Goal: Transaction & Acquisition: Purchase product/service

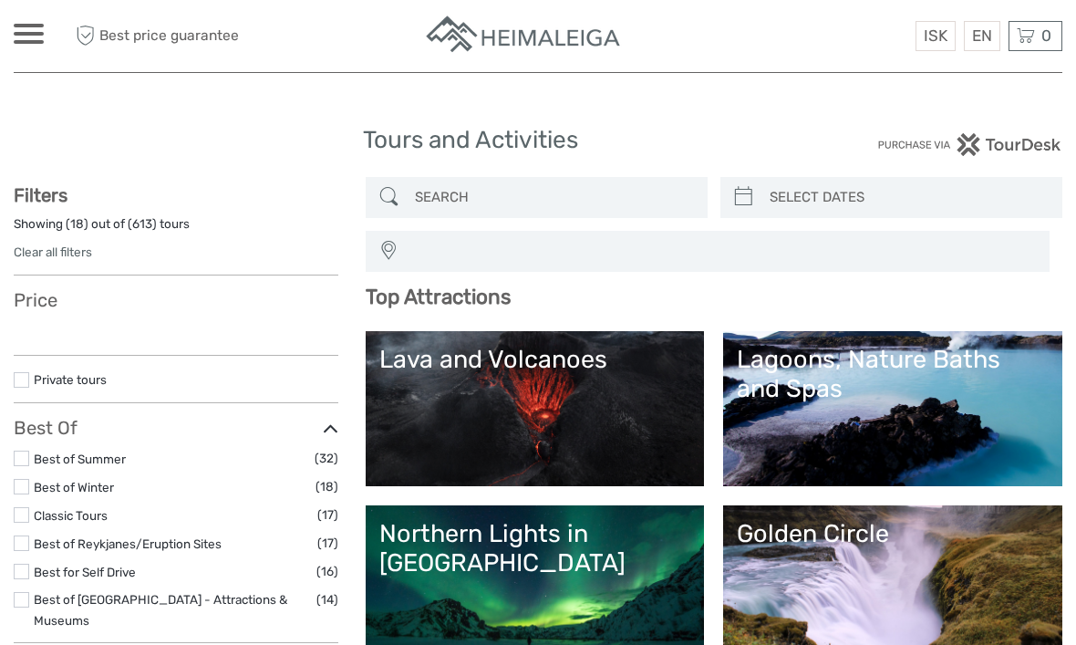
select select
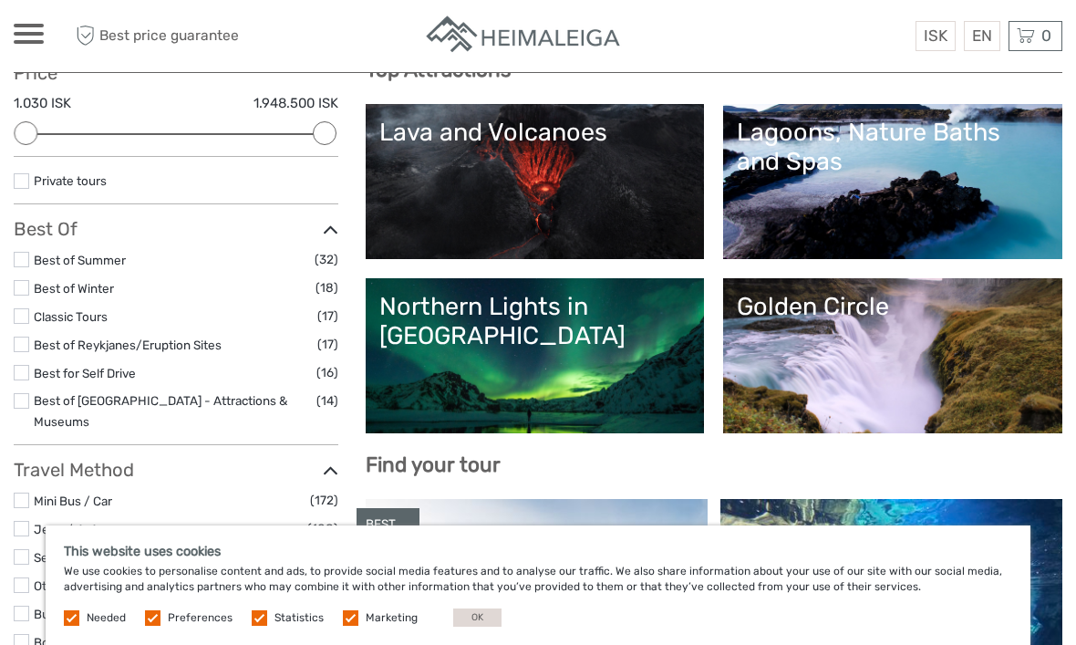
scroll to position [233, 0]
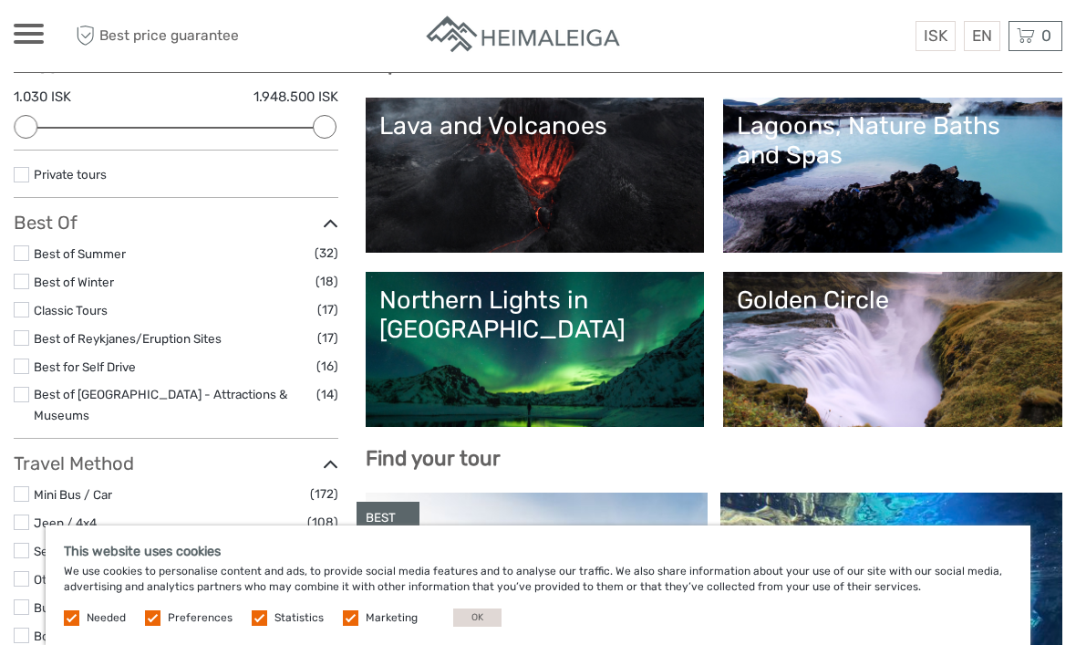
click at [349, 626] on label at bounding box center [351, 618] width 16 height 16
click at [0, 0] on input "checkbox" at bounding box center [0, 0] width 0 height 0
click at [256, 626] on label at bounding box center [260, 618] width 16 height 16
click at [0, 0] on input "checkbox" at bounding box center [0, 0] width 0 height 0
click at [157, 626] on label at bounding box center [153, 618] width 16 height 16
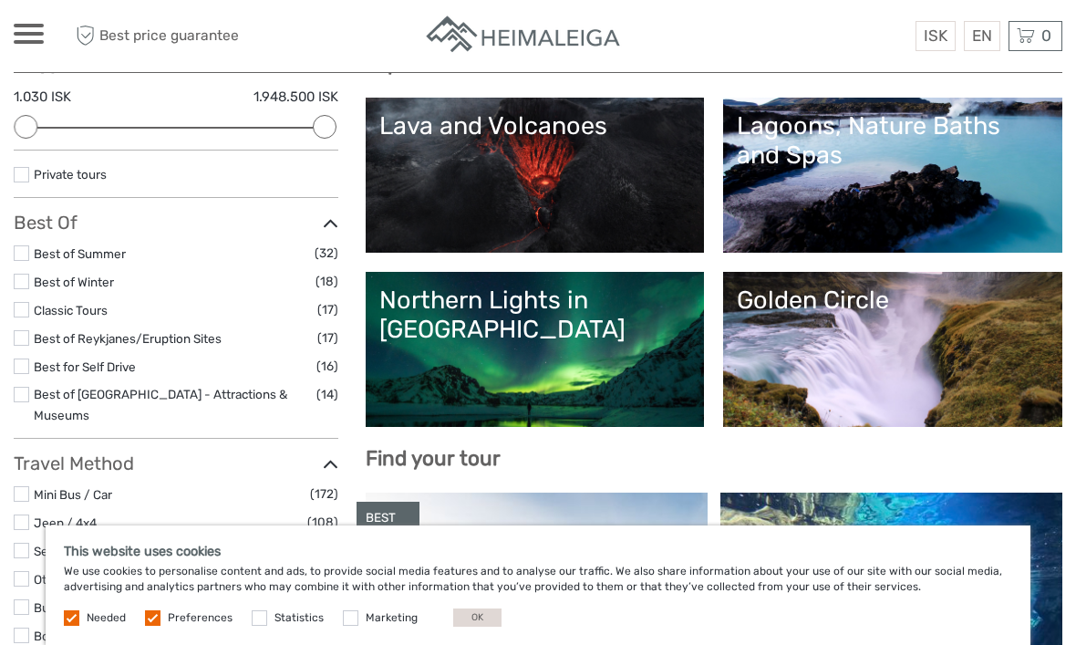
click at [0, 0] on input "checkbox" at bounding box center [0, 0] width 0 height 0
click at [76, 626] on label at bounding box center [72, 618] width 16 height 16
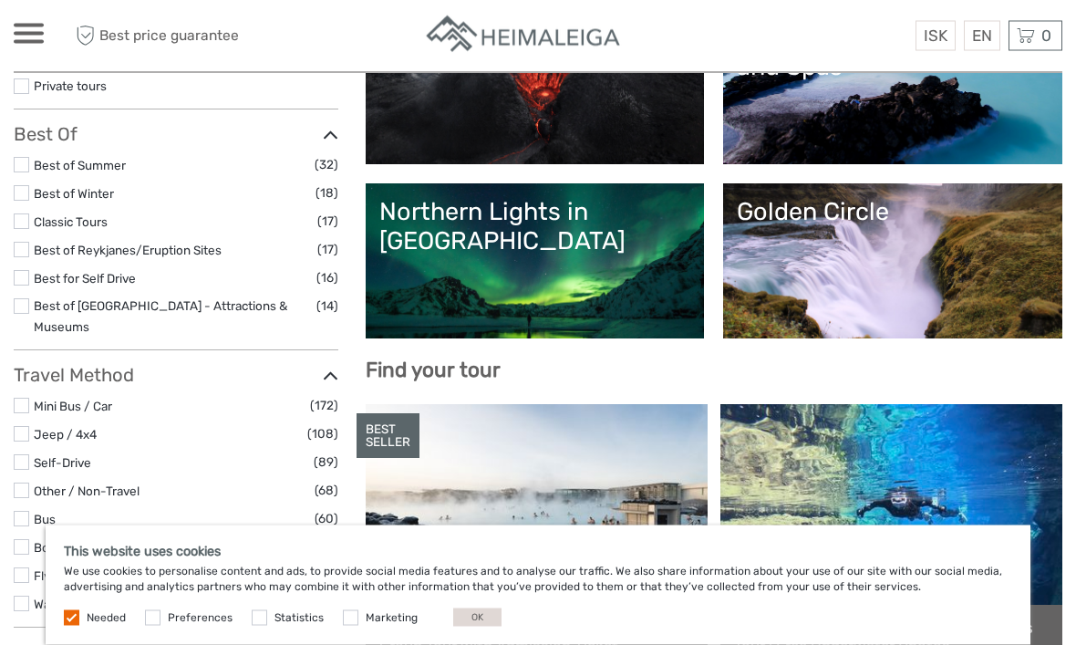
scroll to position [323, 0]
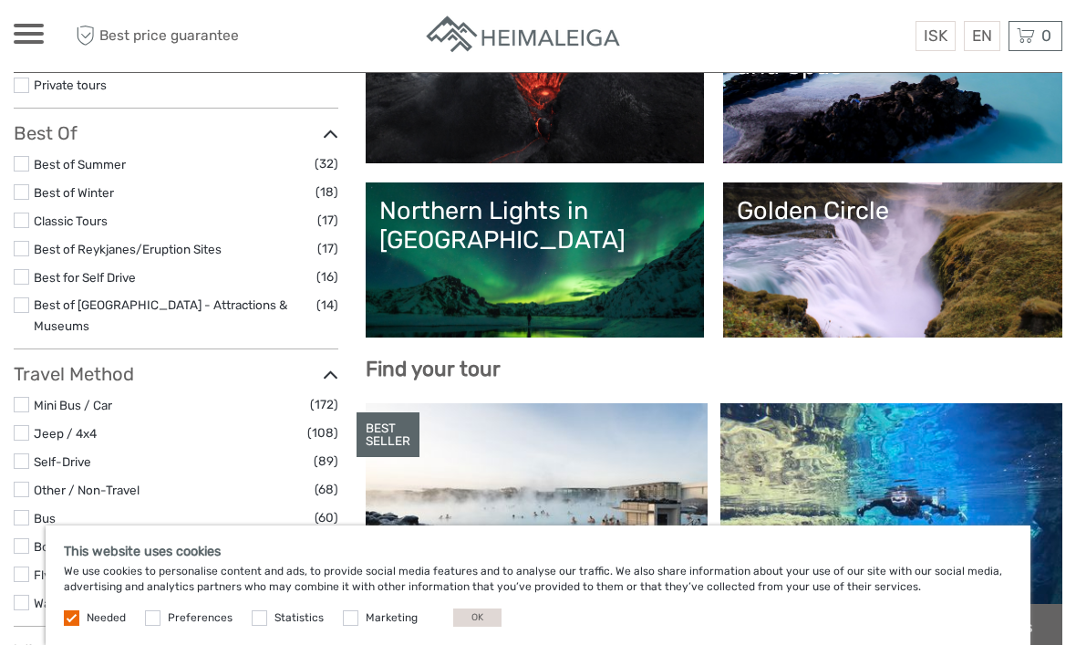
click at [84, 623] on span "Needed" at bounding box center [96, 616] width 65 height 13
click at [475, 627] on button "OK" at bounding box center [477, 617] width 48 height 18
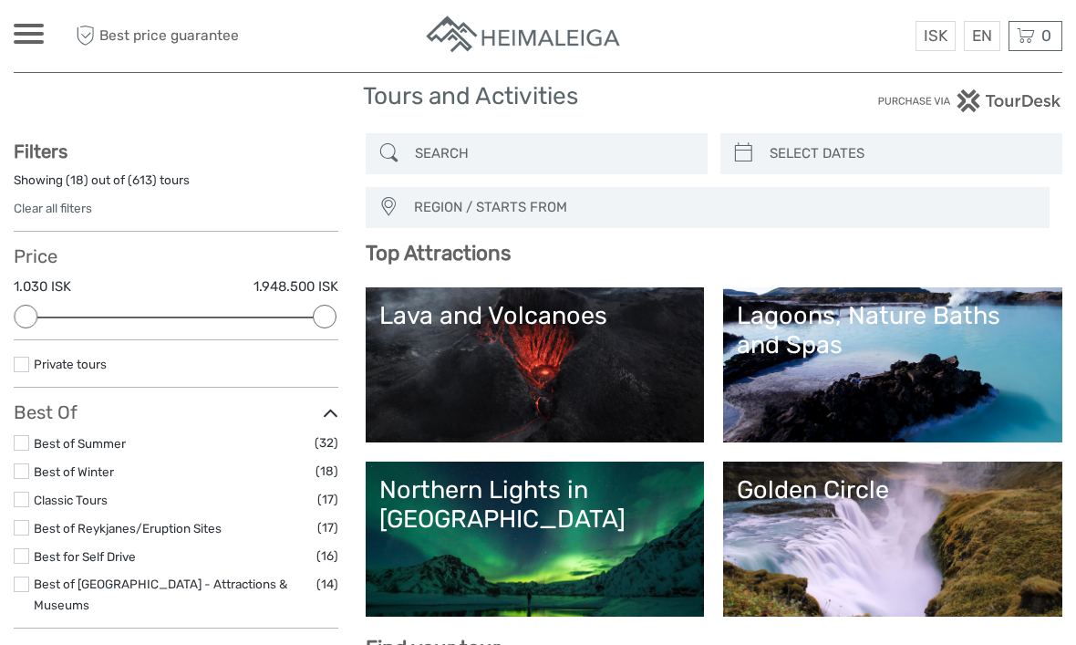
scroll to position [31, 0]
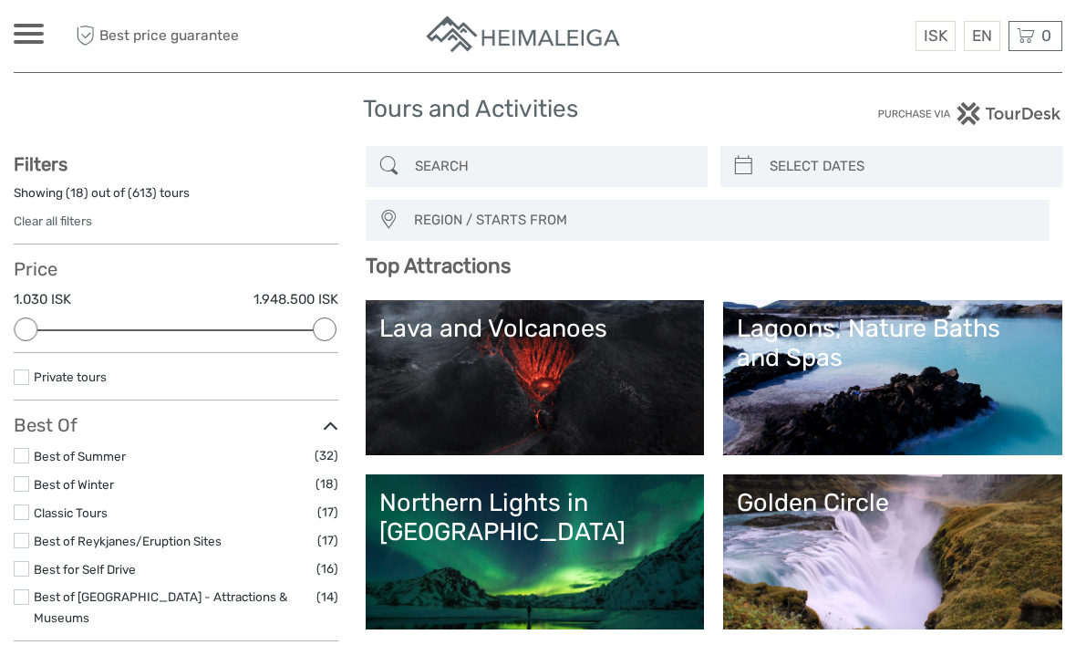
click at [752, 162] on icon at bounding box center [743, 165] width 19 height 29
type input "04/10/2025"
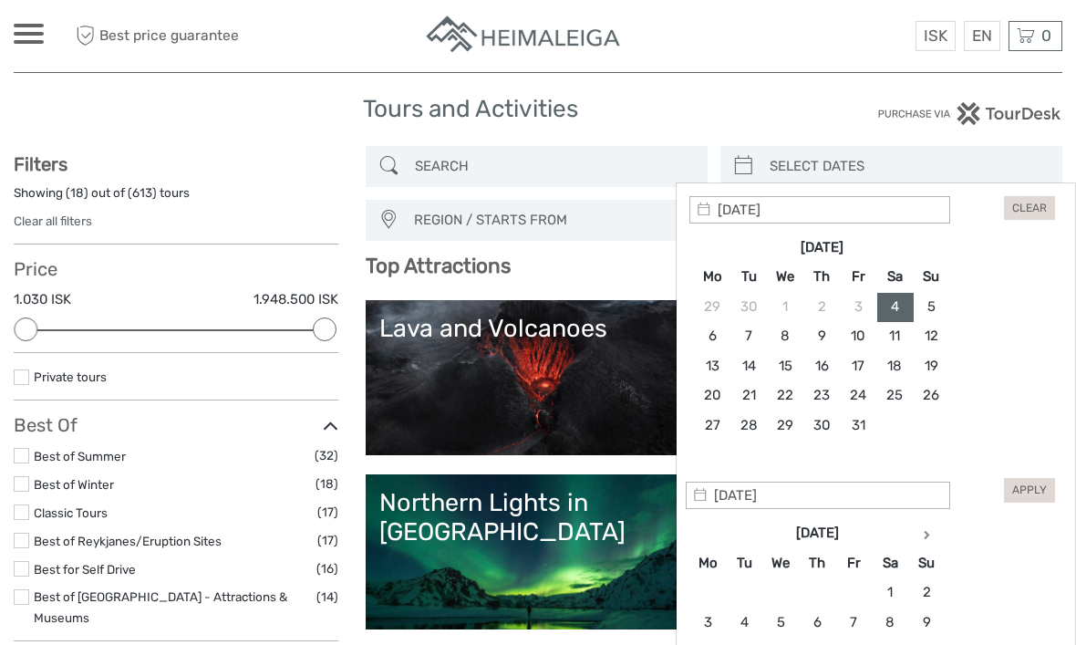
type input "20/10/2025"
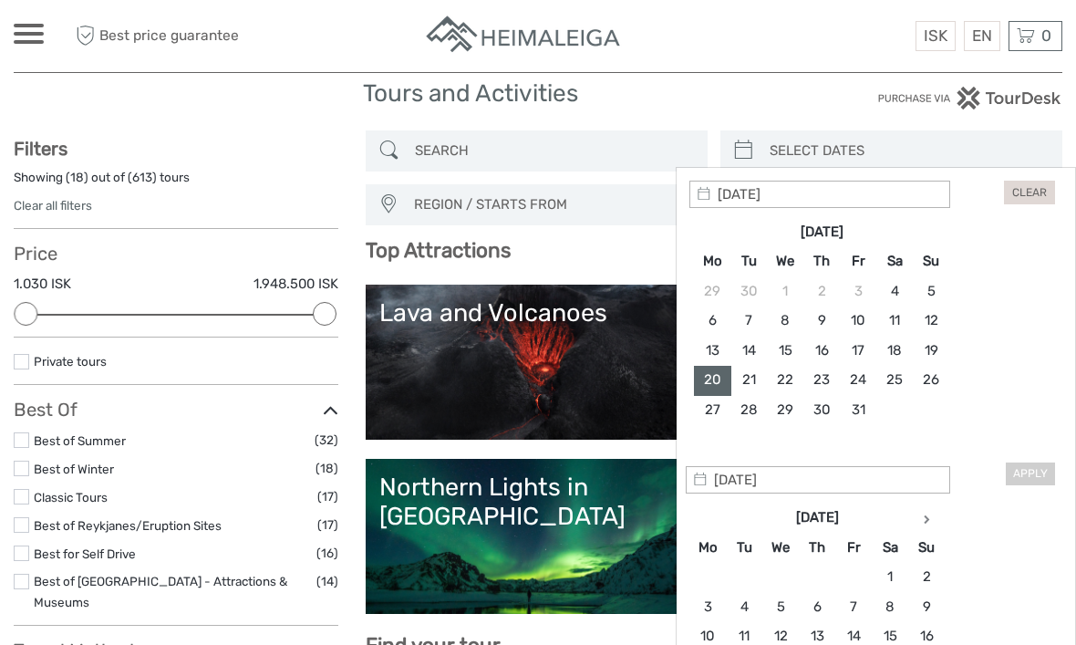
scroll to position [48, 0]
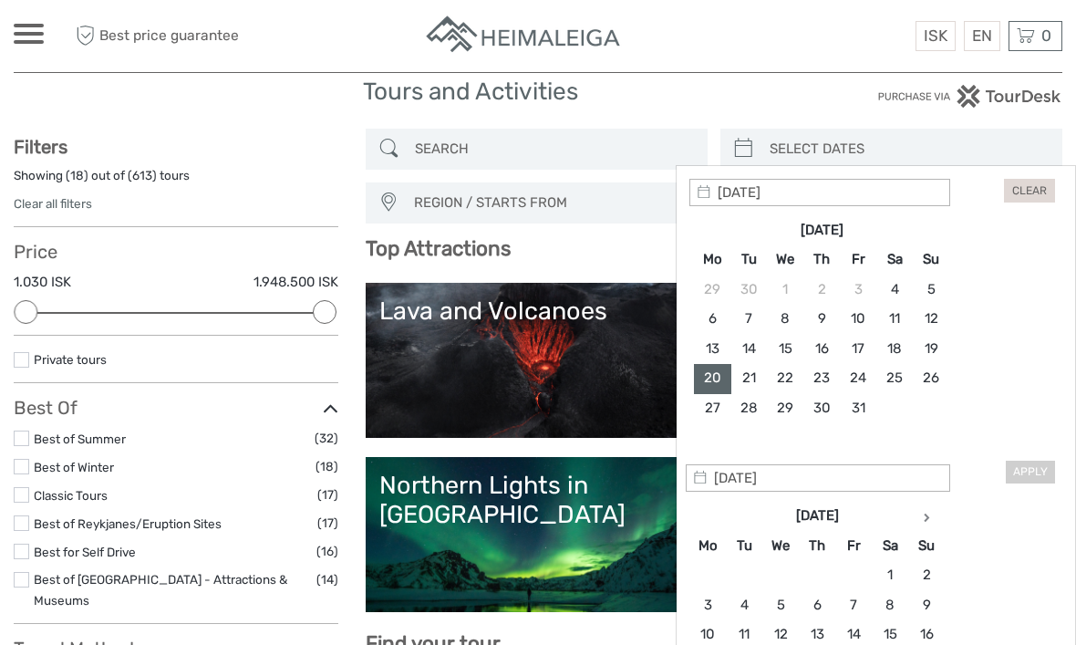
type input "24/10/2025"
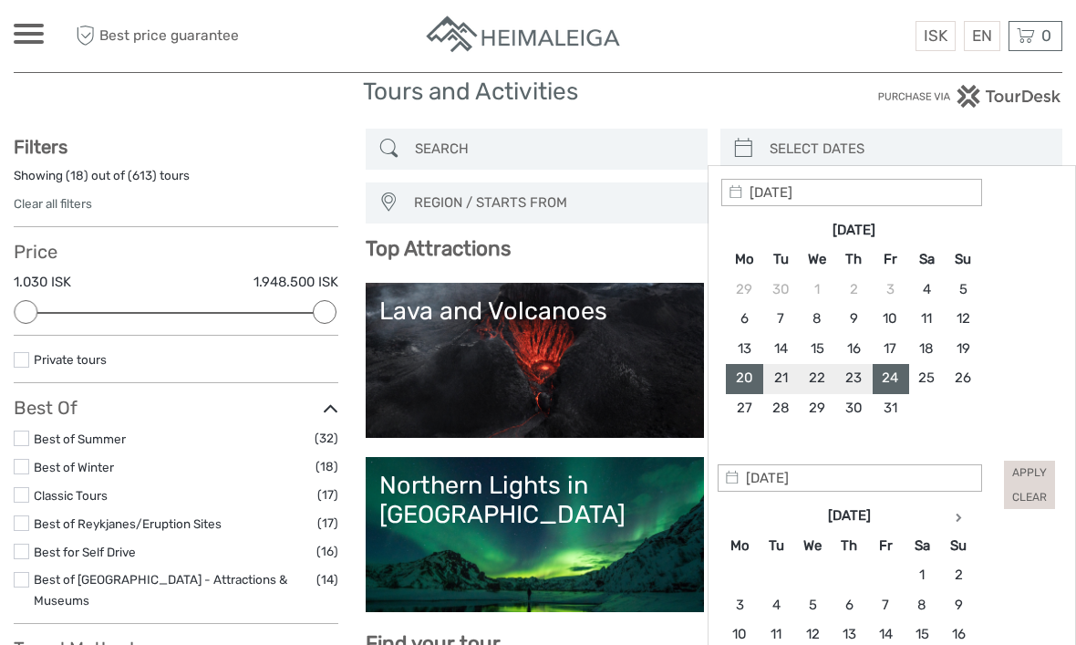
click at [658, 240] on h3 "Top Attractions" at bounding box center [714, 248] width 697 height 25
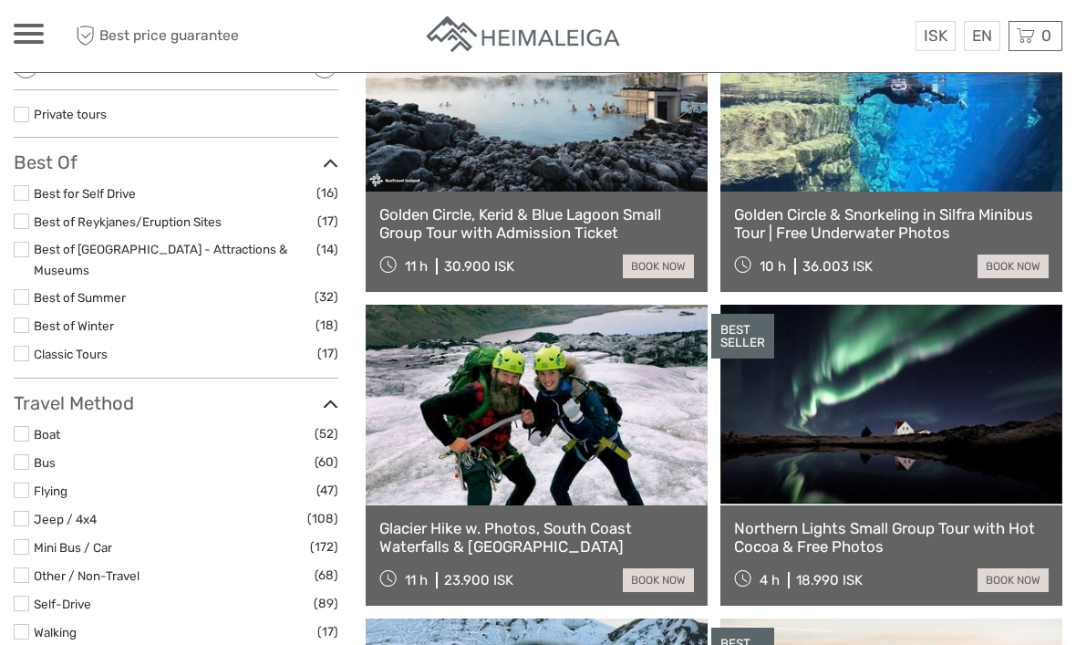
scroll to position [333, 0]
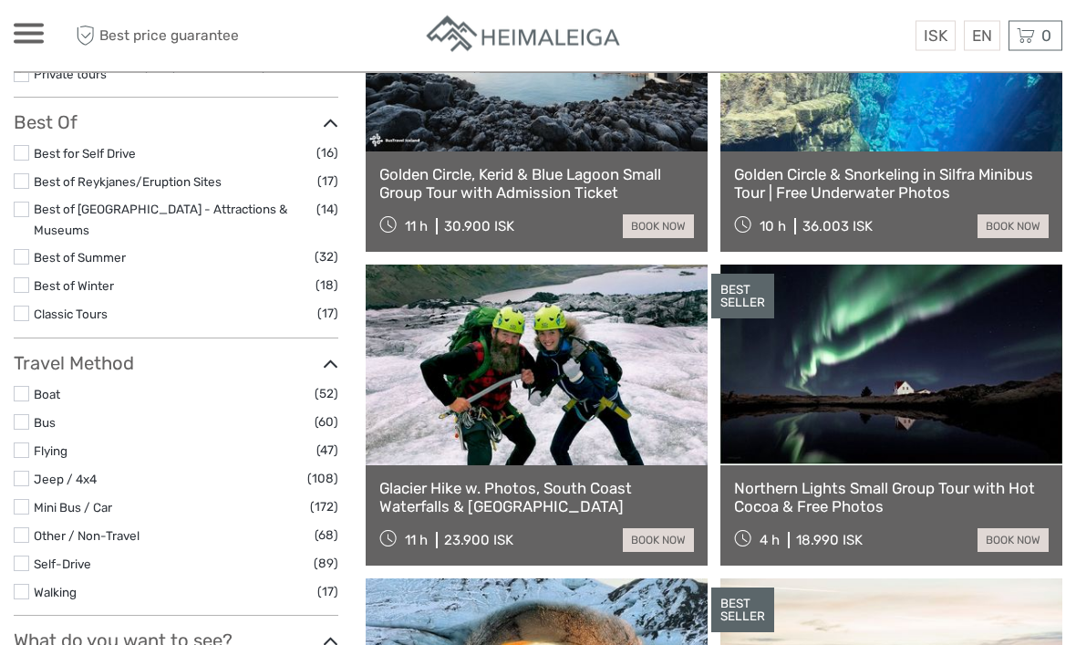
click at [27, 415] on label at bounding box center [22, 423] width 16 height 16
click at [0, 0] on input "checkbox" at bounding box center [0, 0] width 0 height 0
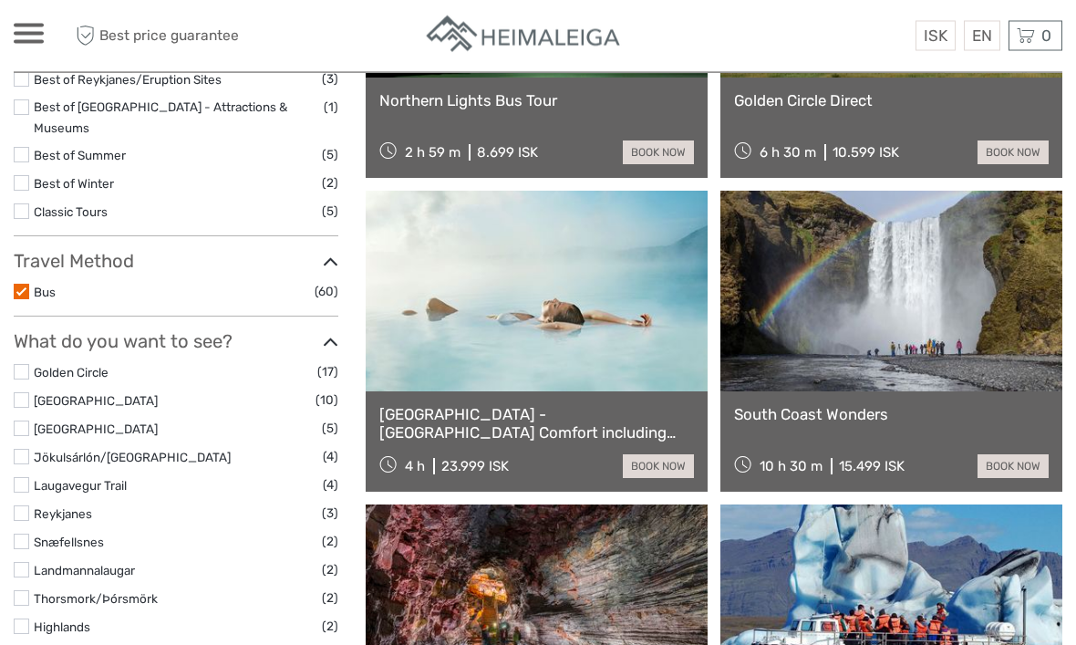
scroll to position [409, 0]
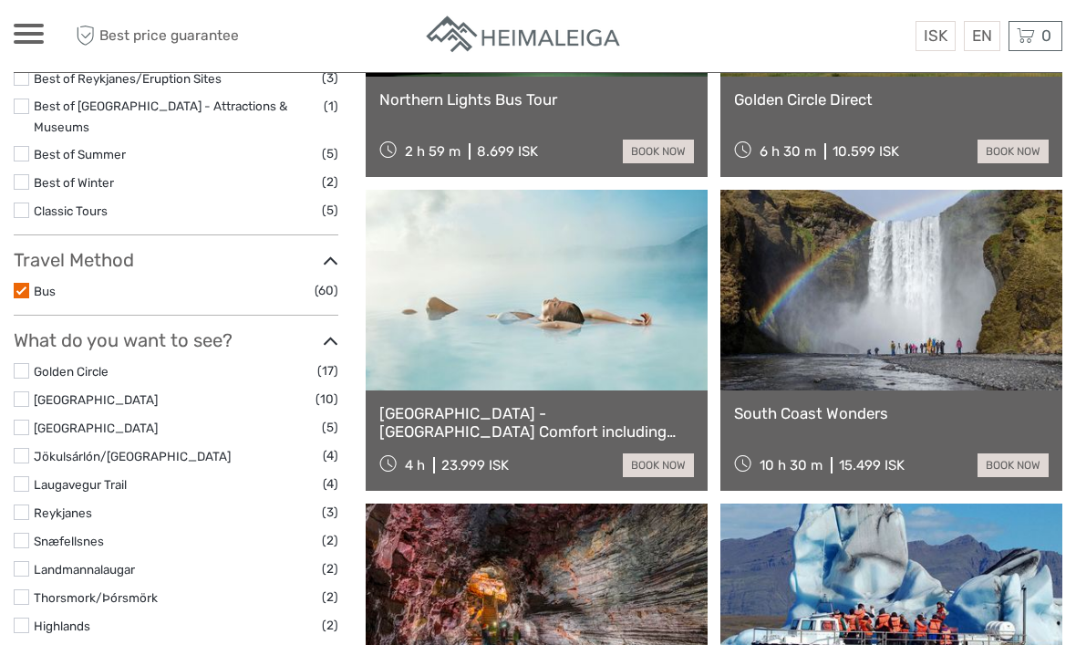
click at [35, 364] on link "Golden Circle" at bounding box center [71, 371] width 75 height 15
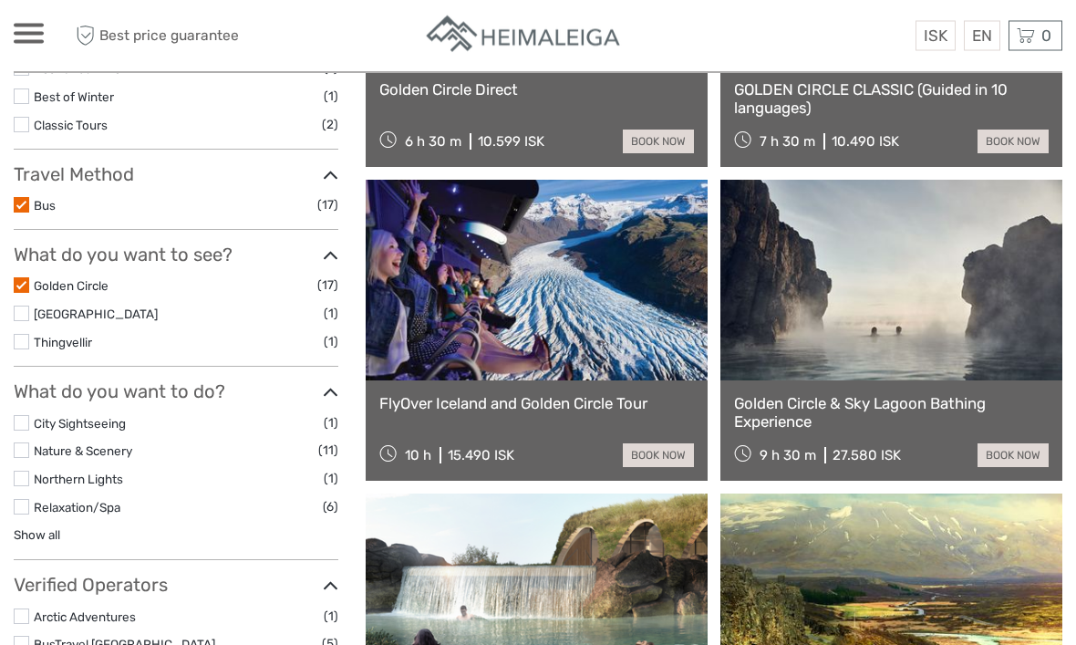
scroll to position [419, 0]
click at [0, 0] on link "$" at bounding box center [0, 0] width 0 height 0
click at [748, 25] on div at bounding box center [538, 36] width 524 height 45
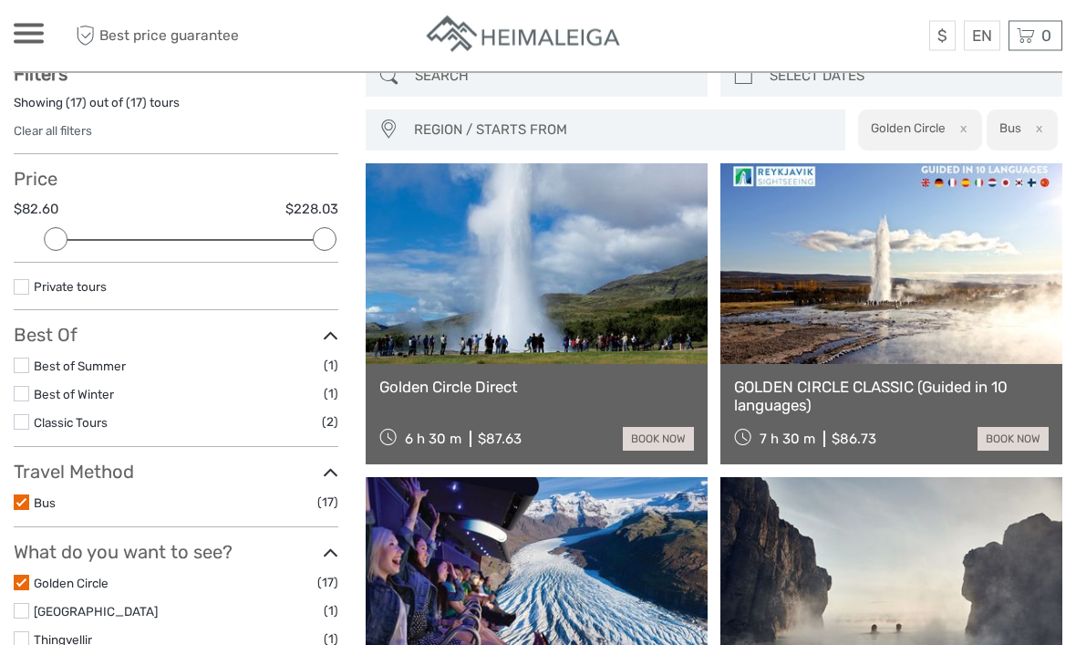
scroll to position [121, 0]
click at [929, 322] on link at bounding box center [892, 263] width 342 height 201
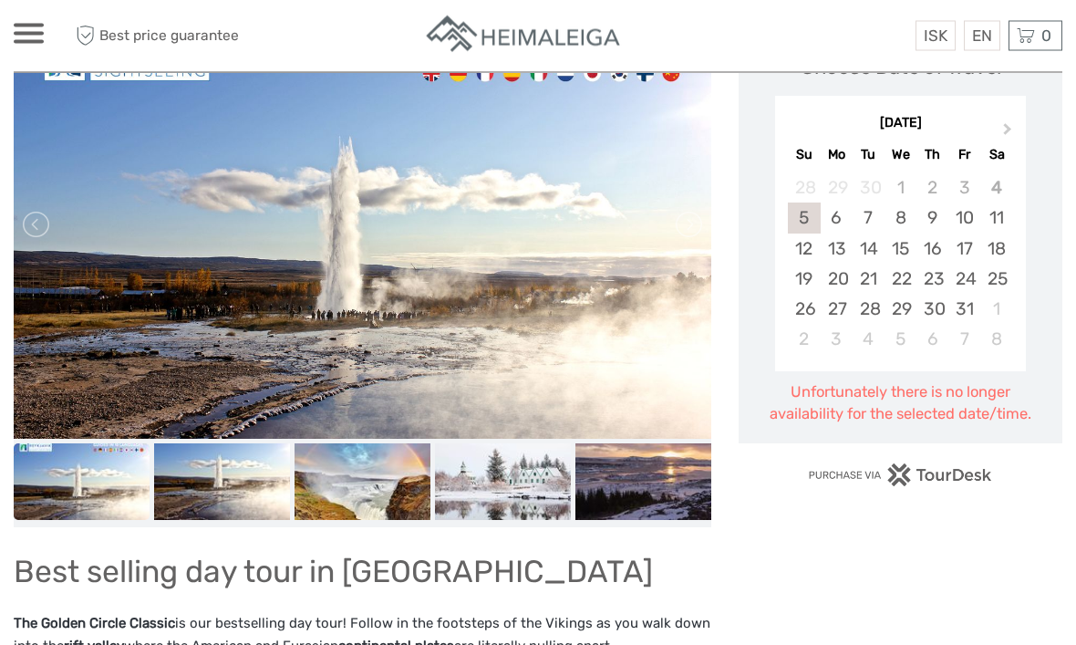
scroll to position [343, 0]
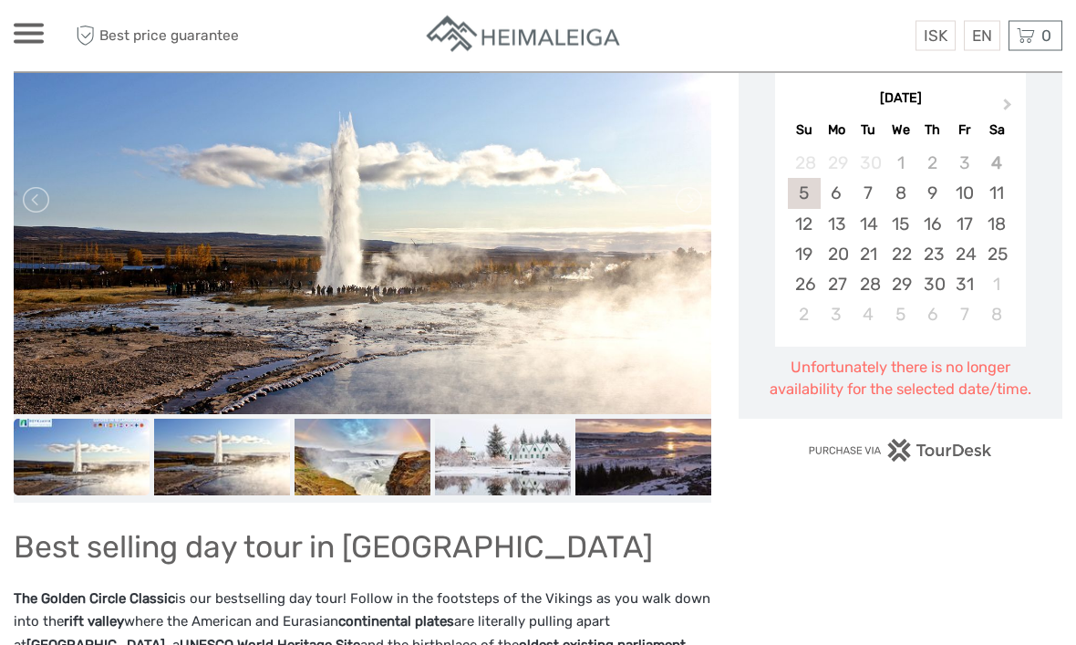
click at [218, 453] on img at bounding box center [222, 458] width 136 height 77
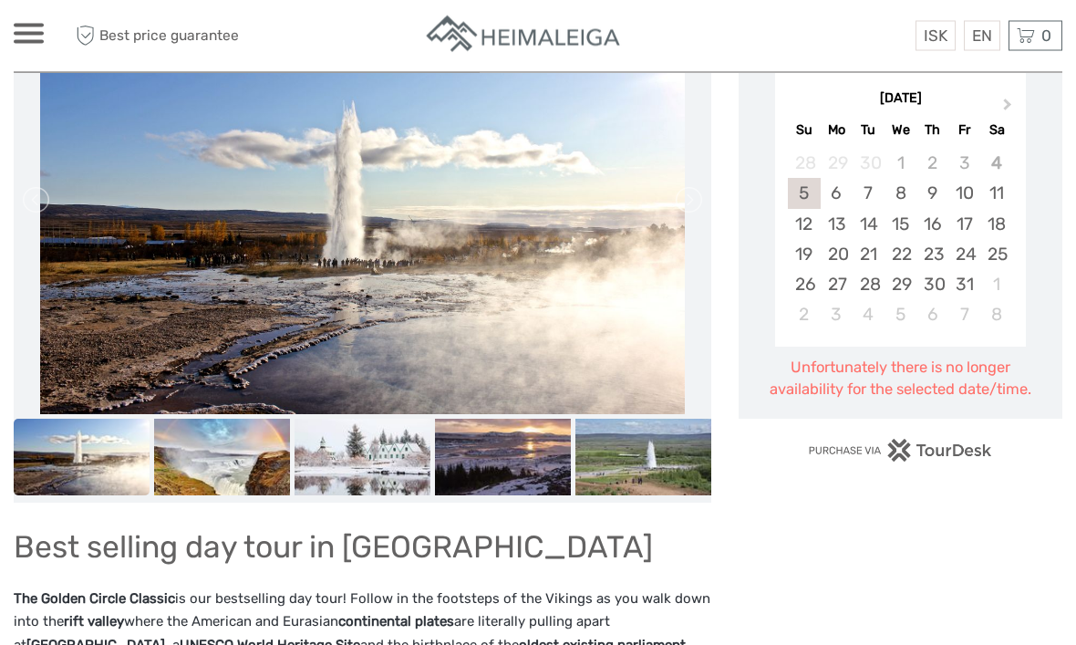
scroll to position [344, 0]
click at [370, 456] on img at bounding box center [363, 457] width 136 height 77
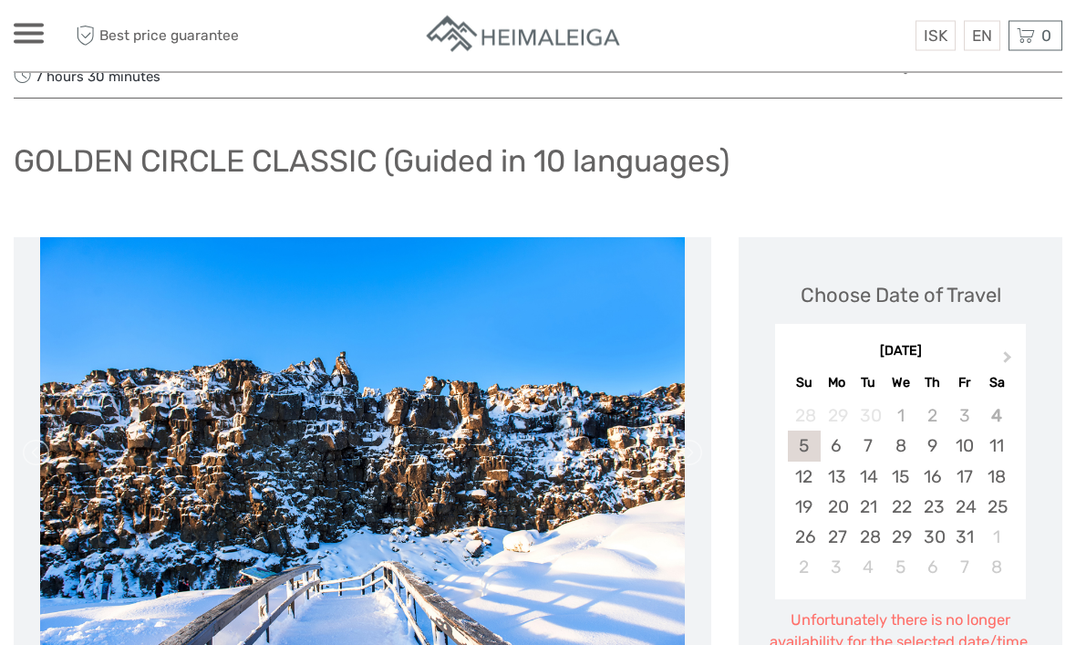
scroll to position [119, 0]
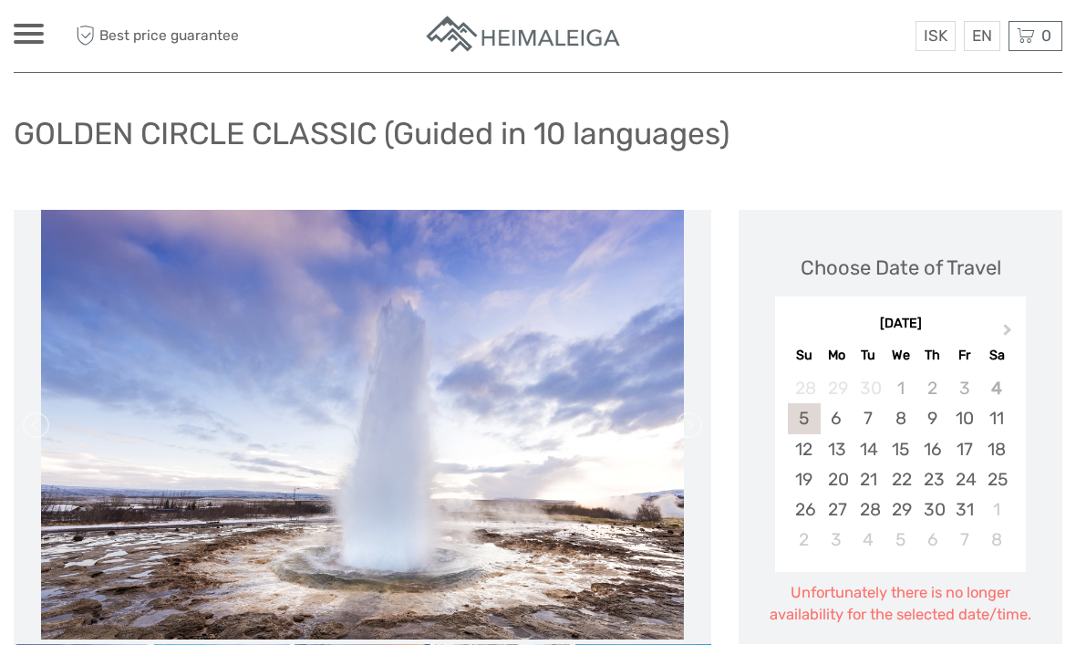
click at [845, 477] on div "20" at bounding box center [837, 479] width 32 height 30
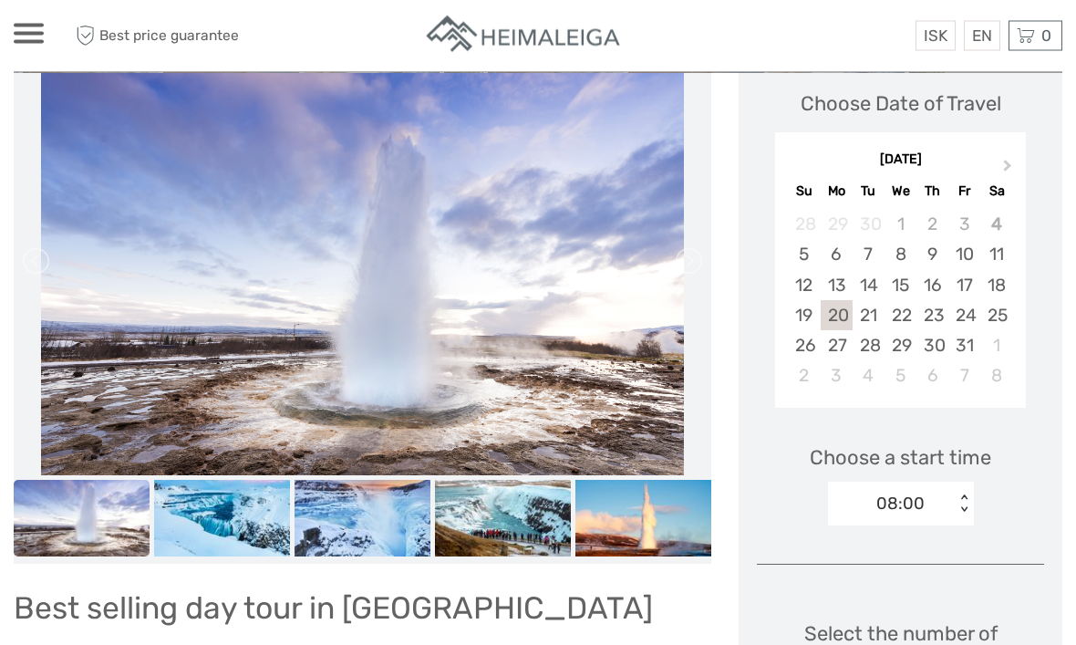
scroll to position [283, 0]
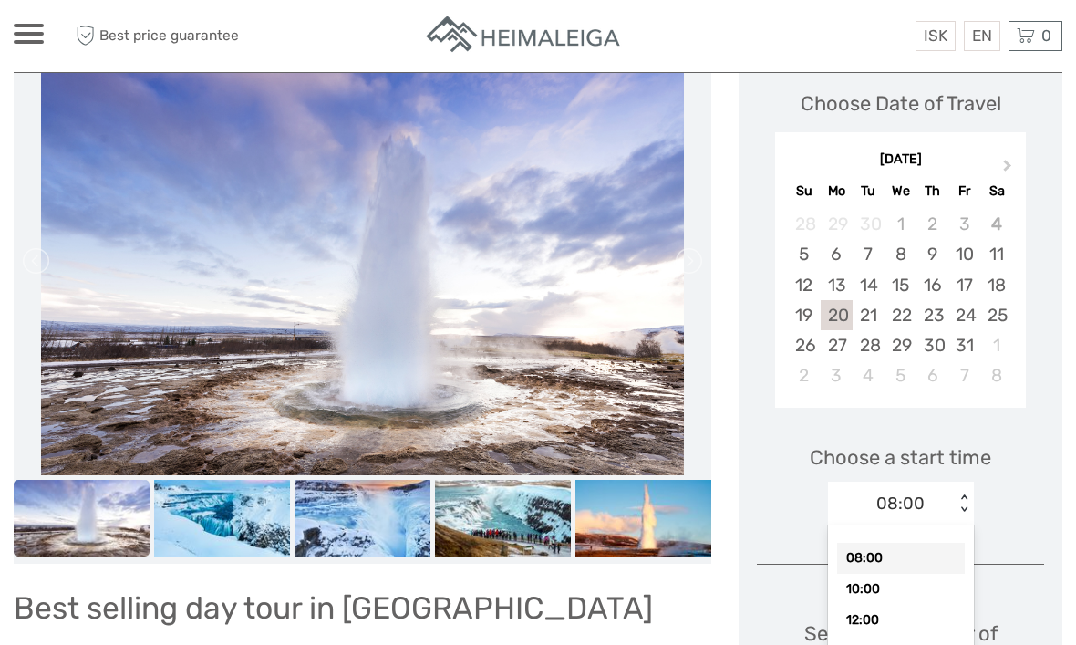
click at [917, 544] on div "08:00" at bounding box center [901, 558] width 128 height 31
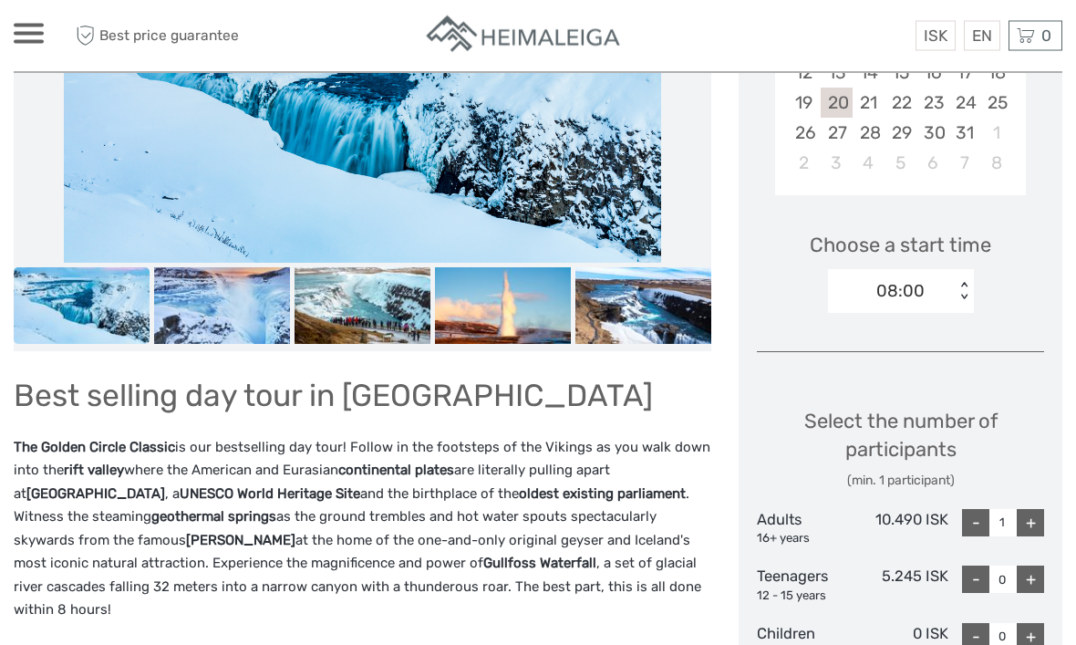
scroll to position [495, 0]
click at [1032, 513] on div "+" at bounding box center [1030, 522] width 27 height 27
click at [1035, 509] on div "+" at bounding box center [1030, 522] width 27 height 27
type input "3"
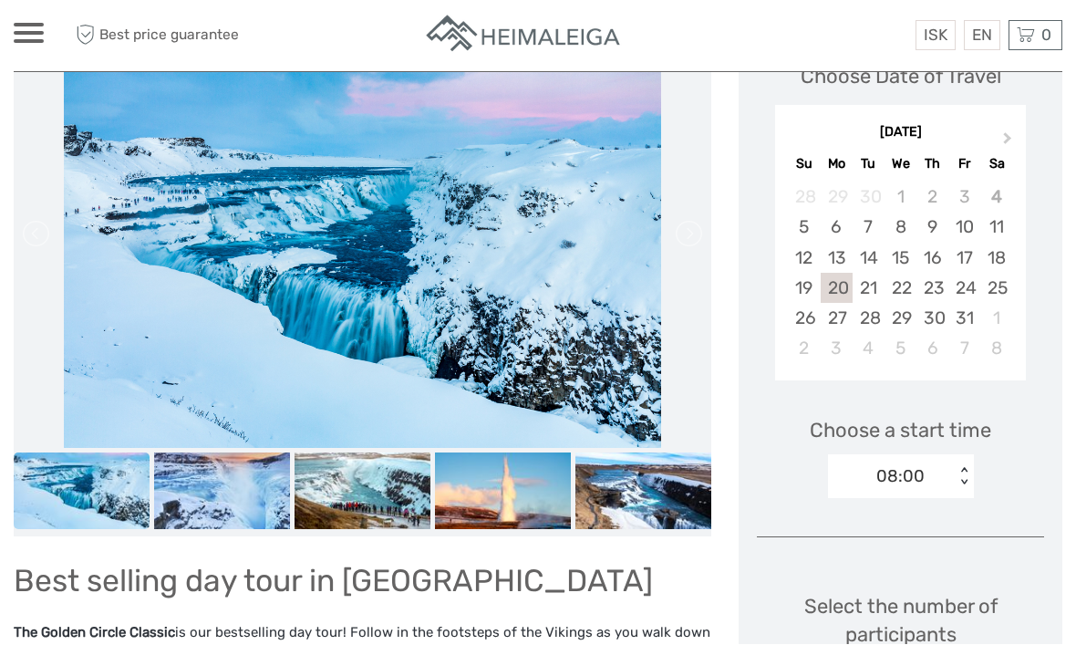
scroll to position [310, 0]
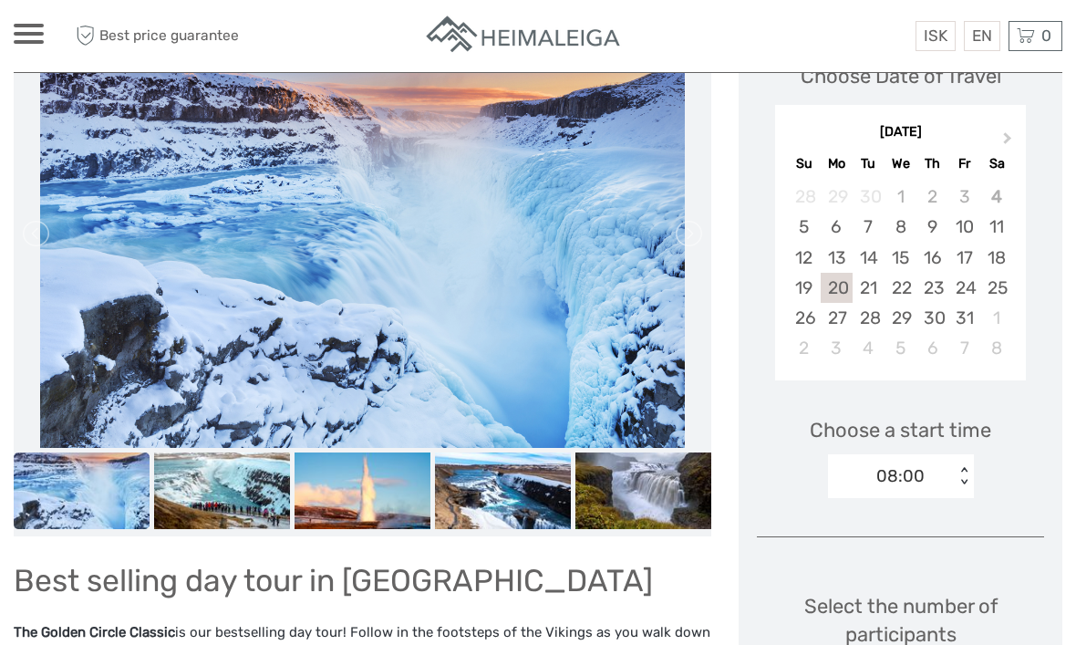
click at [0, 0] on link "$" at bounding box center [0, 0] width 0 height 0
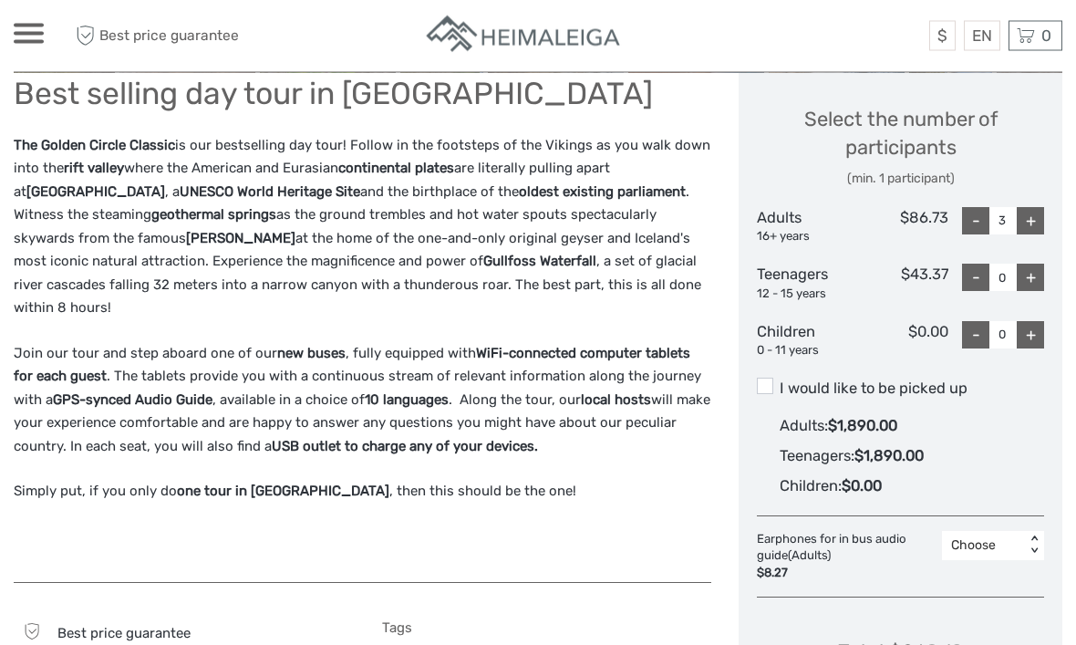
scroll to position [797, 0]
click at [774, 379] on label "I would like to be picked up" at bounding box center [900, 389] width 287 height 22
click at [780, 381] on input "I would like to be picked up" at bounding box center [780, 381] width 0 height 0
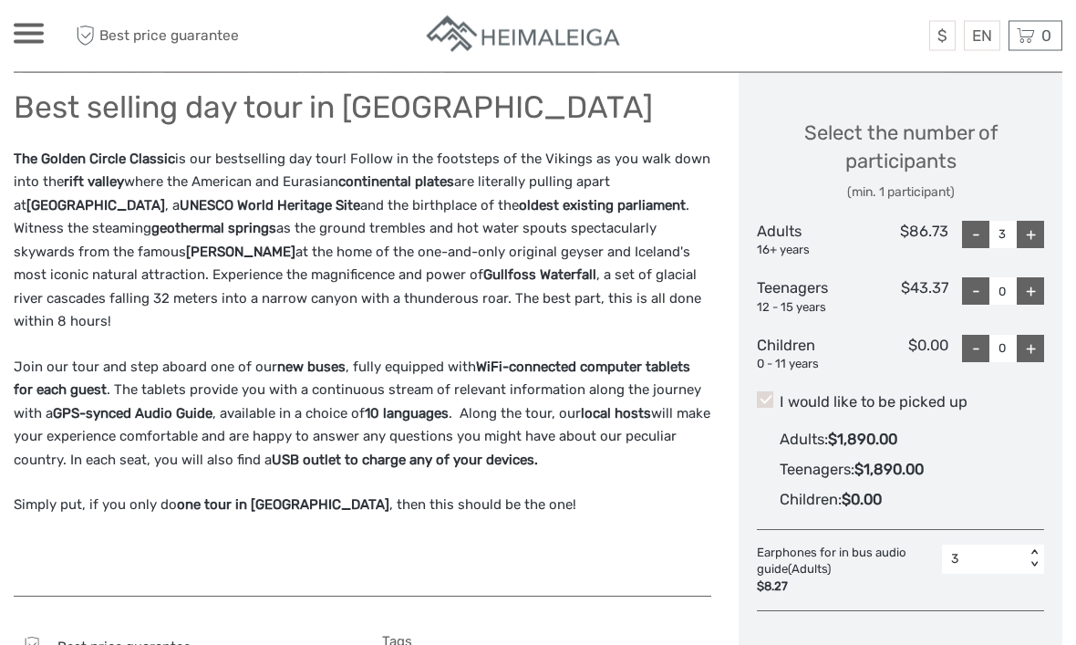
scroll to position [780, 0]
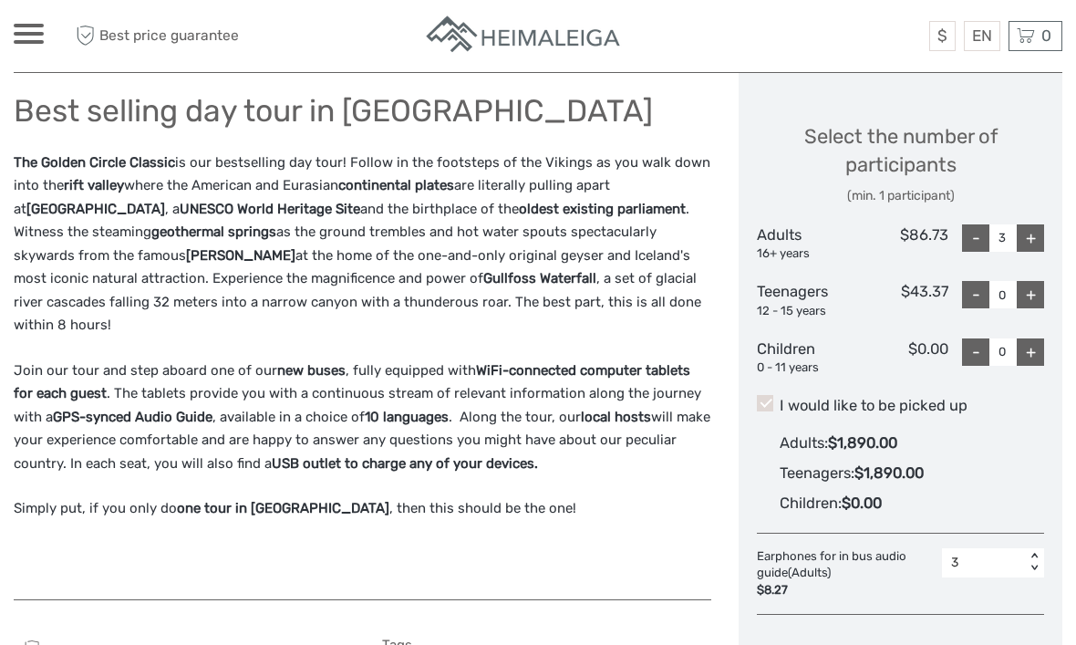
click at [775, 400] on label "I would like to be picked up" at bounding box center [900, 406] width 287 height 22
click at [780, 399] on input "I would like to be picked up" at bounding box center [780, 399] width 0 height 0
click at [777, 398] on label "I would like to be picked up" at bounding box center [900, 406] width 287 height 22
click at [780, 399] on input "I would like to be picked up" at bounding box center [780, 399] width 0 height 0
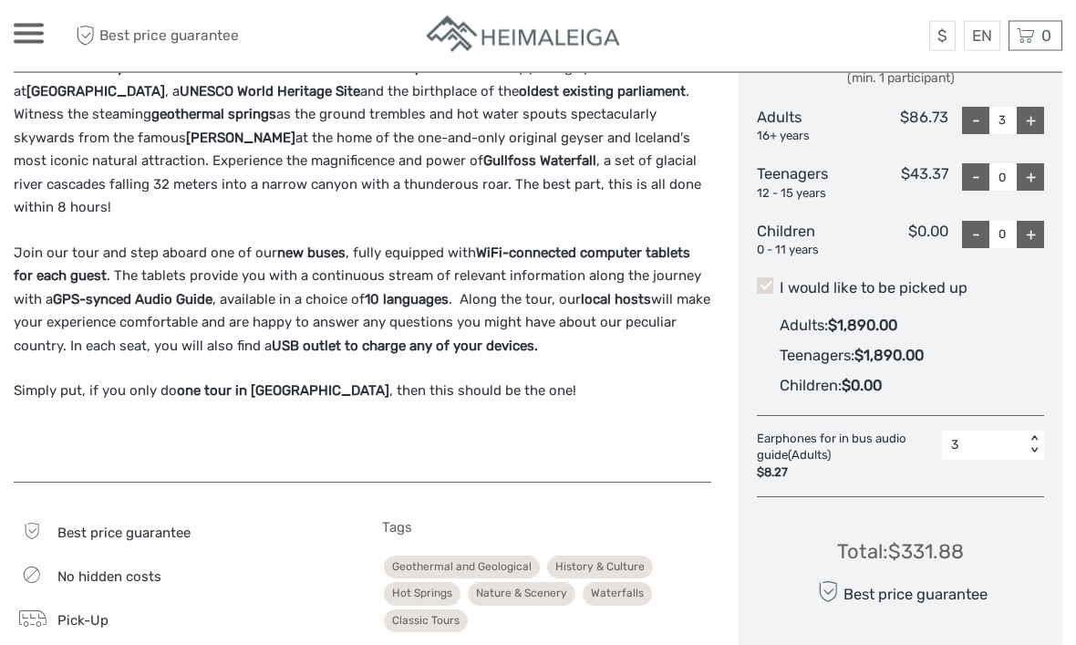
scroll to position [907, 0]
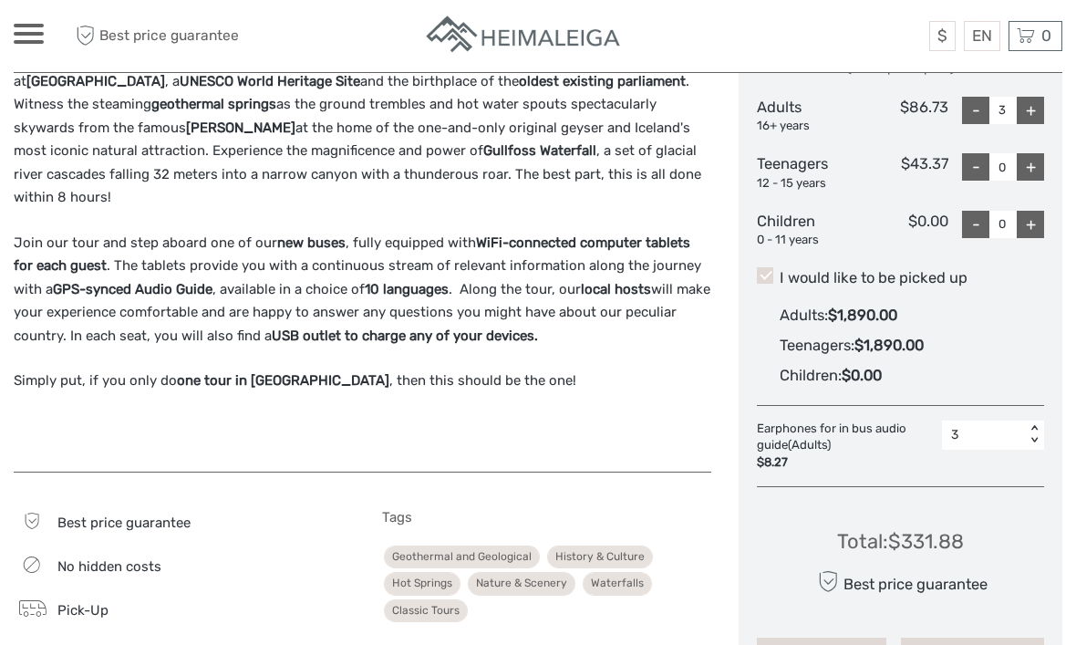
click at [826, 638] on button "ADD TO CART" at bounding box center [822, 653] width 130 height 31
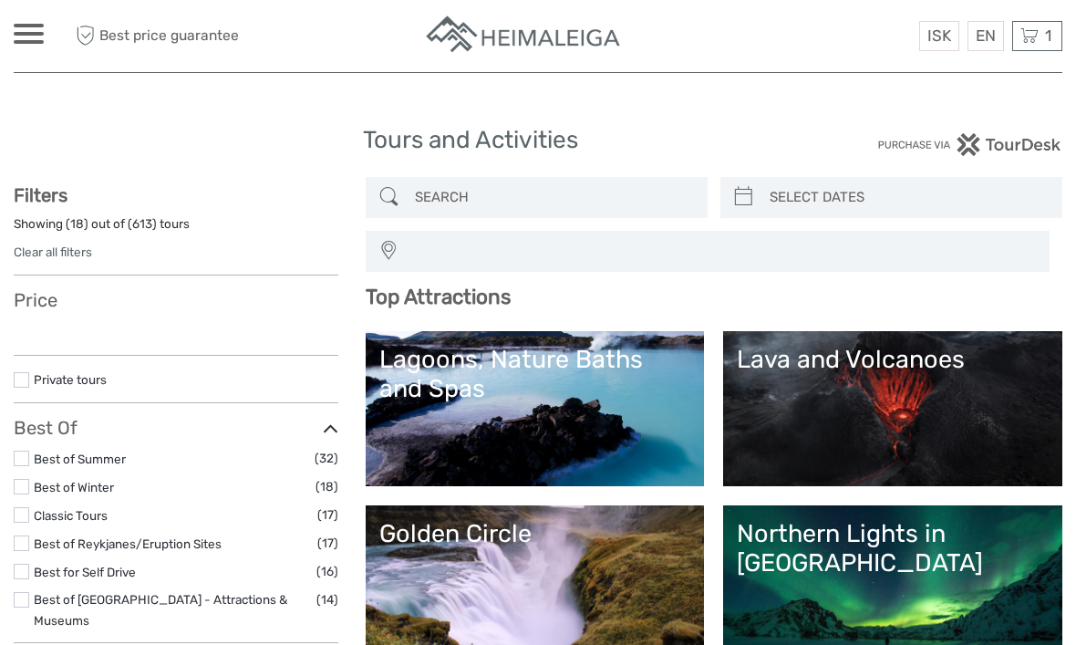
select select
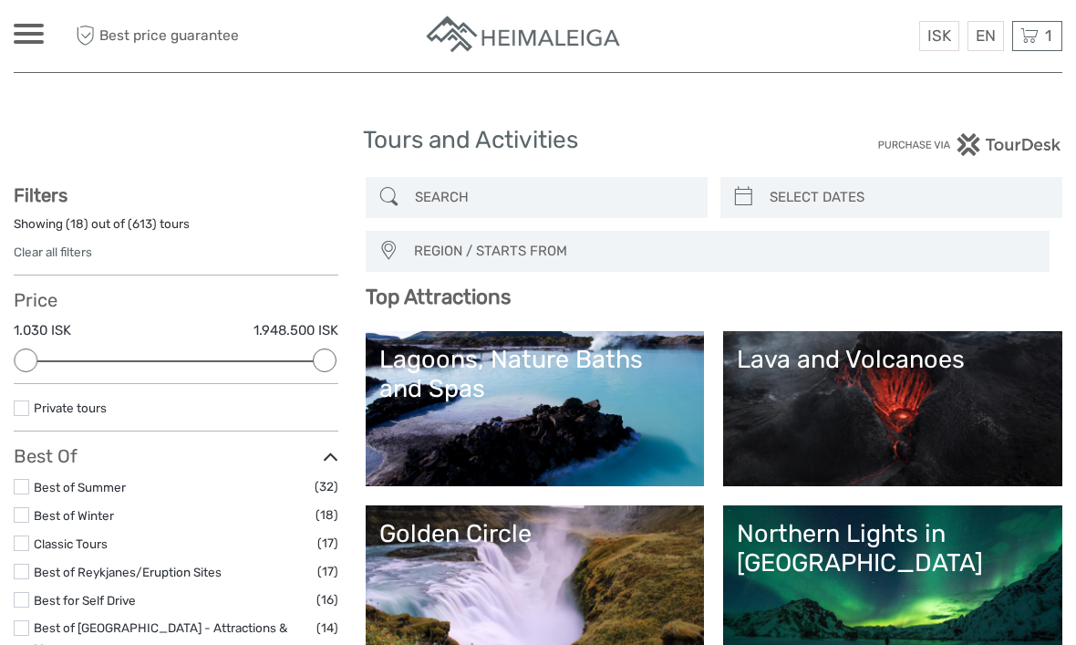
click at [0, 0] on link "$" at bounding box center [0, 0] width 0 height 0
click at [747, 191] on icon at bounding box center [743, 196] width 19 height 29
type input "[DATE]"
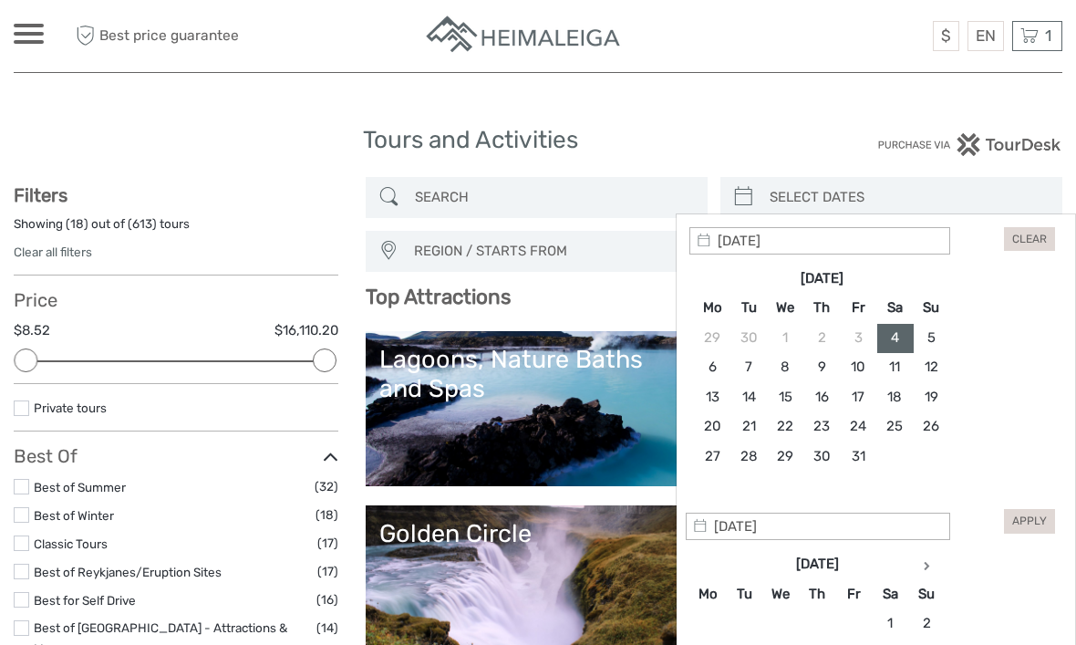
type input "[DATE]"
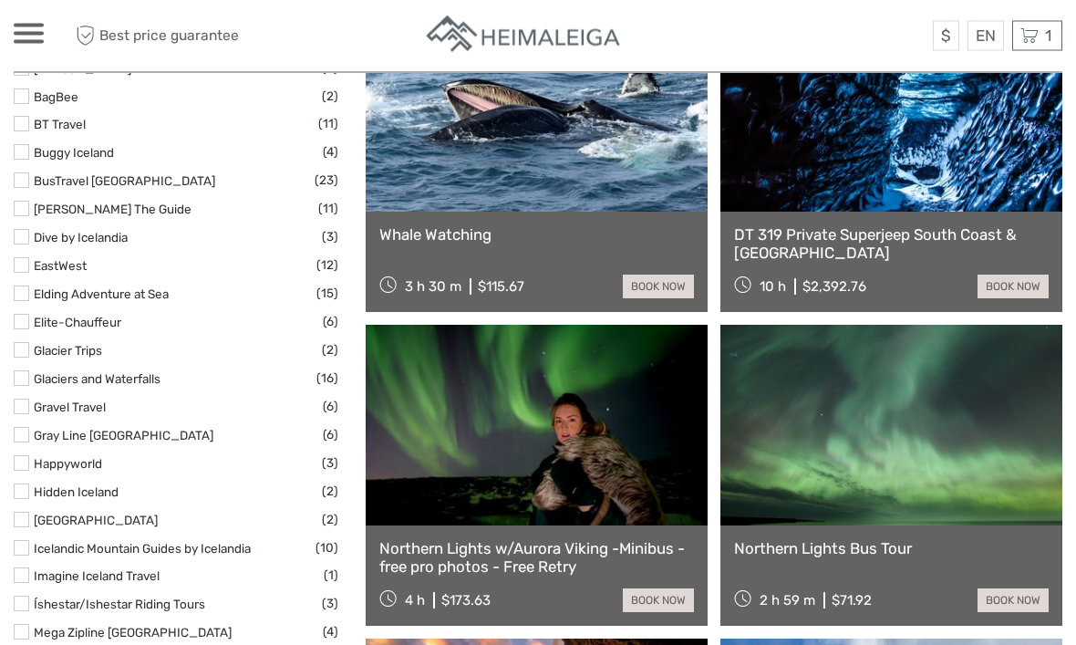
scroll to position [2284, 0]
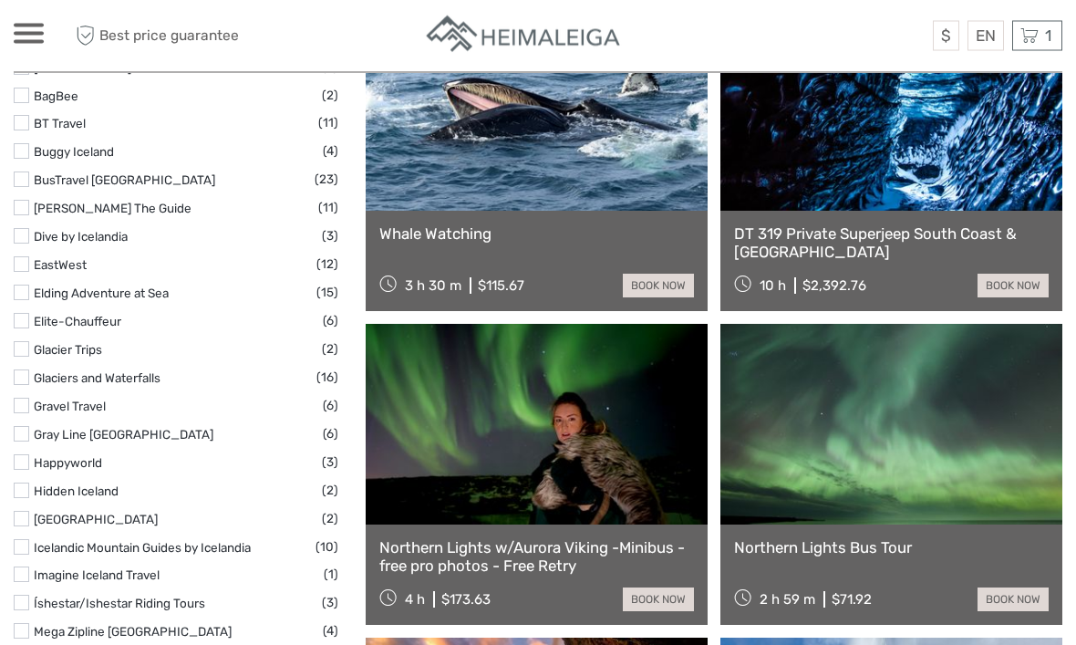
click at [966, 485] on link at bounding box center [892, 425] width 342 height 201
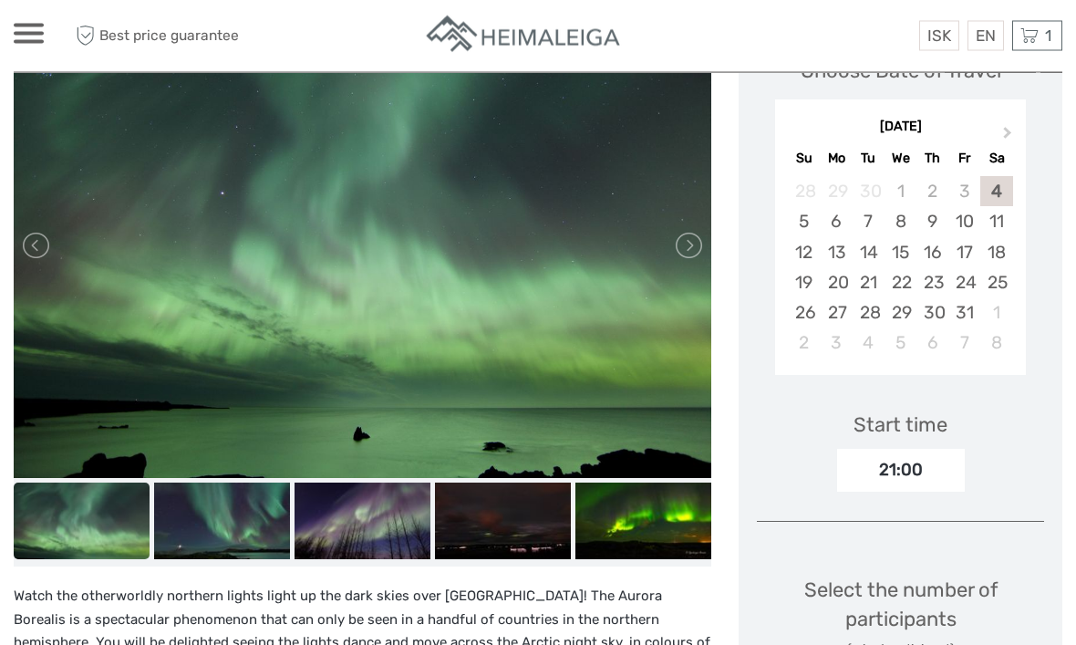
scroll to position [316, 0]
click at [223, 498] on img at bounding box center [222, 520] width 136 height 77
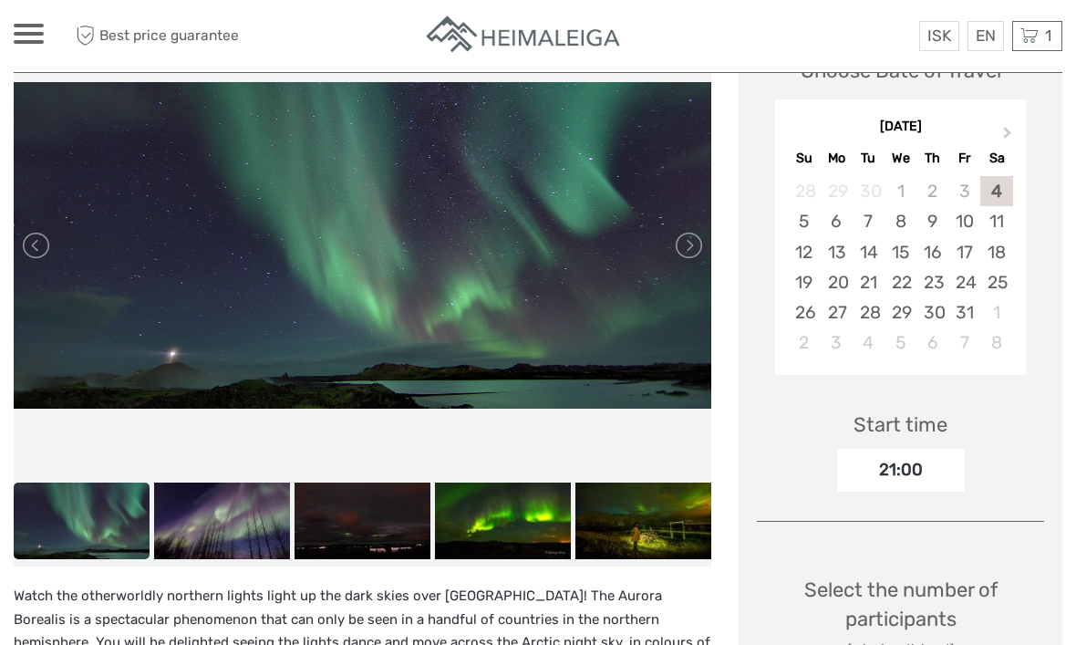
click at [351, 514] on img at bounding box center [363, 520] width 136 height 77
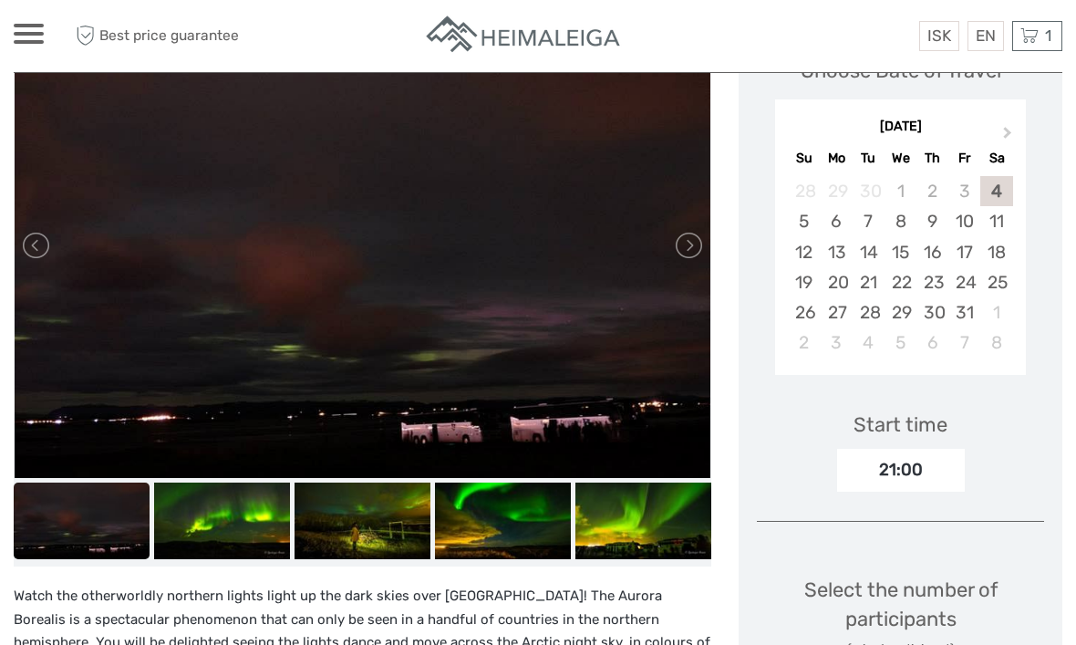
click at [472, 516] on img at bounding box center [503, 520] width 136 height 77
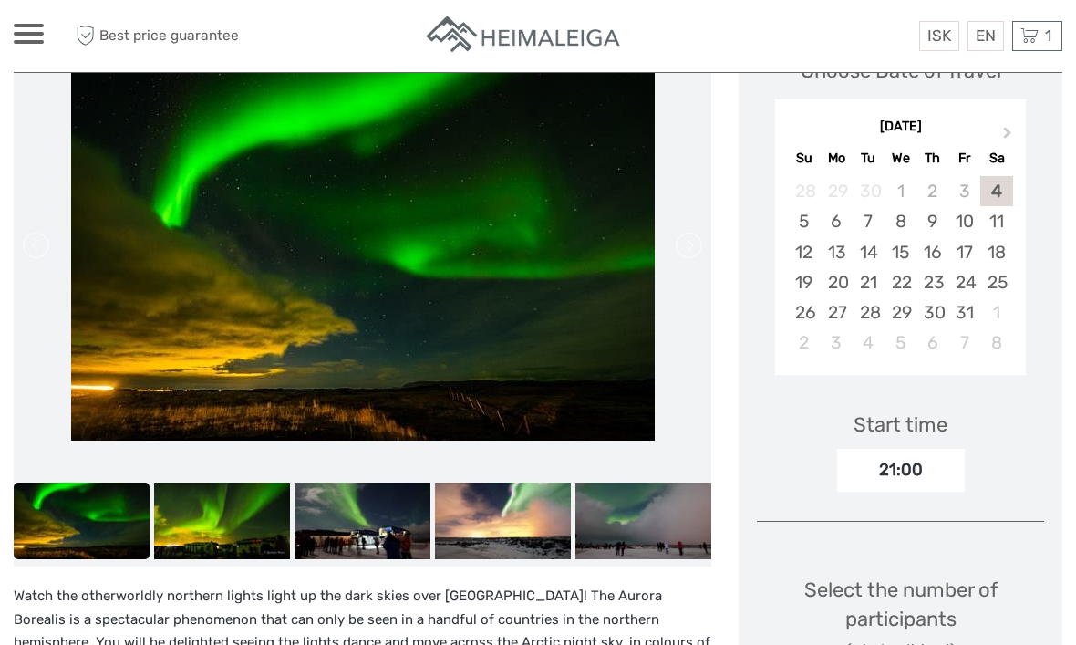
click at [503, 532] on img at bounding box center [503, 520] width 136 height 77
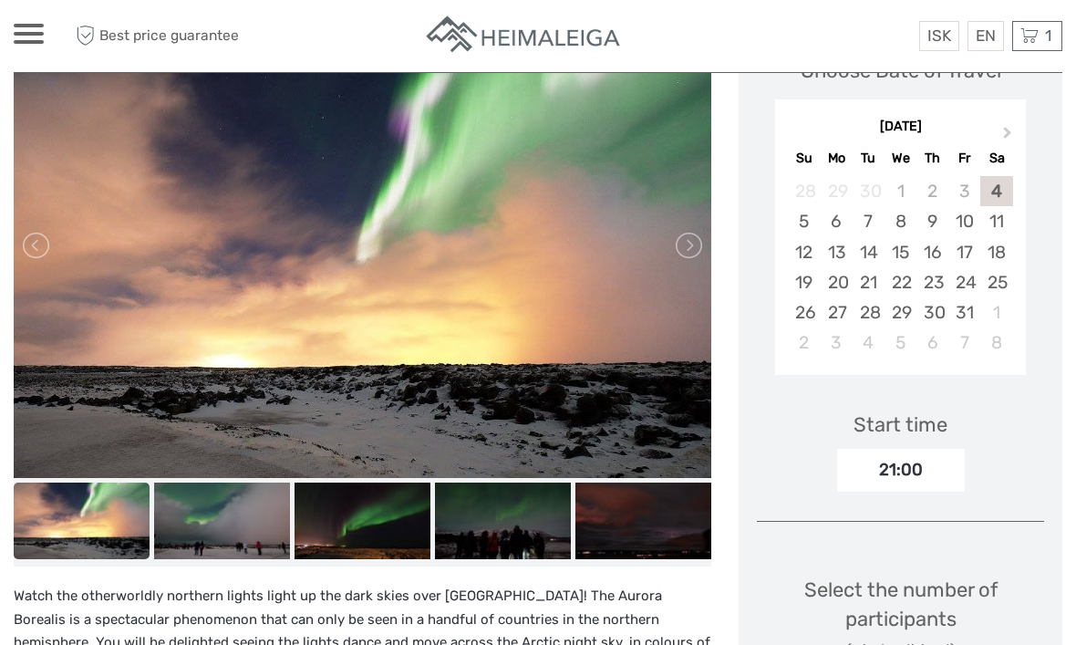
click at [620, 526] on img at bounding box center [644, 520] width 136 height 77
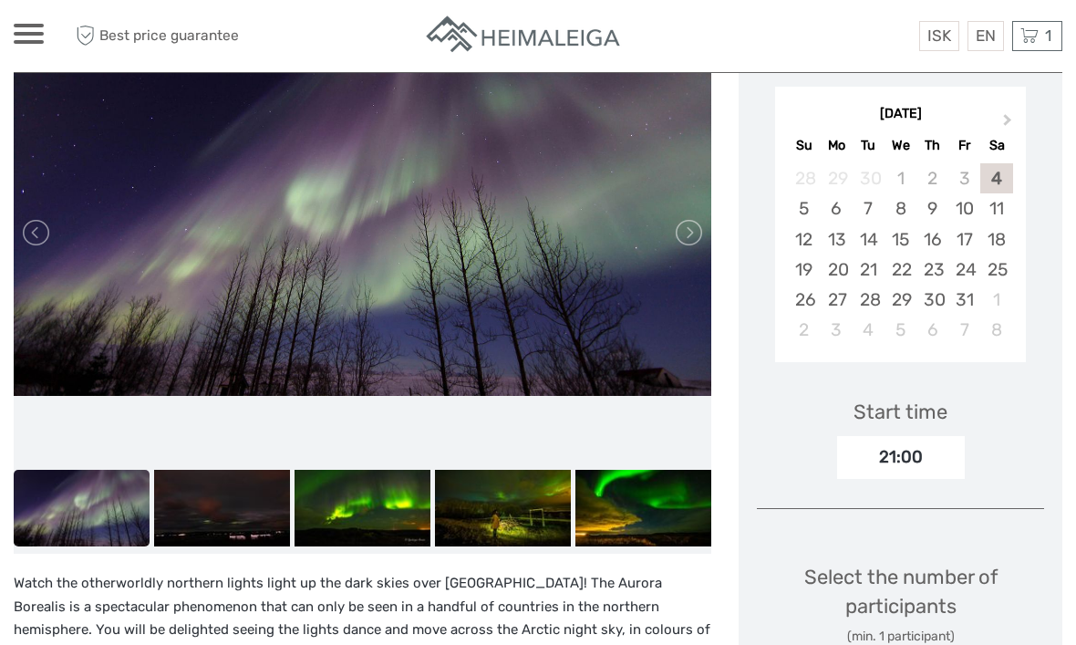
scroll to position [275, 0]
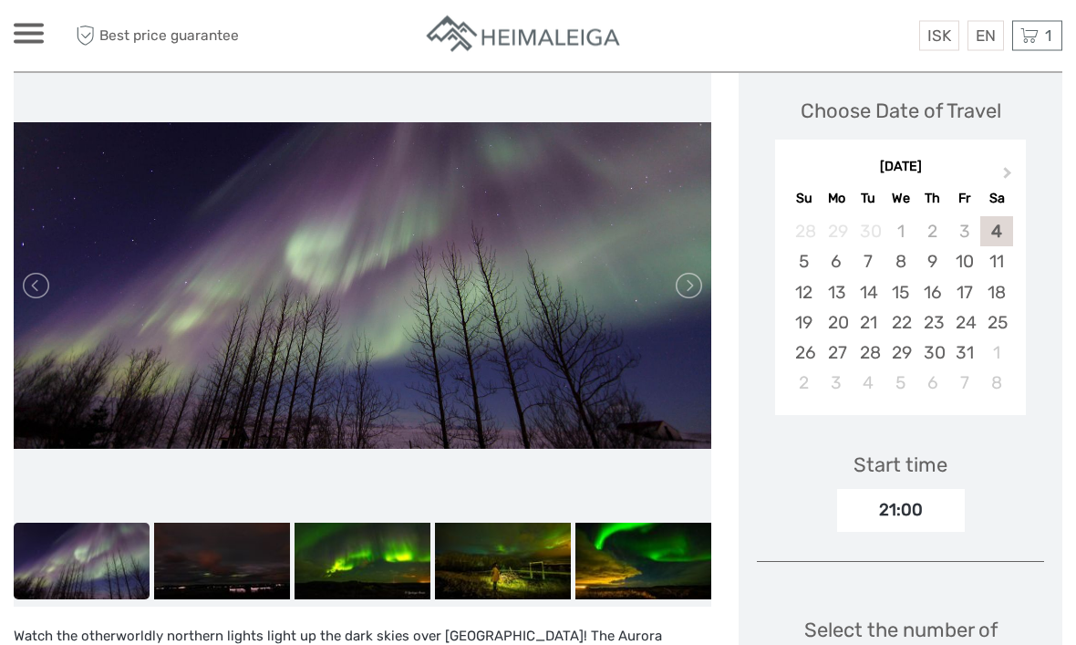
click at [877, 316] on div "21" at bounding box center [869, 323] width 32 height 30
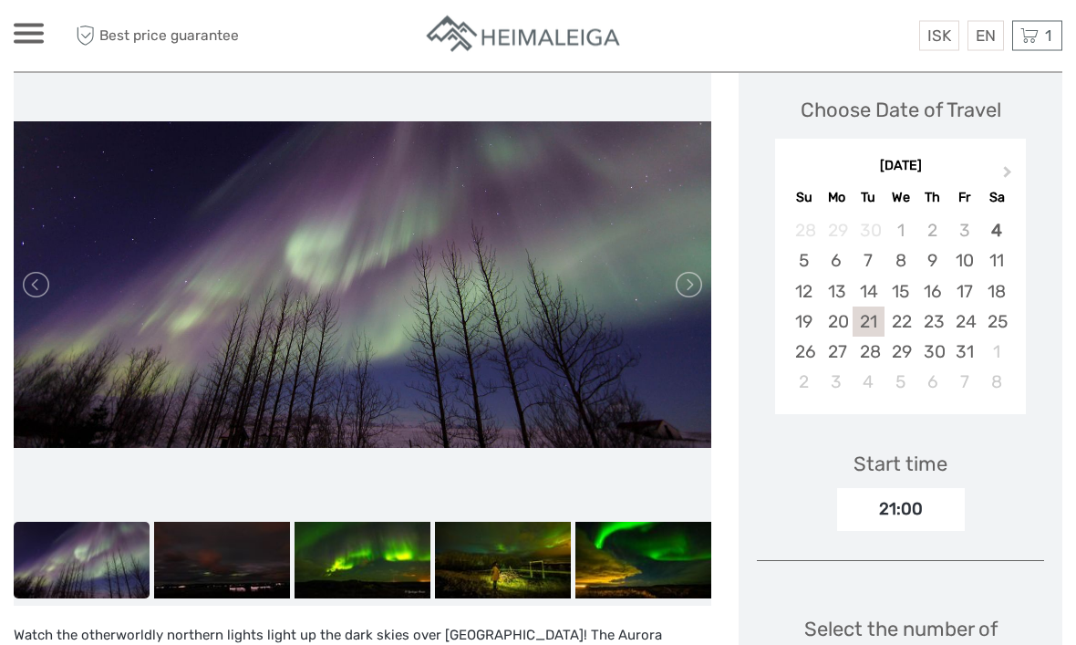
scroll to position [276, 0]
click at [917, 498] on div "21:00" at bounding box center [901, 509] width 128 height 42
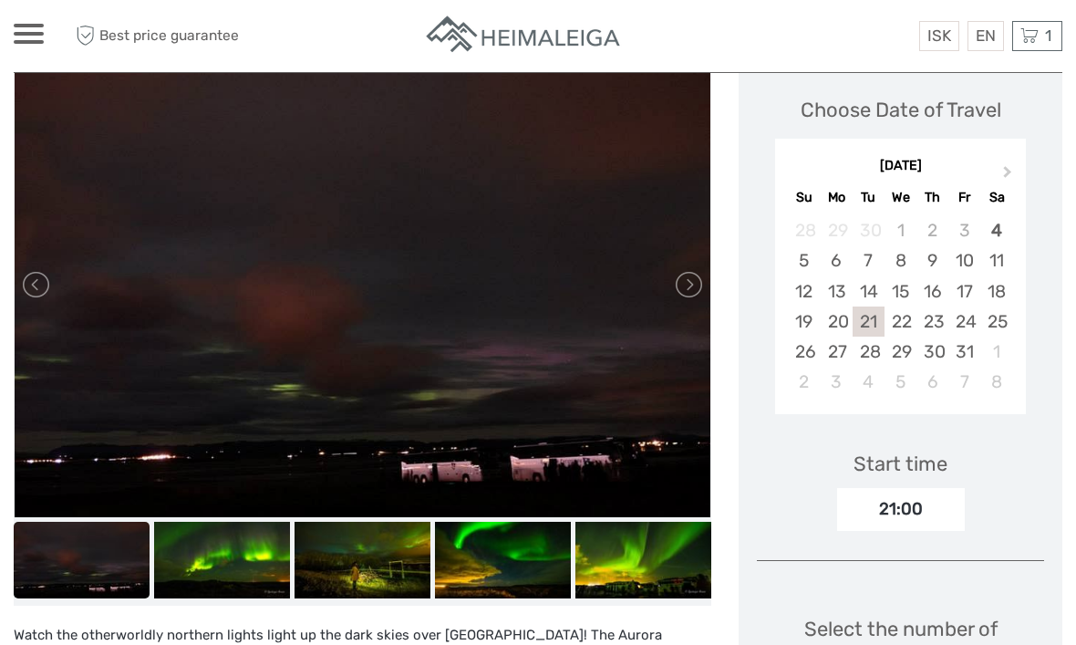
click at [877, 505] on div "21:00" at bounding box center [901, 509] width 128 height 42
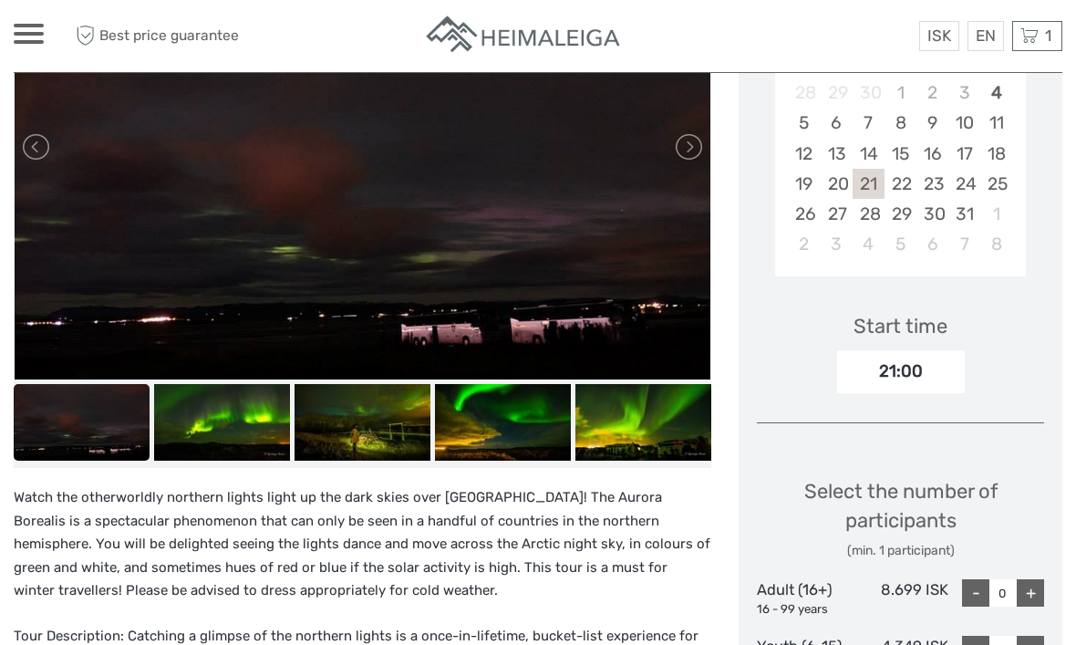
scroll to position [449, 0]
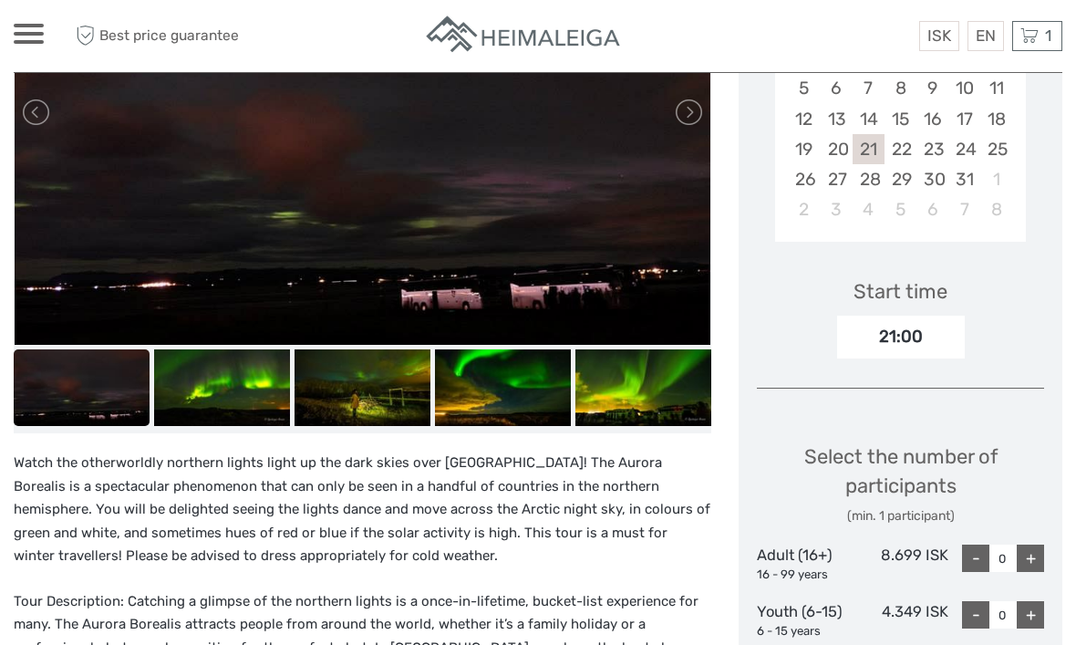
click at [1026, 545] on div "+" at bounding box center [1030, 557] width 27 height 27
click at [1029, 544] on div "+" at bounding box center [1030, 557] width 27 height 27
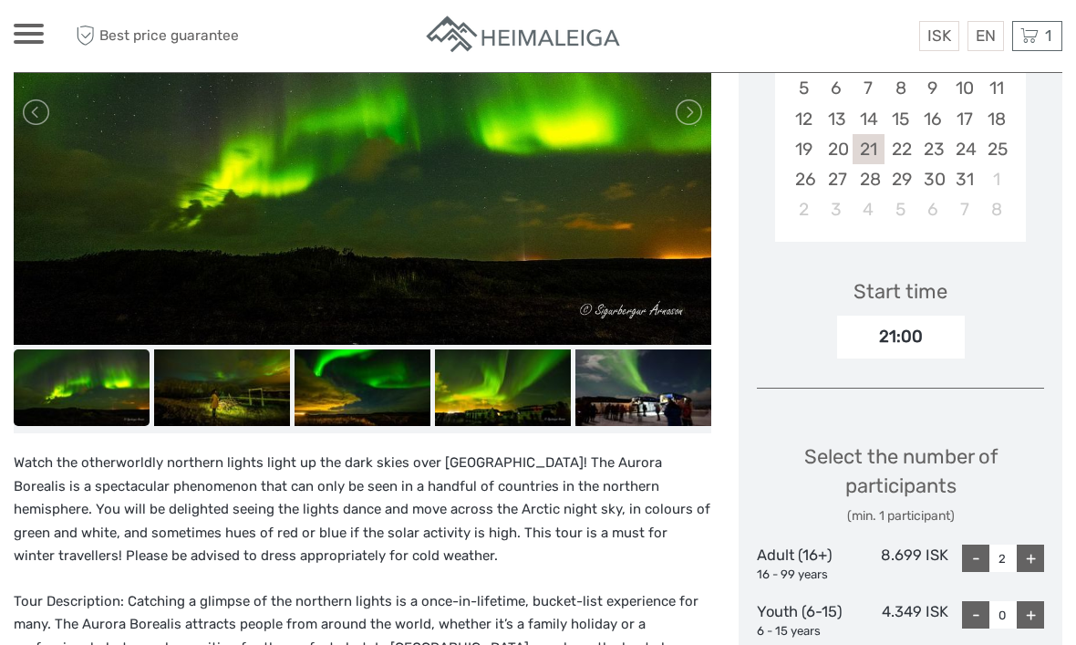
click at [1035, 544] on div "+" at bounding box center [1030, 557] width 27 height 27
type input "3"
click at [0, 0] on link "$" at bounding box center [0, 0] width 0 height 0
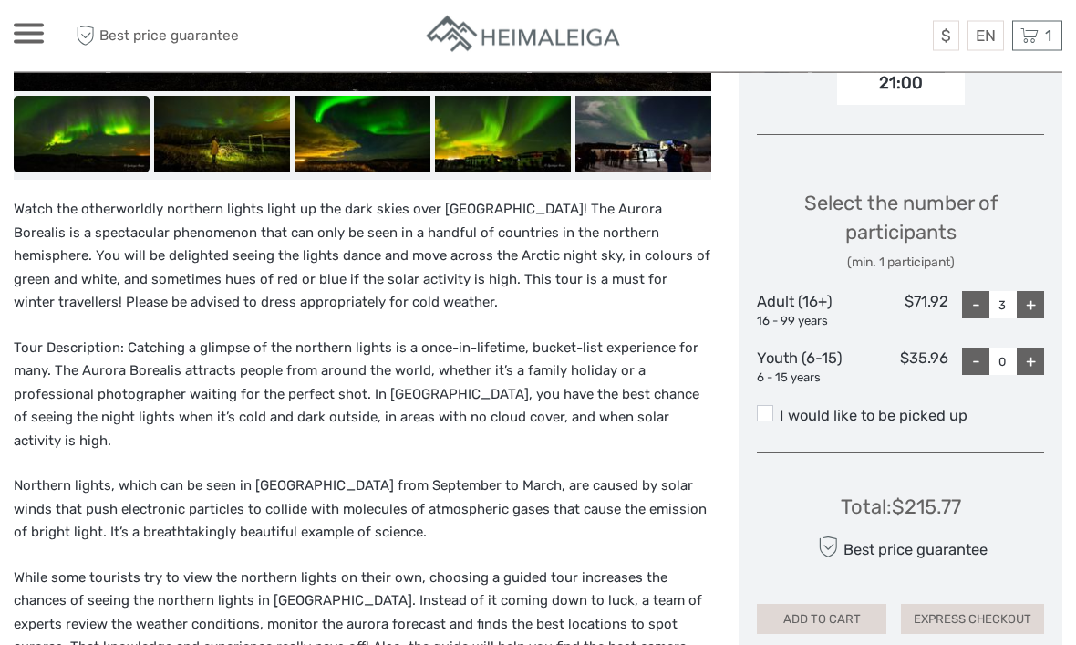
scroll to position [702, 0]
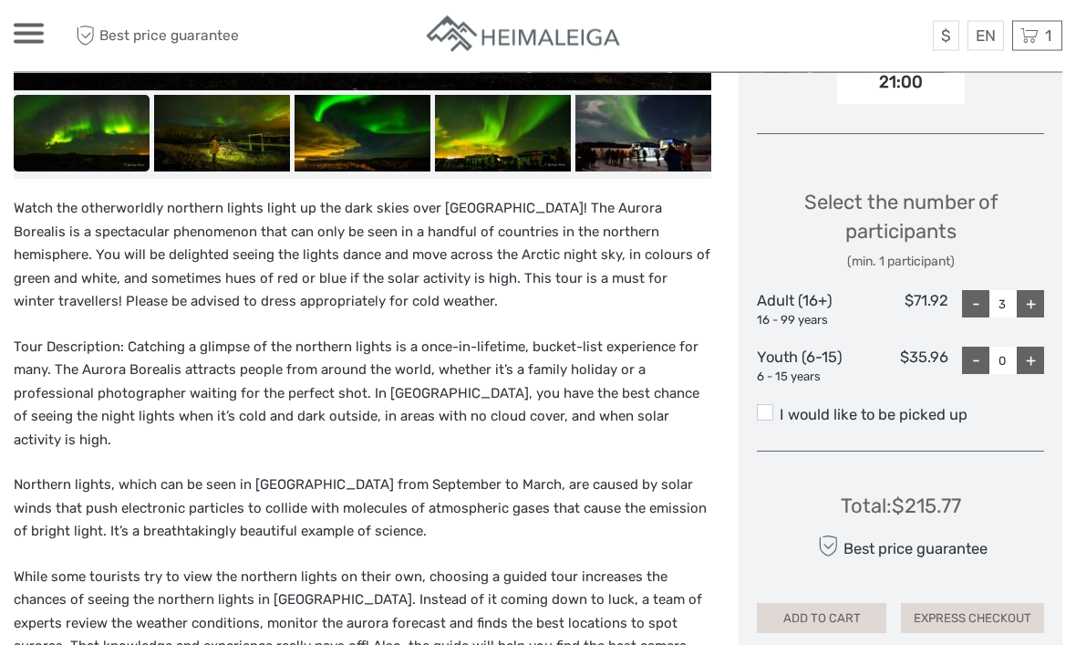
click at [812, 605] on button "ADD TO CART" at bounding box center [822, 619] width 130 height 31
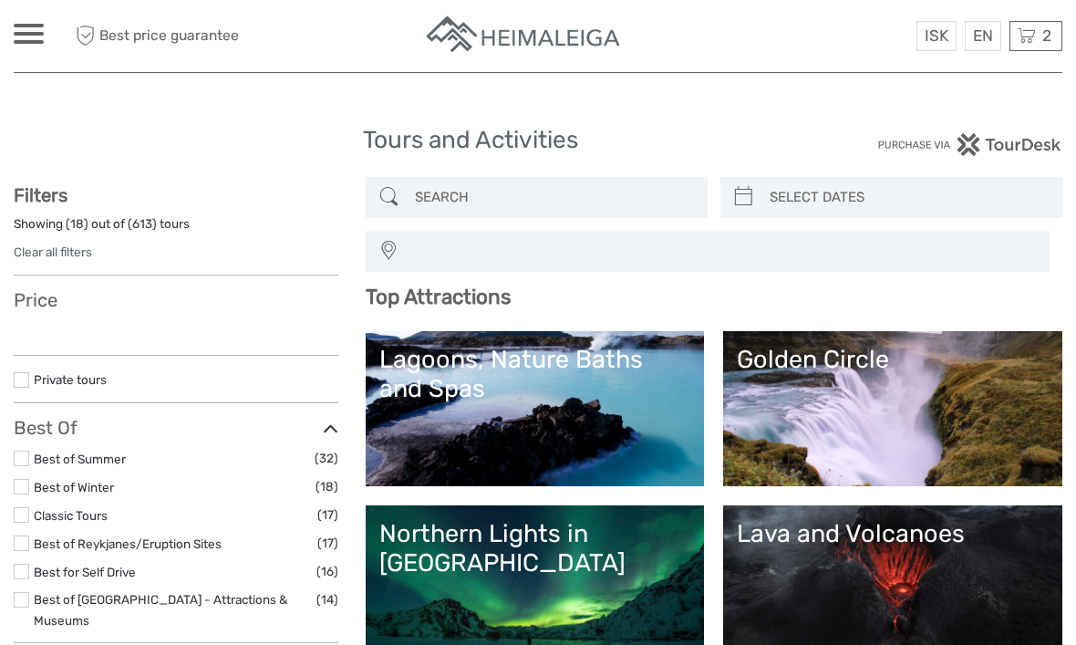
select select
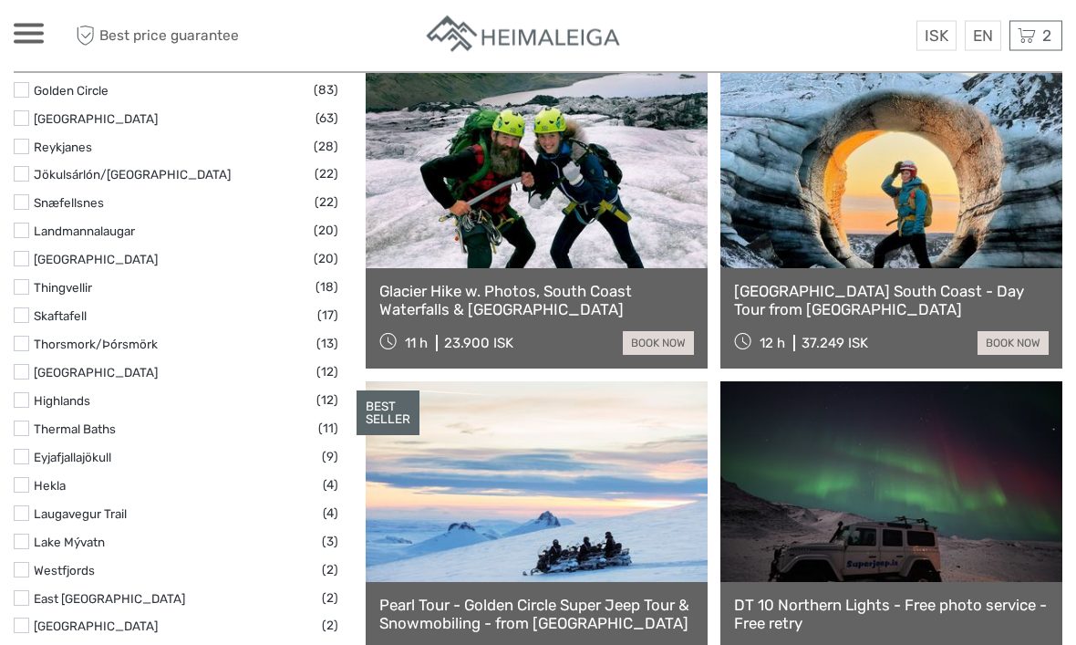
scroll to position [935, 0]
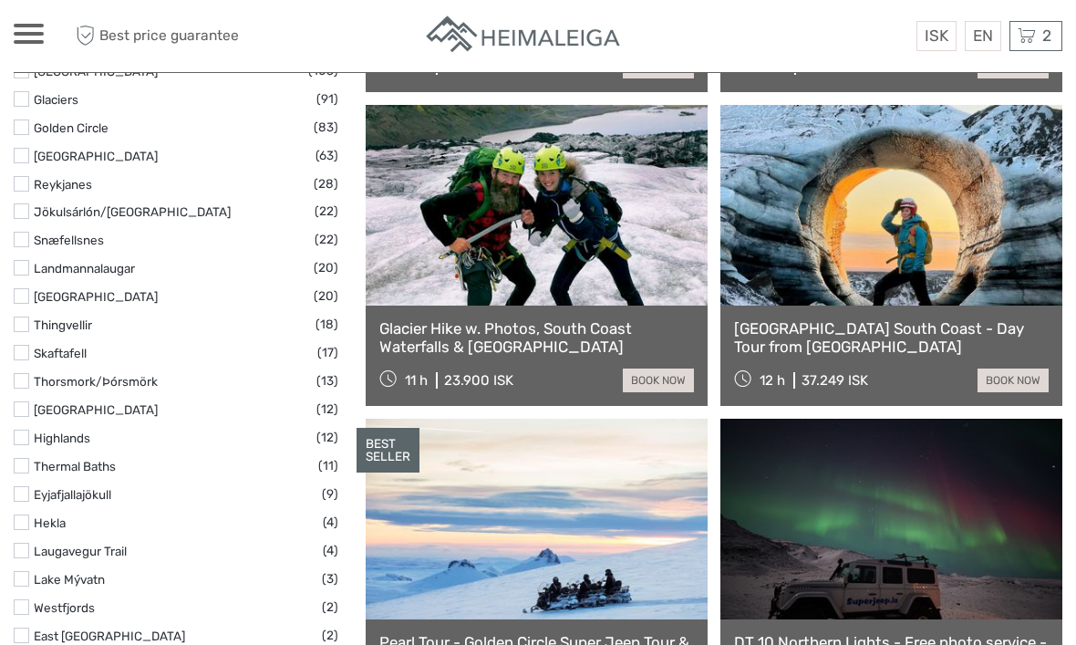
click at [555, 255] on link at bounding box center [537, 205] width 342 height 201
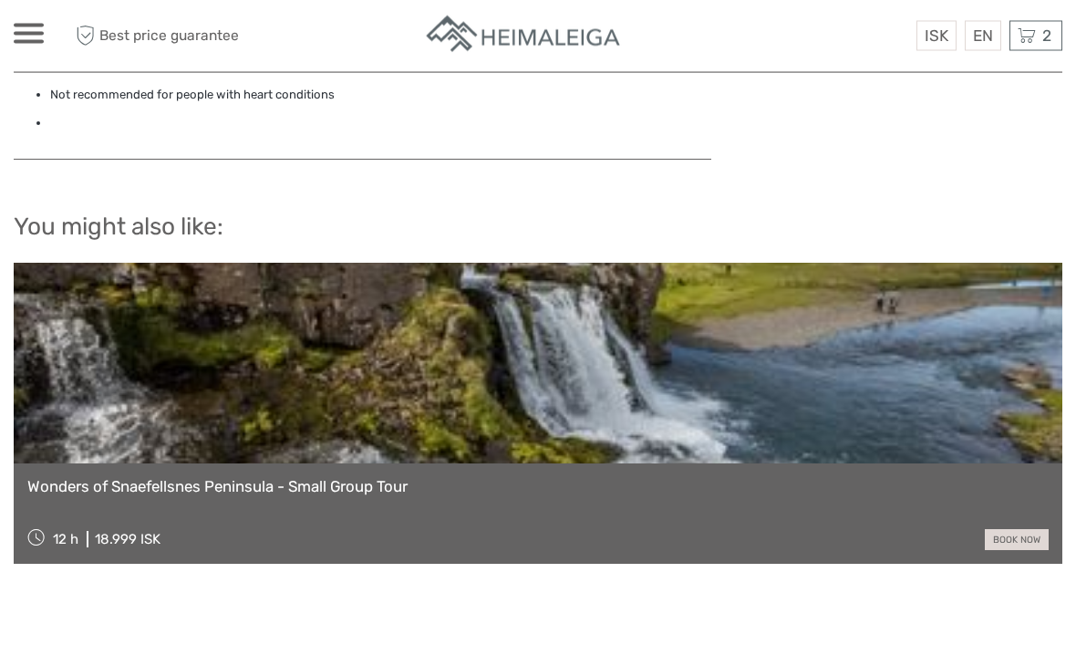
scroll to position [2298, 0]
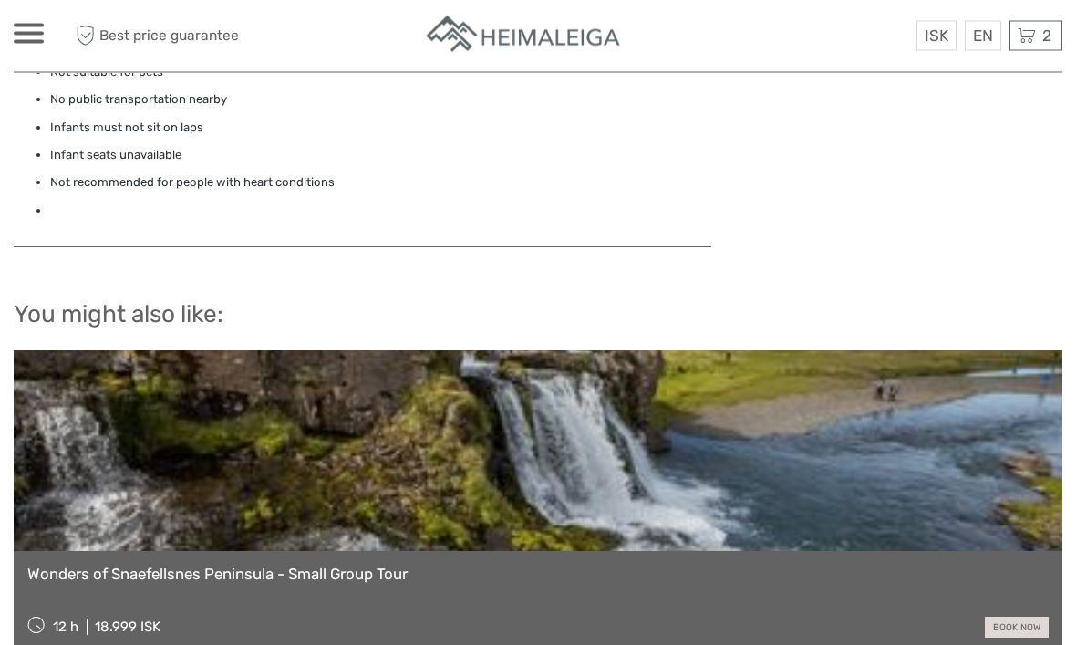
click at [742, 447] on link at bounding box center [538, 451] width 1049 height 201
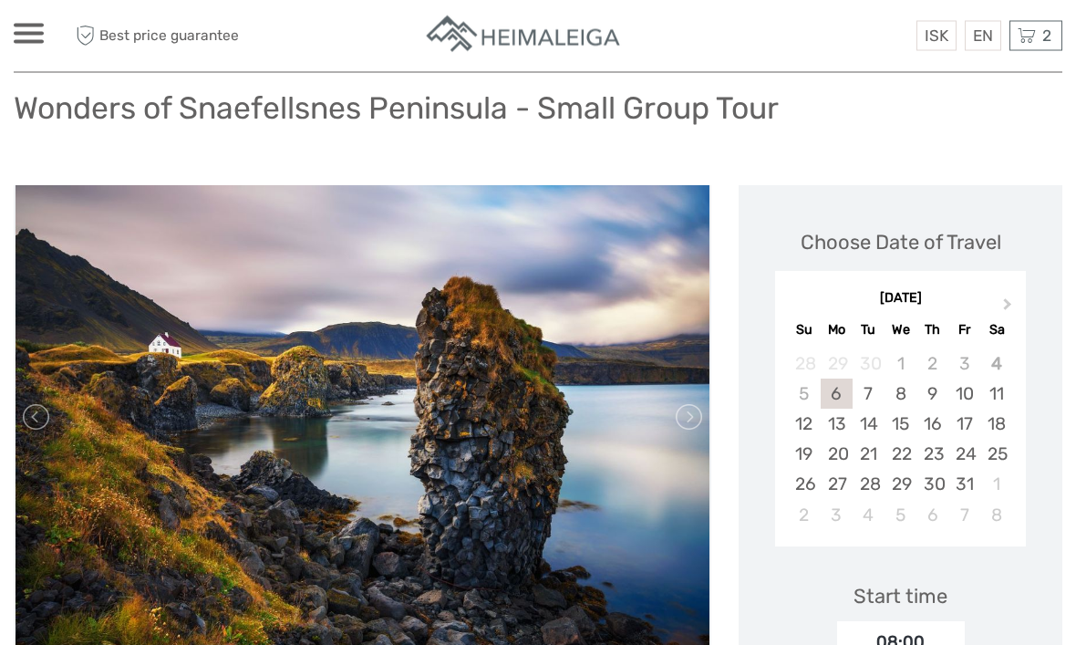
click at [684, 403] on link at bounding box center [687, 417] width 29 height 29
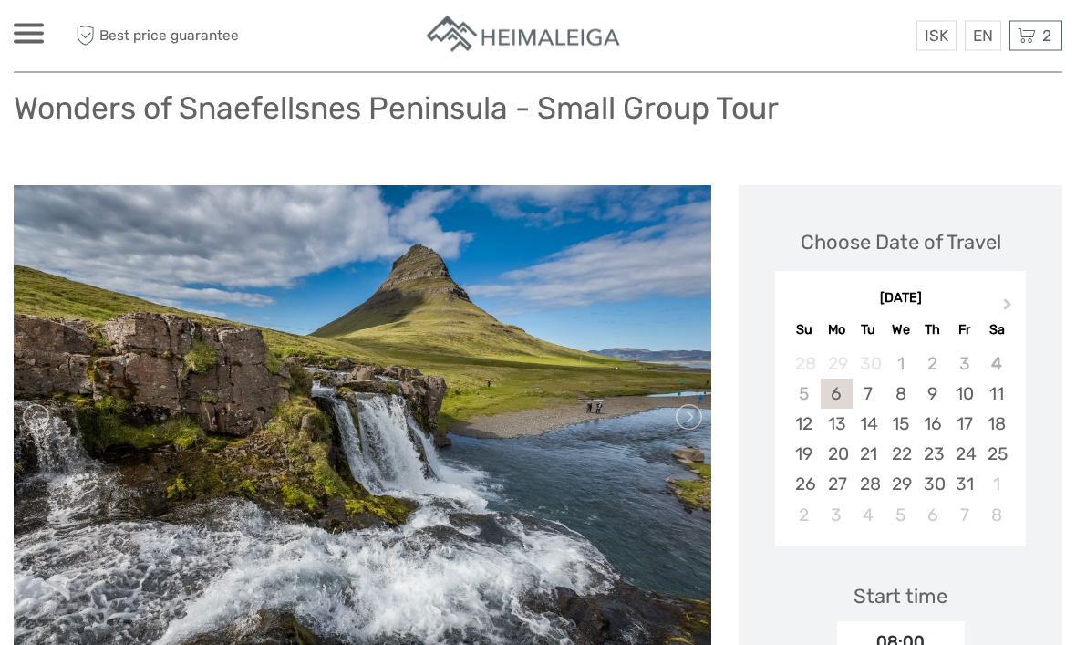
scroll to position [122, 0]
click at [681, 410] on link at bounding box center [687, 416] width 29 height 29
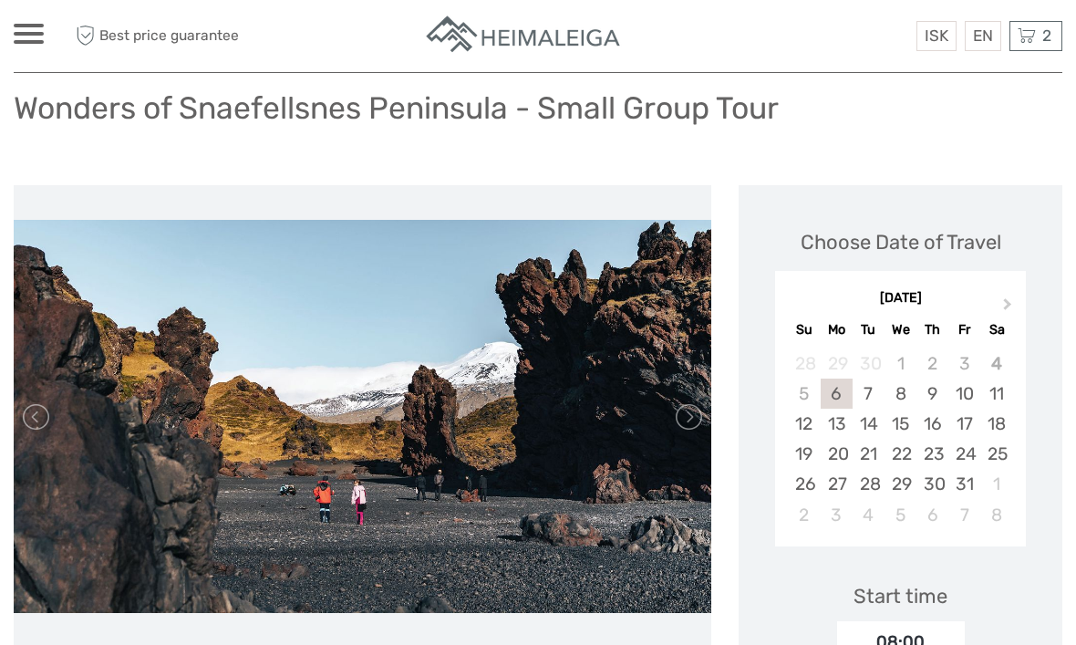
click at [685, 410] on link at bounding box center [687, 416] width 29 height 29
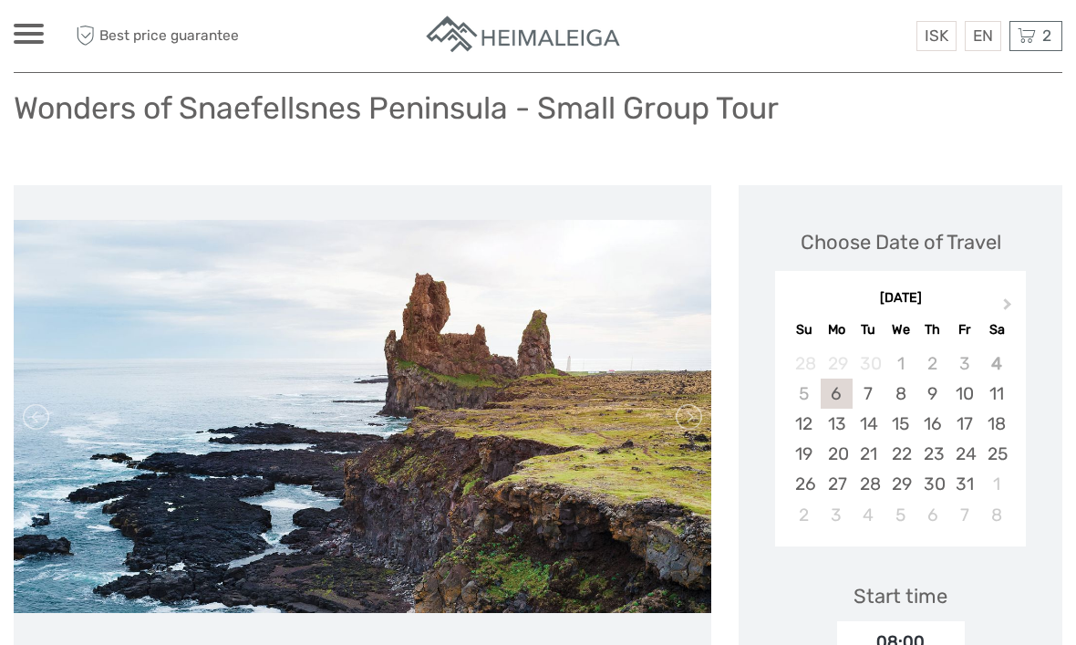
click at [674, 420] on link at bounding box center [687, 416] width 29 height 29
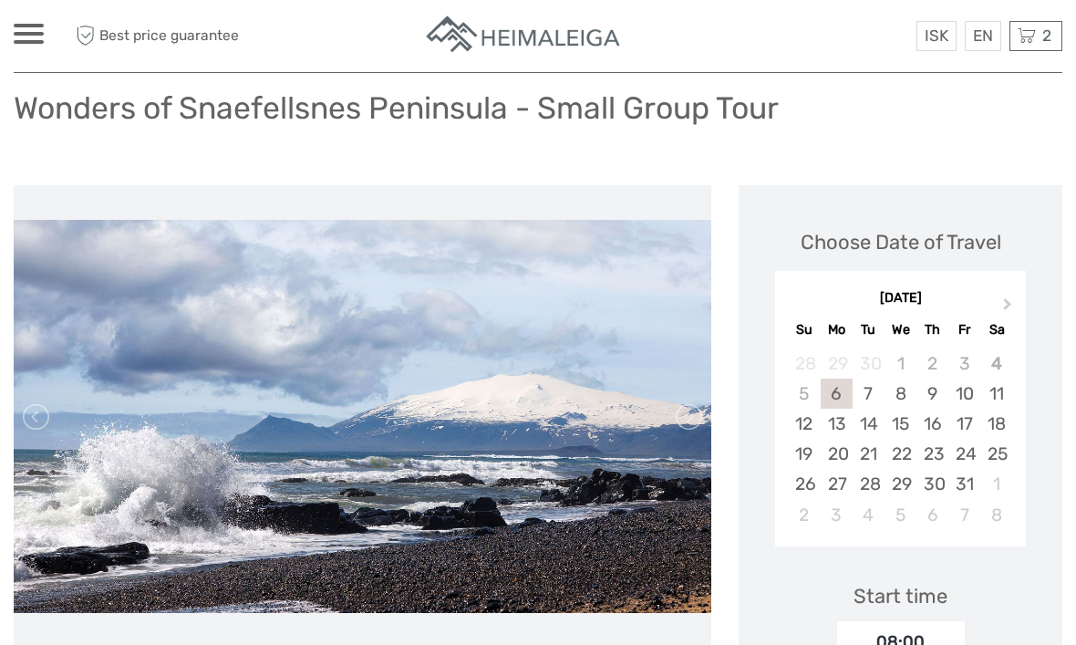
click at [681, 422] on link at bounding box center [687, 416] width 29 height 29
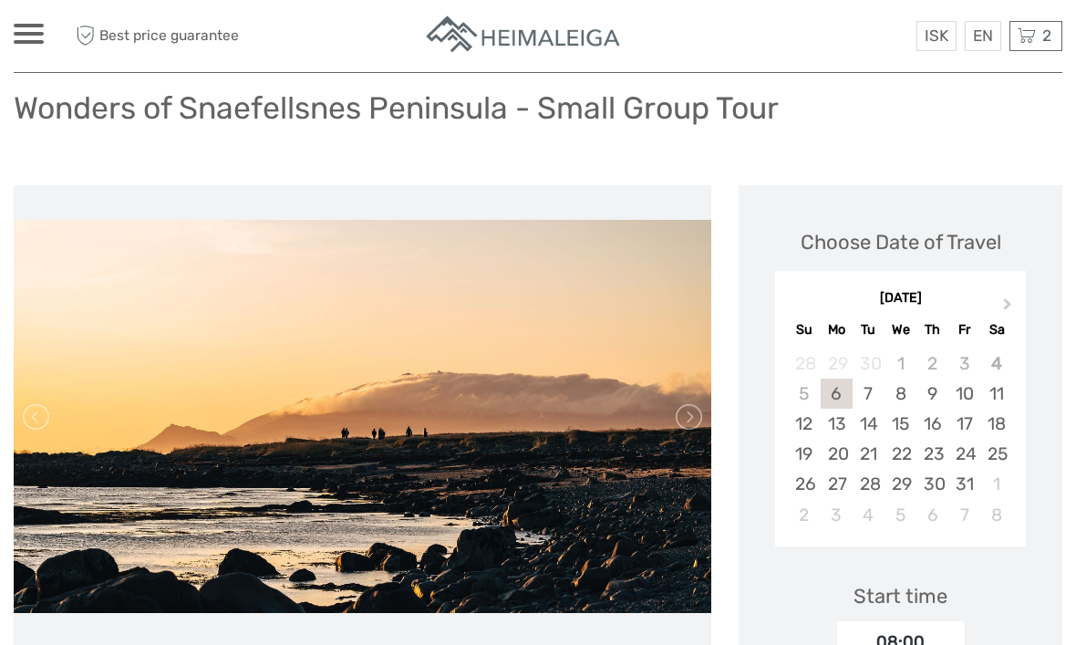
click at [692, 418] on link at bounding box center [687, 416] width 29 height 29
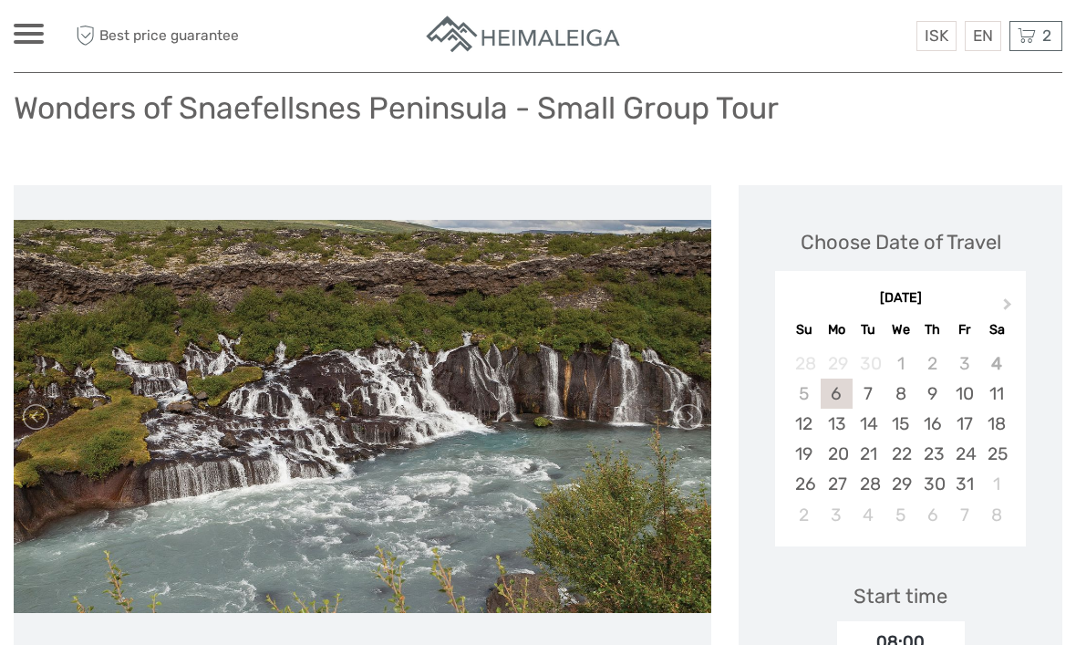
click at [691, 416] on link at bounding box center [687, 416] width 29 height 29
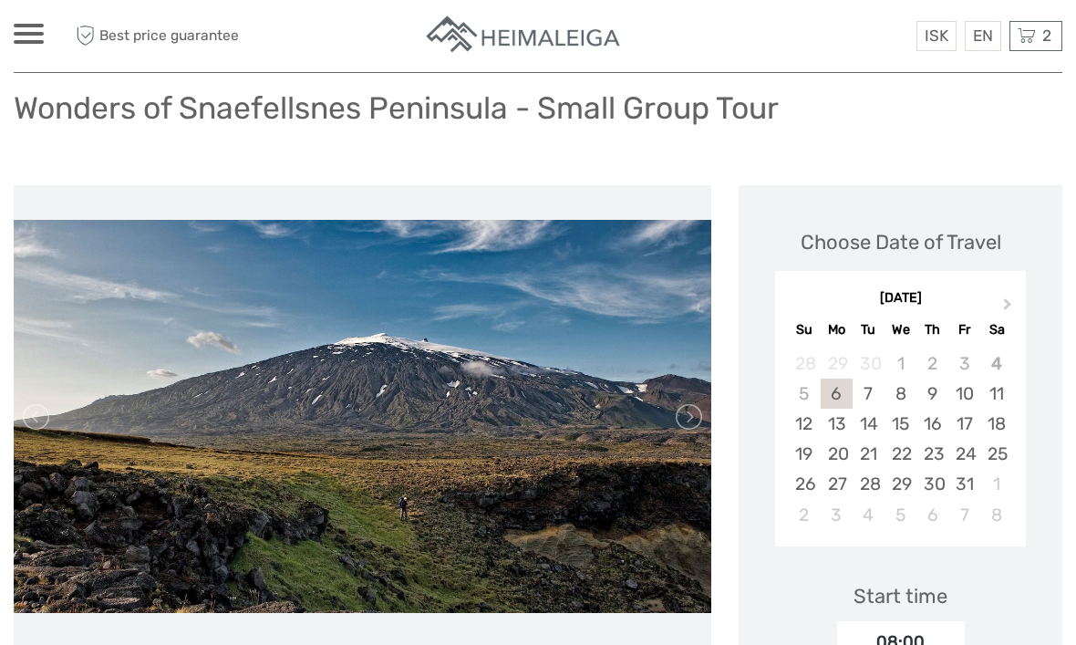
click at [701, 407] on link at bounding box center [687, 416] width 29 height 29
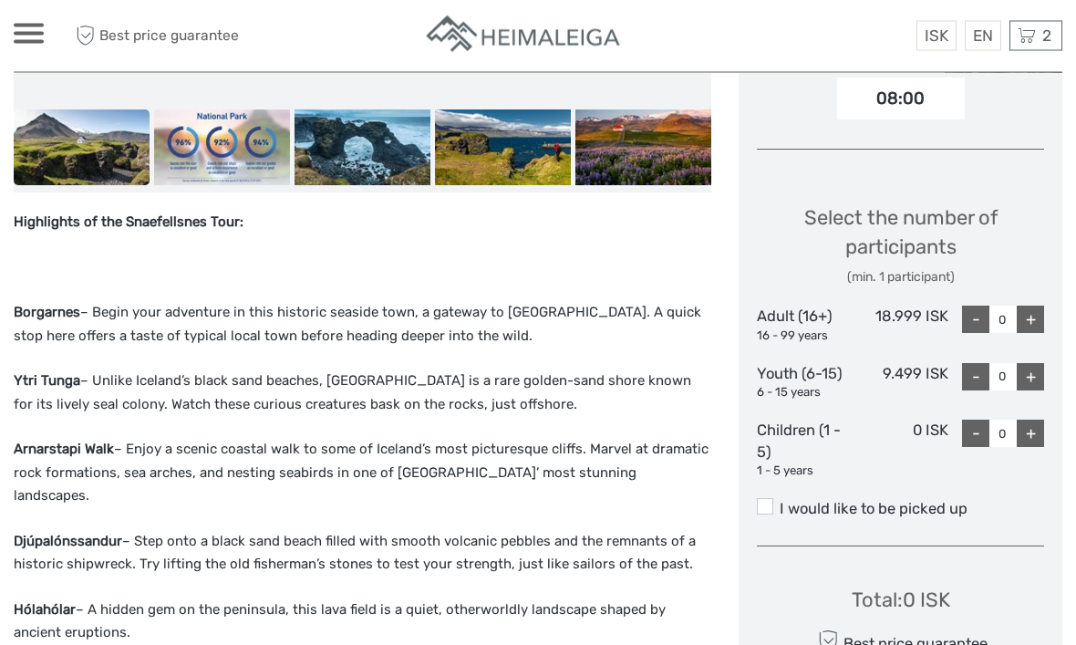
scroll to position [663, 0]
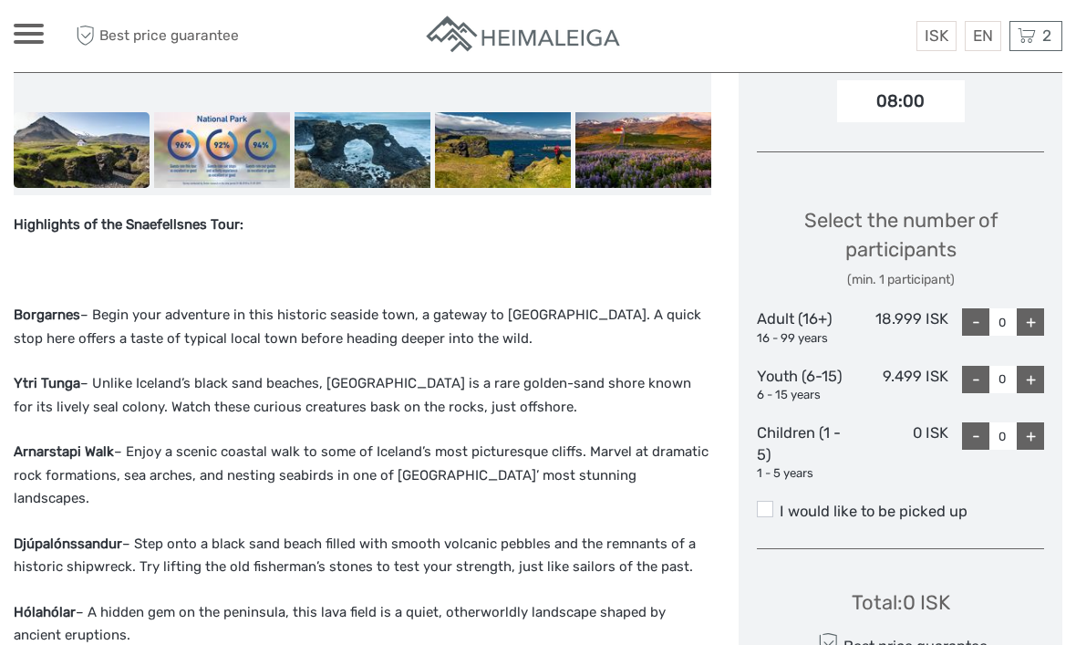
click at [1032, 319] on div "+" at bounding box center [1030, 321] width 27 height 27
click at [1037, 311] on div "+" at bounding box center [1030, 321] width 27 height 27
click at [1029, 310] on div "+" at bounding box center [1030, 321] width 27 height 27
type input "3"
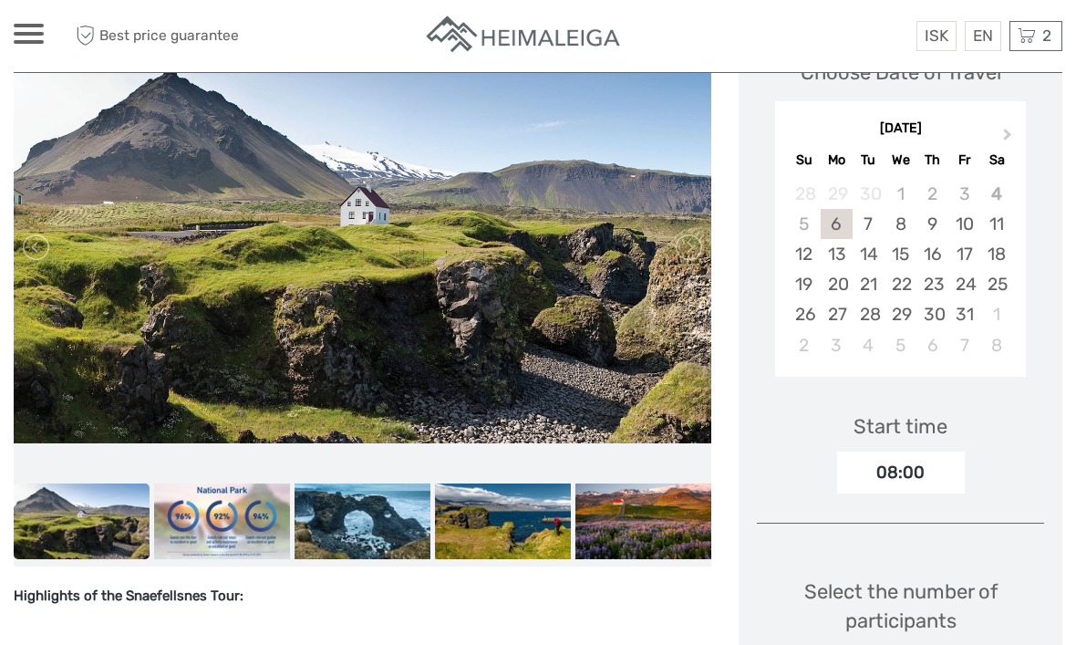
scroll to position [284, 0]
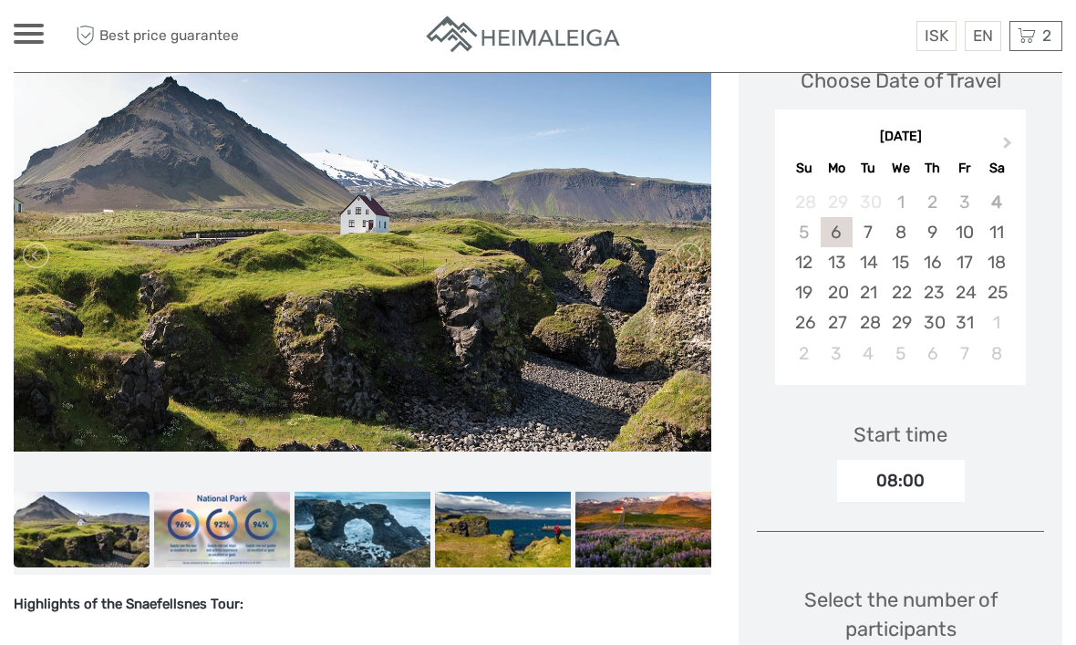
click at [904, 290] on div "22" at bounding box center [901, 292] width 32 height 30
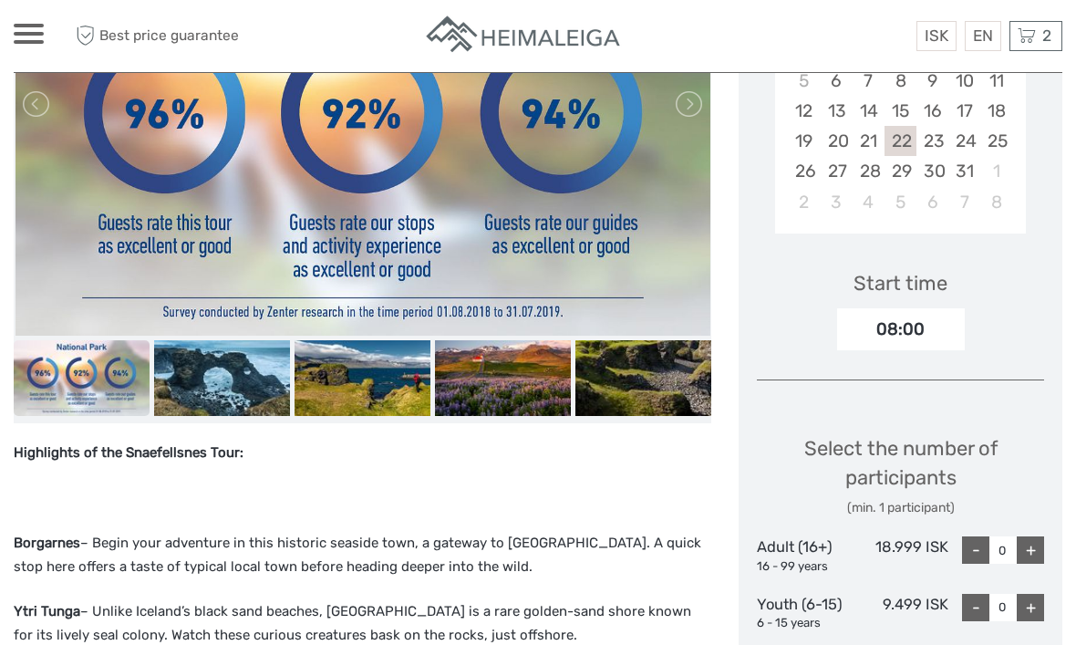
scroll to position [463, 0]
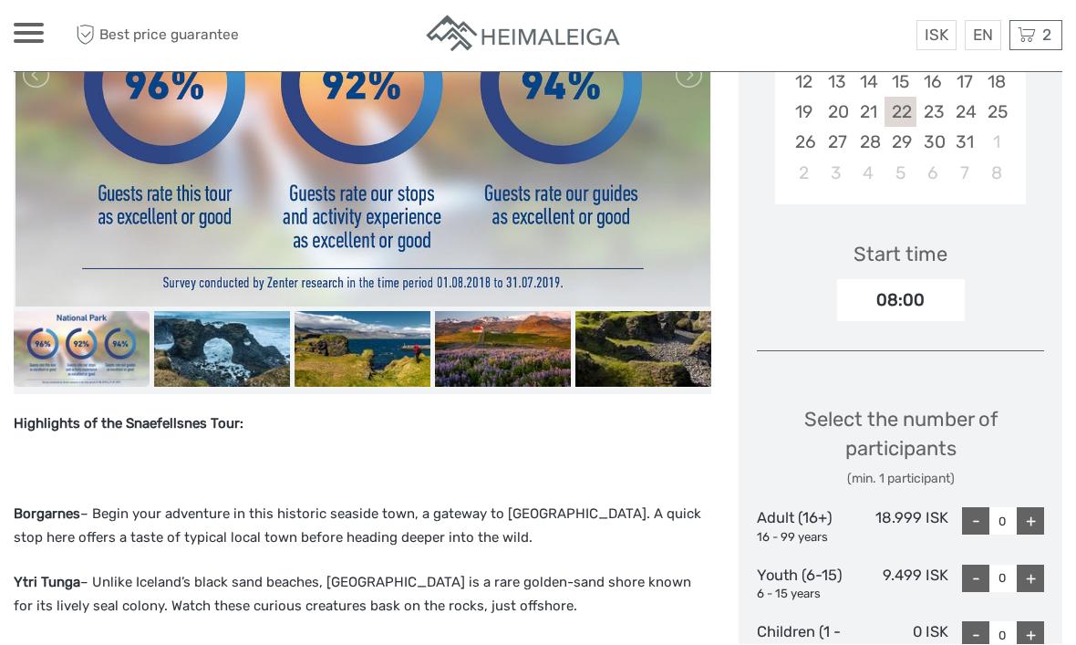
click at [1031, 510] on div "+" at bounding box center [1030, 521] width 27 height 27
click at [1027, 507] on div "+" at bounding box center [1030, 520] width 27 height 27
click at [1031, 507] on div "+" at bounding box center [1030, 520] width 27 height 27
type input "3"
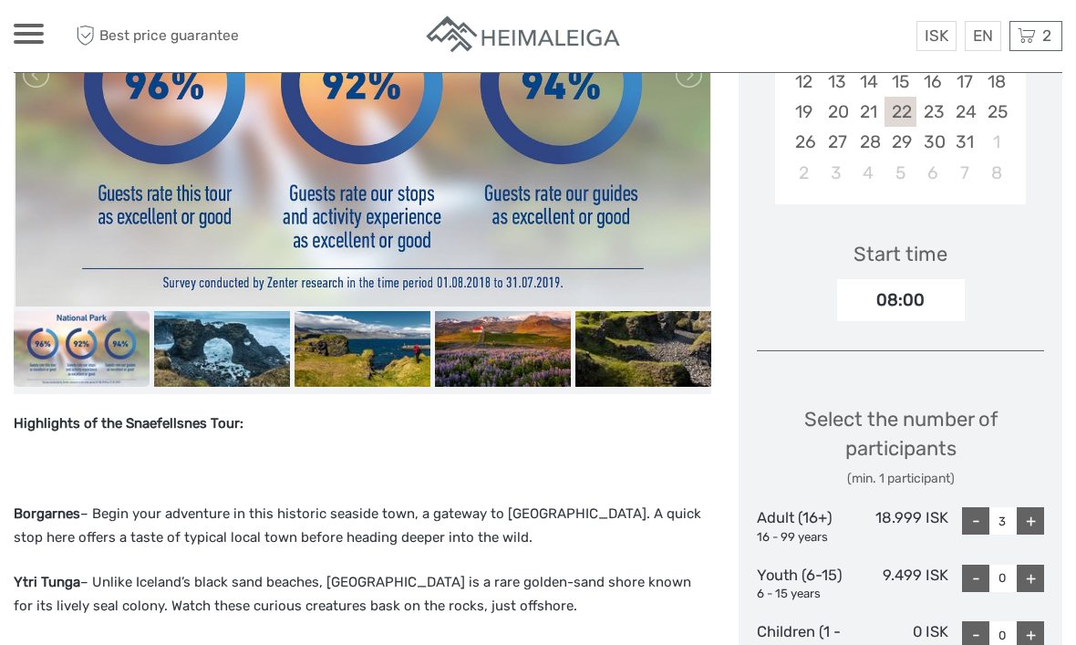
click at [0, 0] on link "$" at bounding box center [0, 0] width 0 height 0
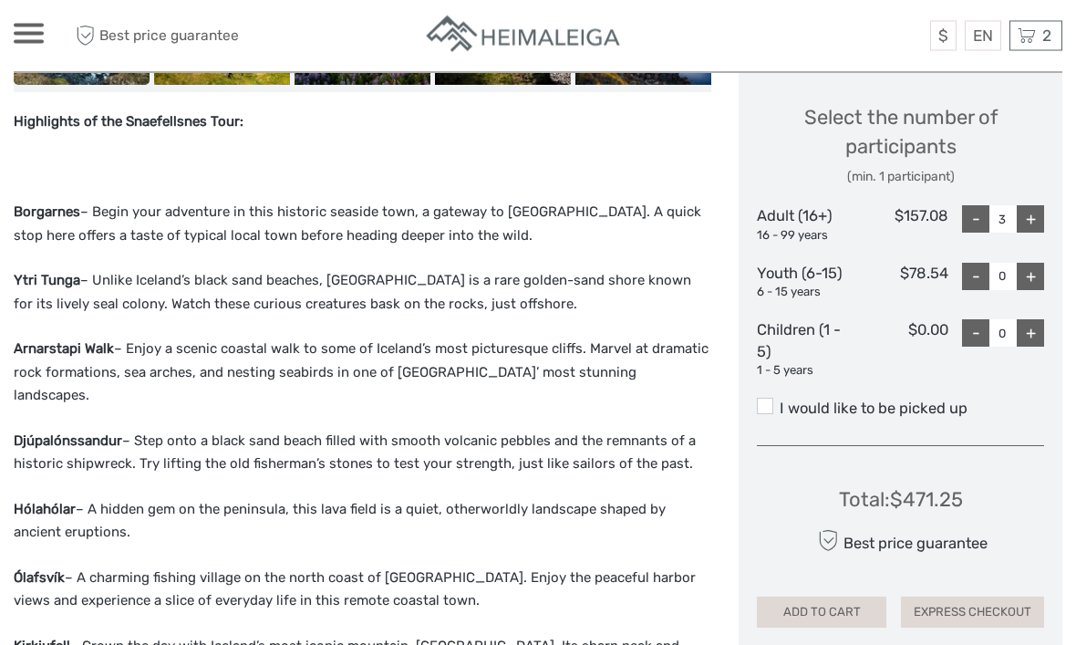
scroll to position [773, 0]
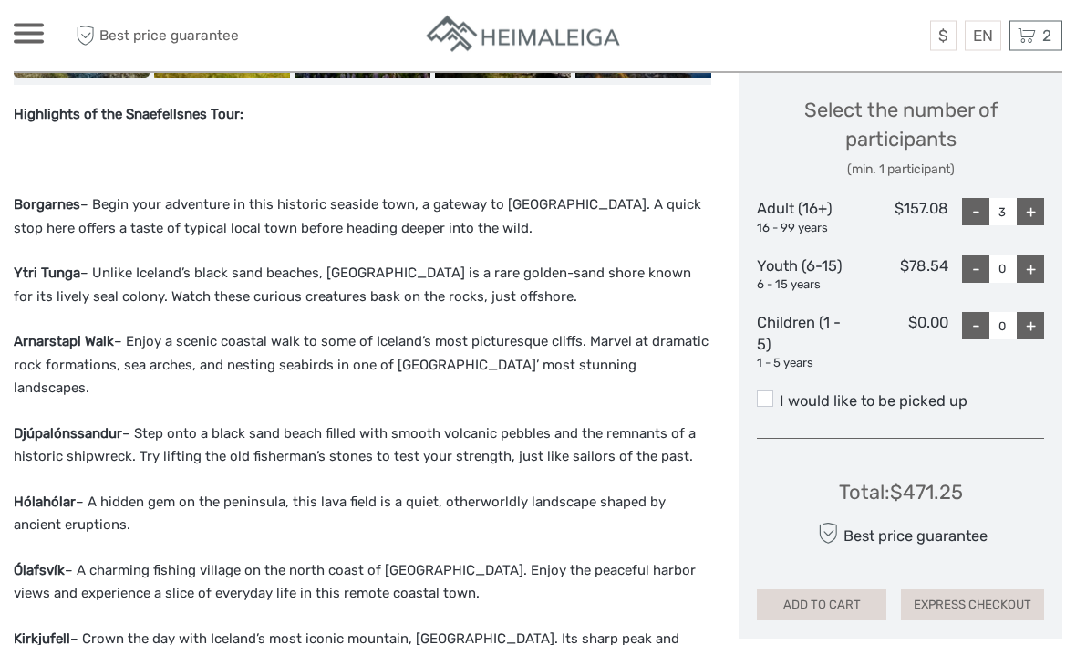
click at [839, 594] on button "ADD TO CART" at bounding box center [822, 605] width 130 height 31
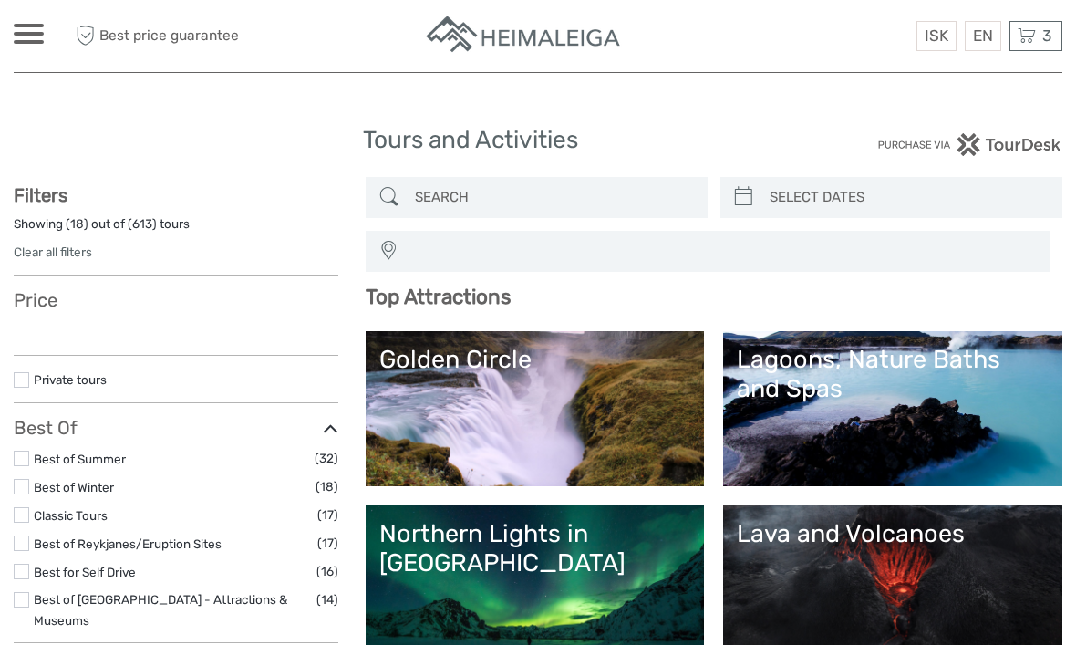
select select
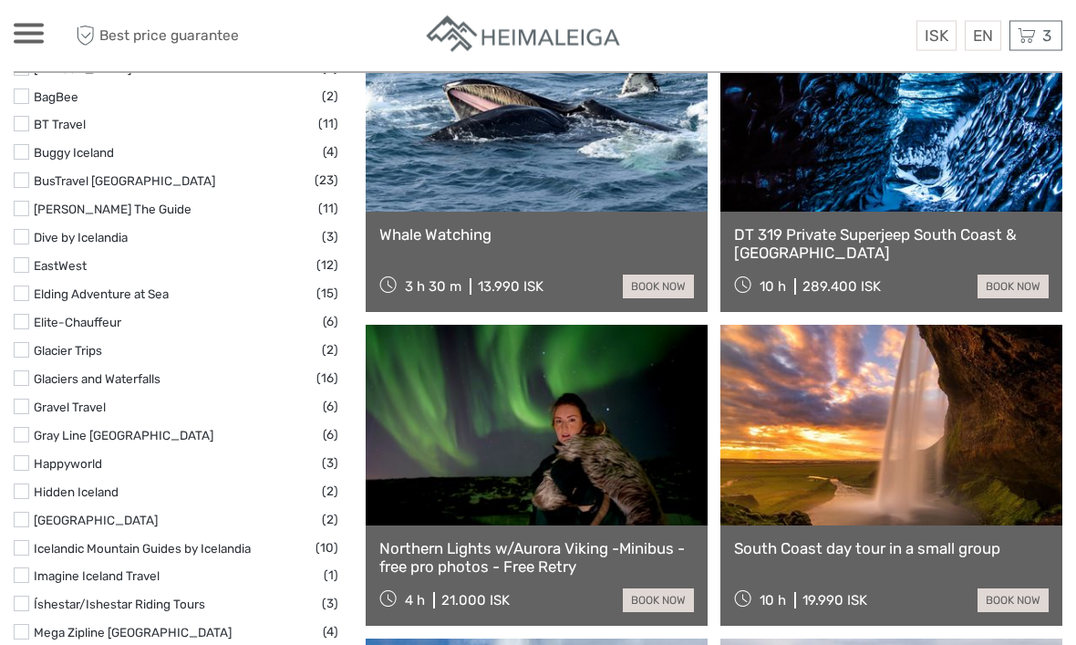
scroll to position [2288, 0]
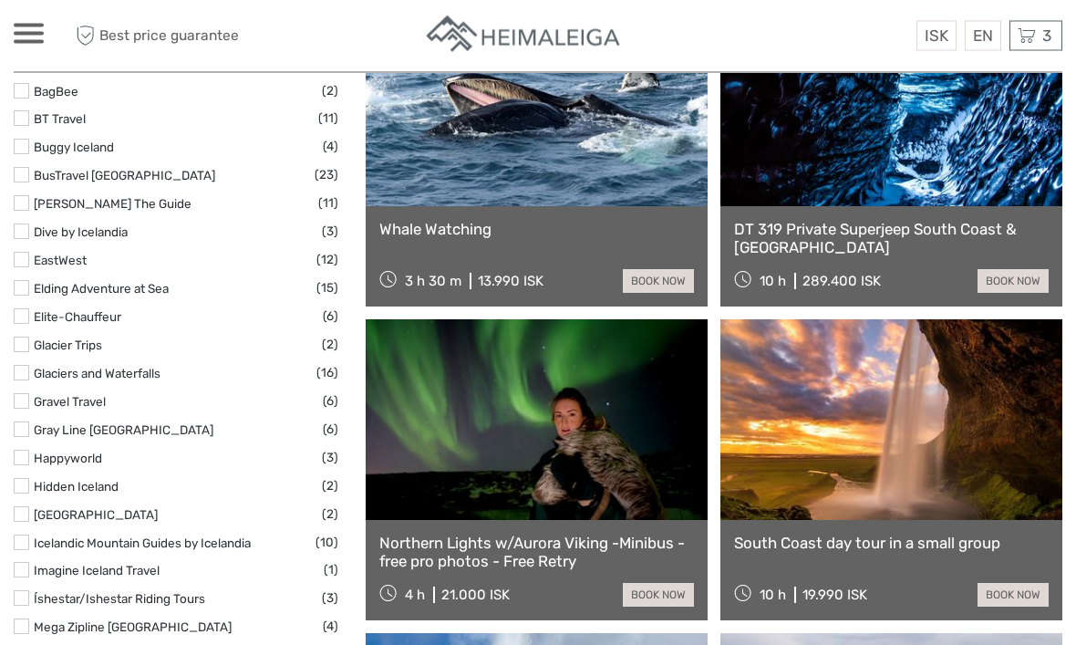
click at [917, 471] on link at bounding box center [892, 420] width 342 height 201
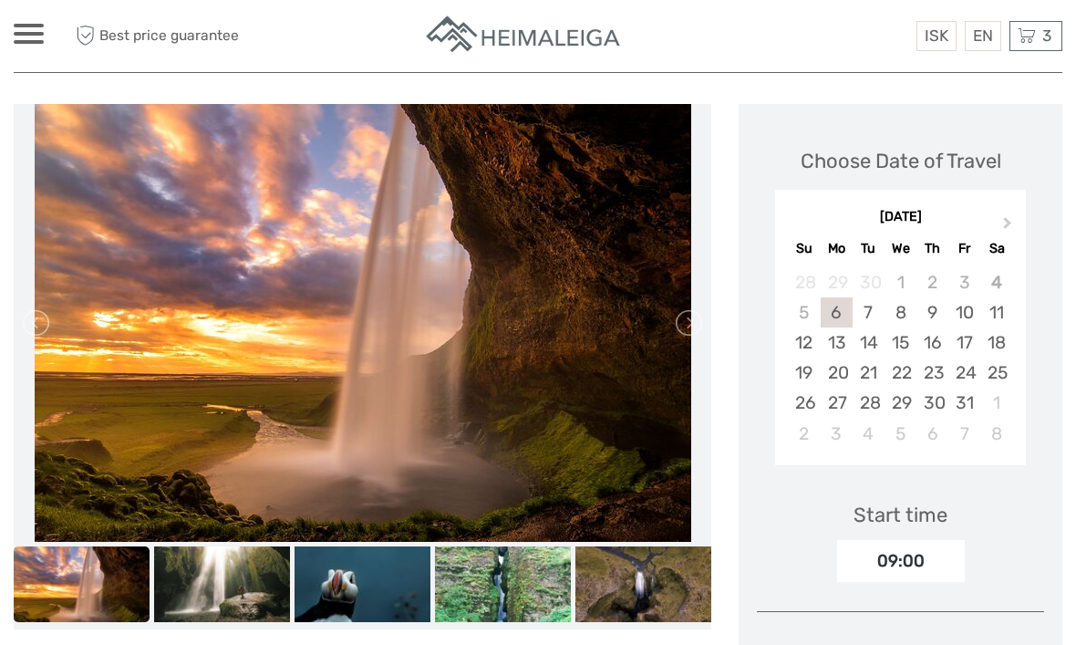
scroll to position [206, 0]
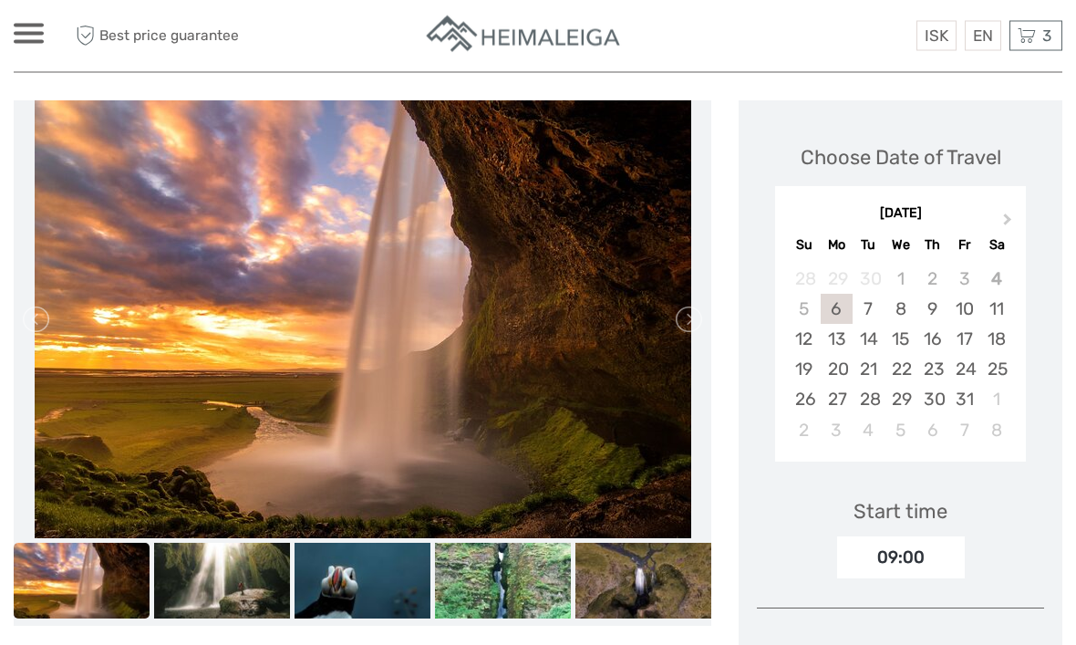
click at [932, 364] on div "23" at bounding box center [933, 370] width 32 height 30
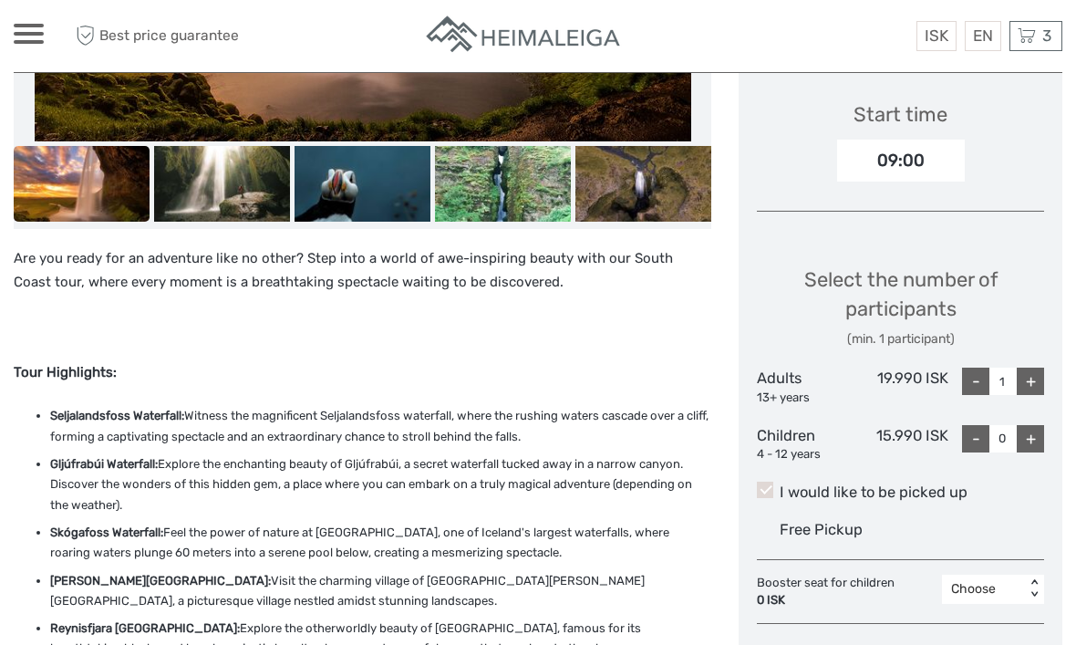
scroll to position [607, 0]
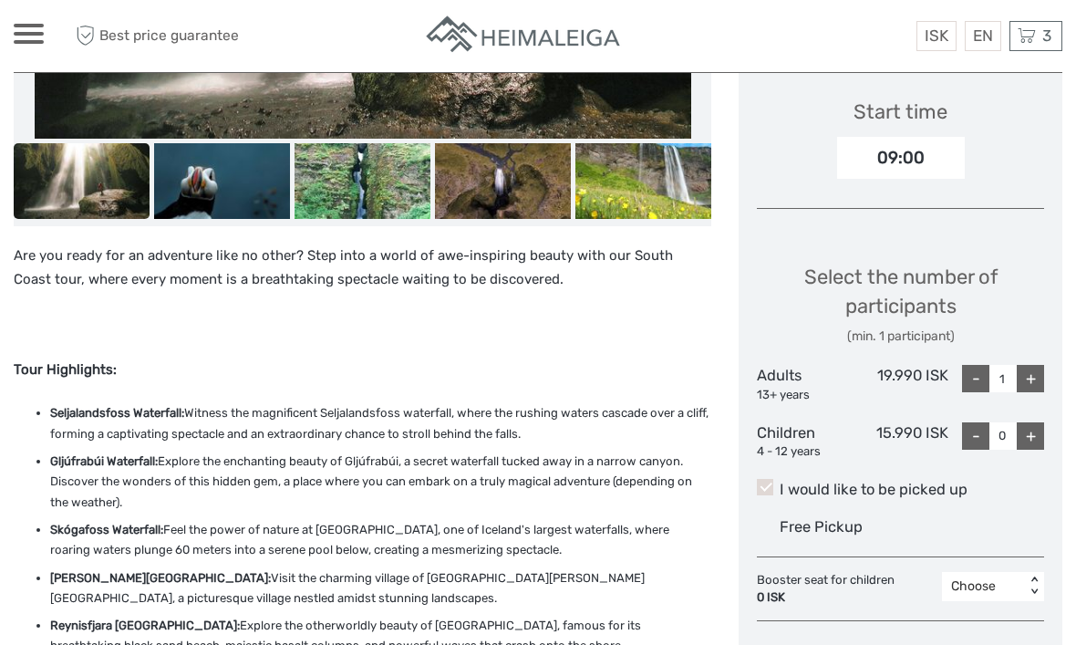
click at [0, 0] on link "$" at bounding box center [0, 0] width 0 height 0
click at [1031, 373] on div "+" at bounding box center [1030, 378] width 27 height 27
click at [1036, 365] on div "+" at bounding box center [1030, 378] width 27 height 27
type input "3"
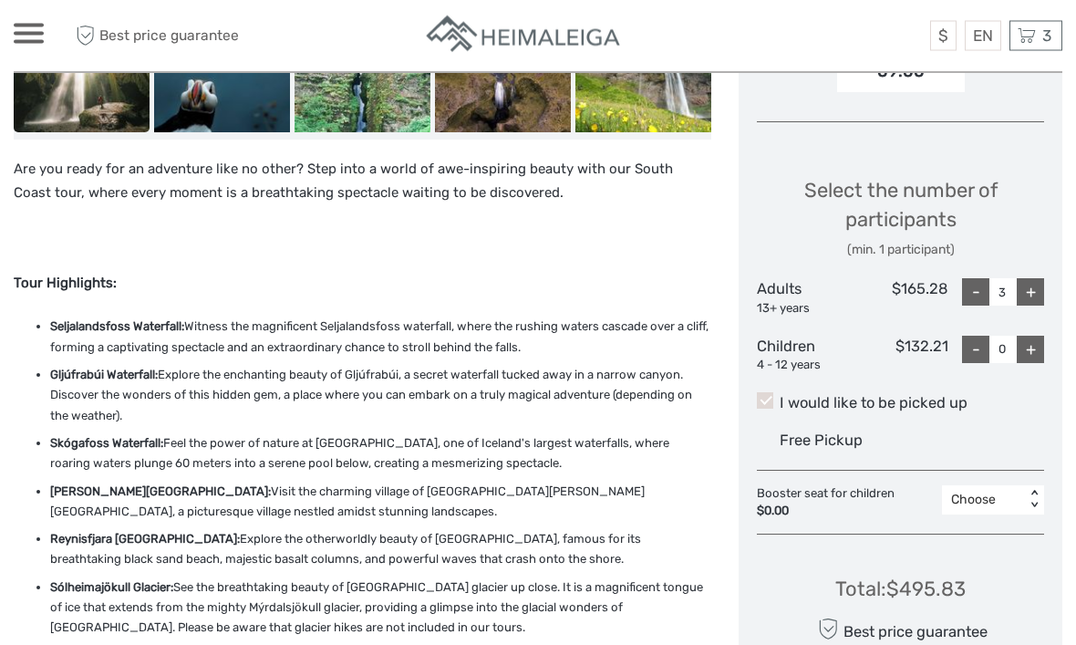
scroll to position [707, 0]
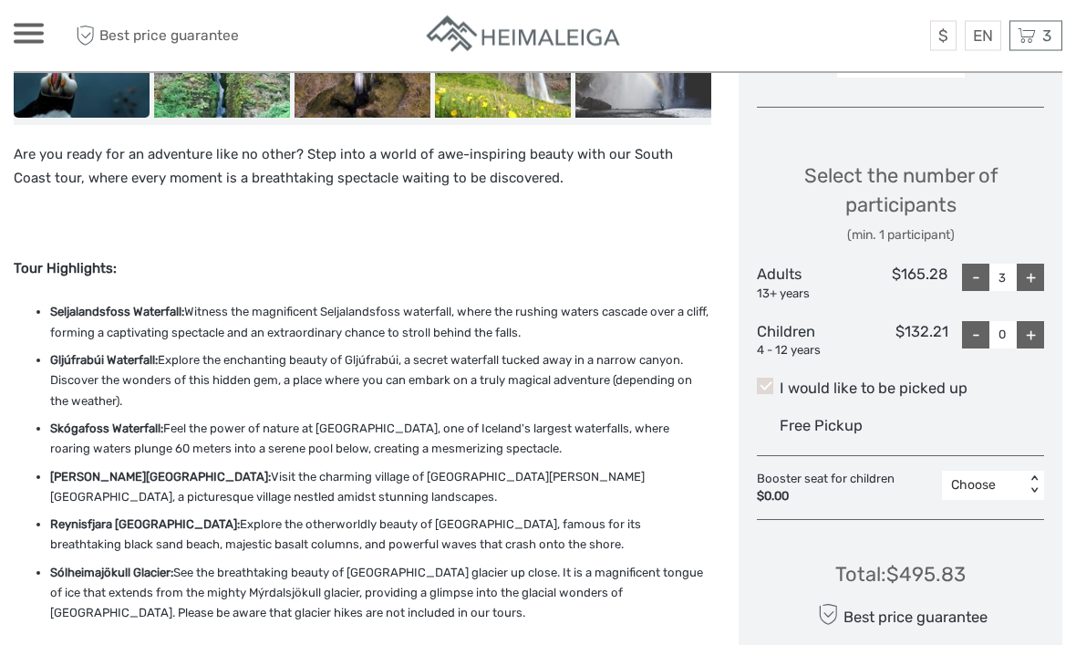
click at [769, 384] on span at bounding box center [765, 387] width 16 height 16
click at [780, 382] on input "I would like to be picked up" at bounding box center [780, 382] width 0 height 0
click at [773, 380] on label "I would like to be picked up" at bounding box center [900, 389] width 287 height 22
click at [780, 381] on input "I would like to be picked up" at bounding box center [780, 381] width 0 height 0
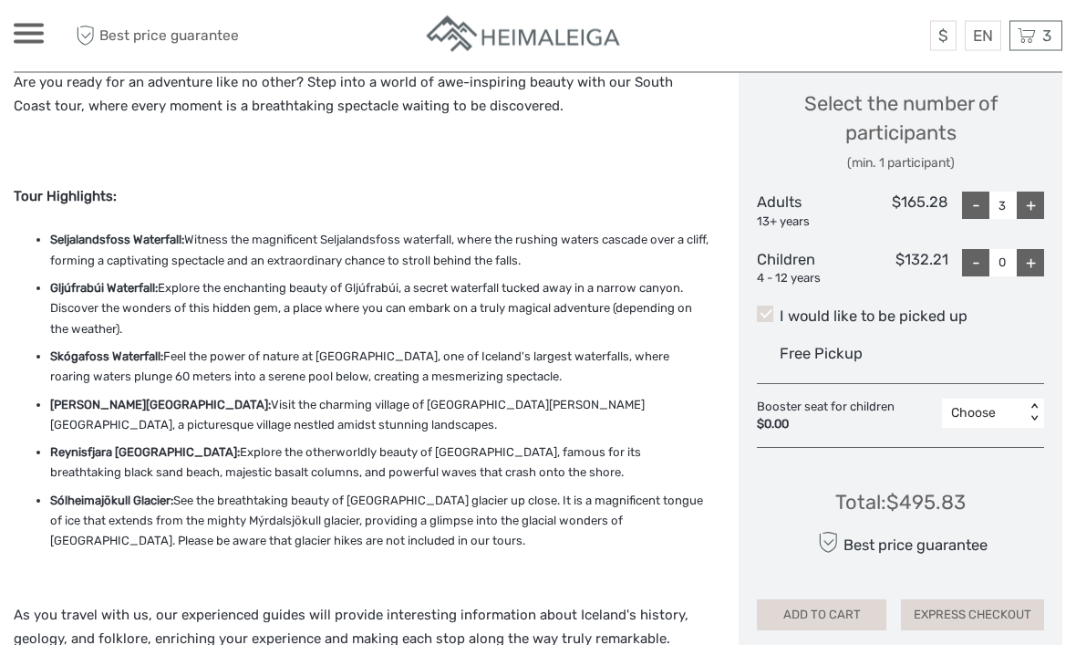
scroll to position [780, 0]
click at [827, 603] on button "ADD TO CART" at bounding box center [822, 614] width 130 height 31
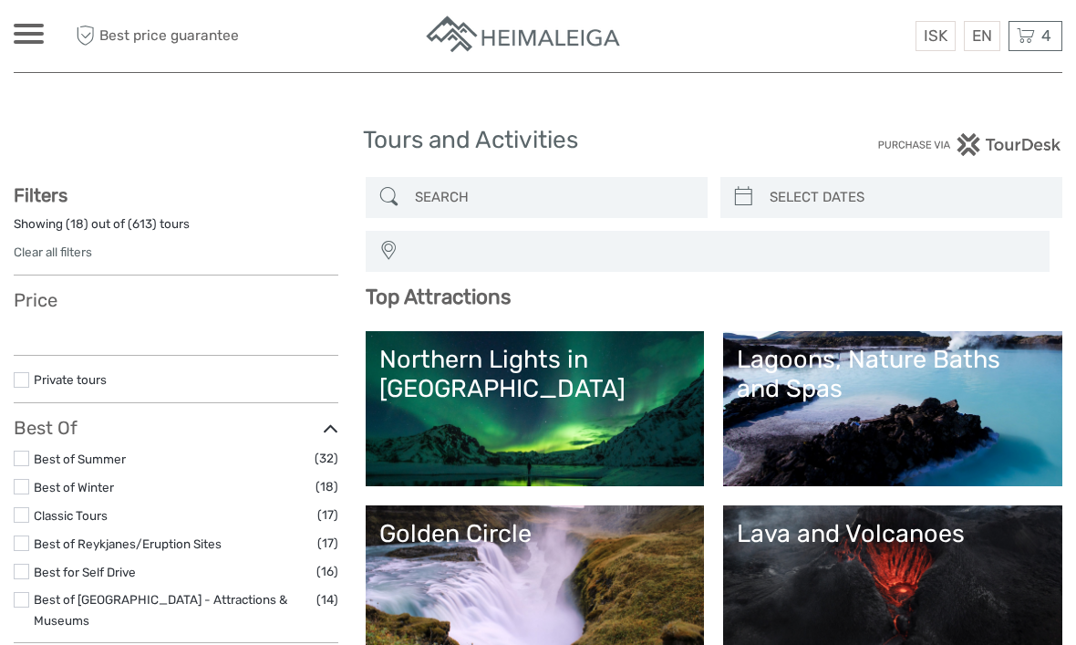
select select
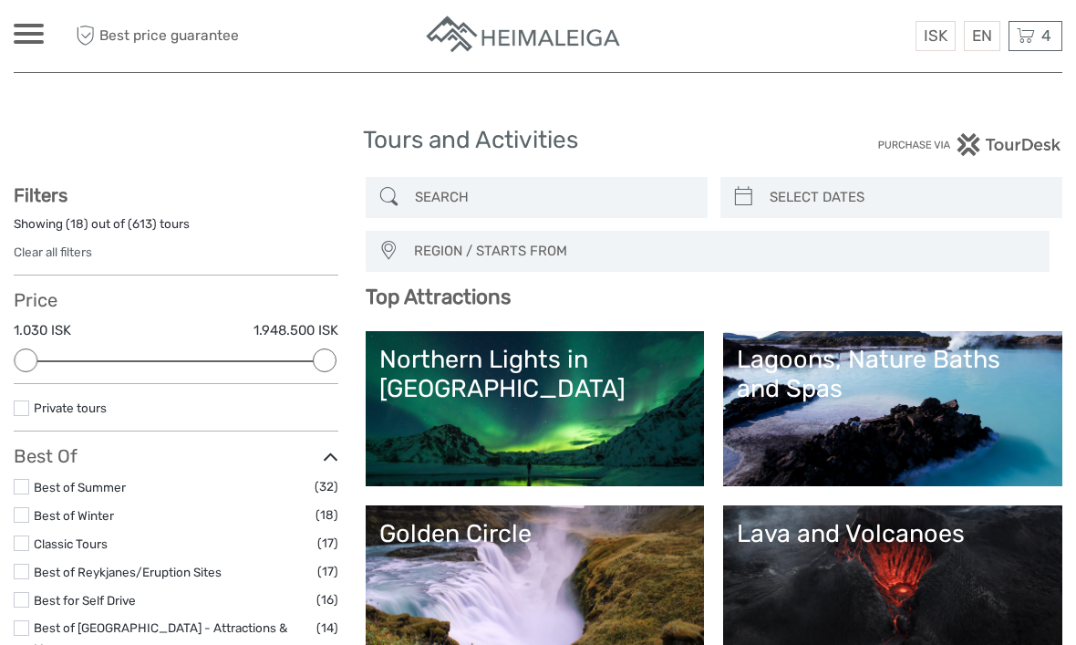
click at [1039, 31] on span "4" at bounding box center [1047, 35] width 16 height 18
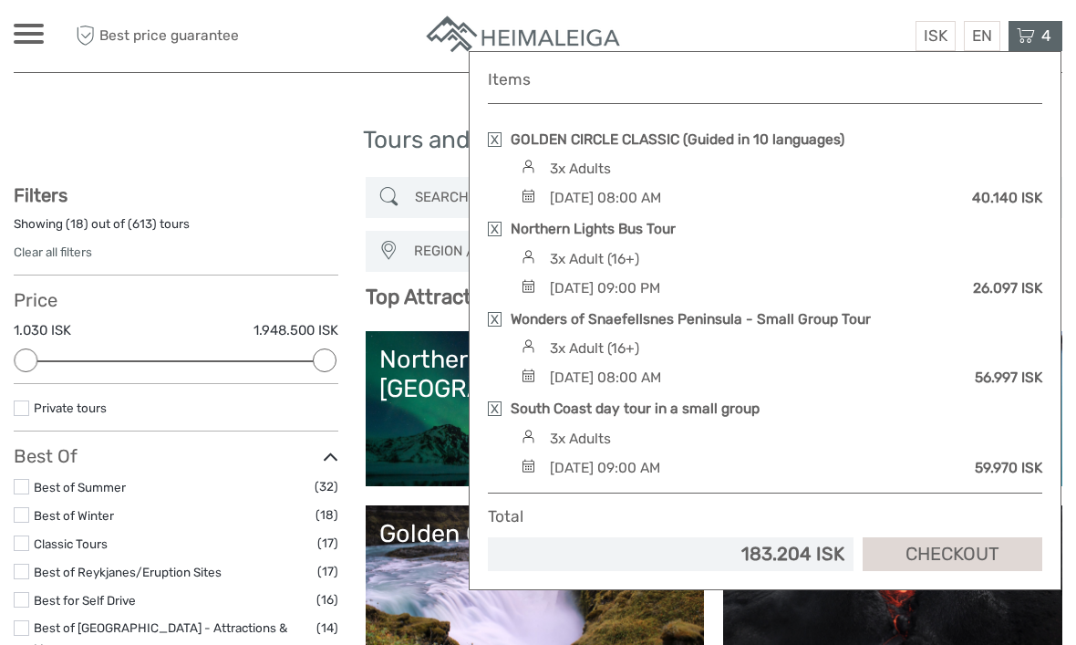
click at [933, 32] on span "ISK" at bounding box center [936, 35] width 24 height 18
click at [929, 32] on span "ISK" at bounding box center [936, 35] width 24 height 18
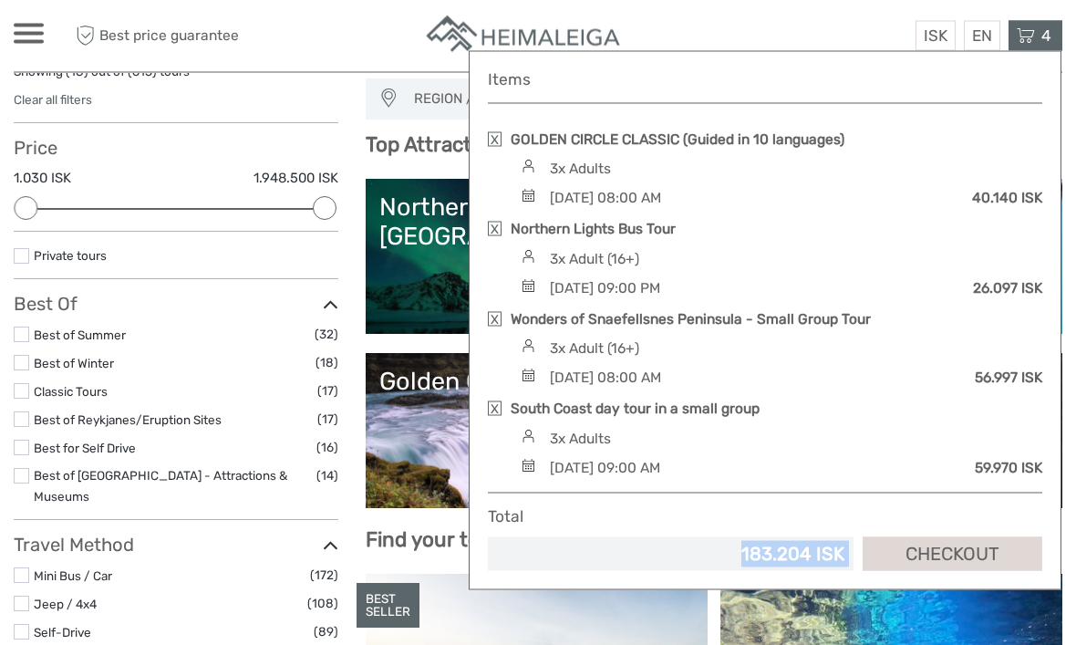
scroll to position [125, 0]
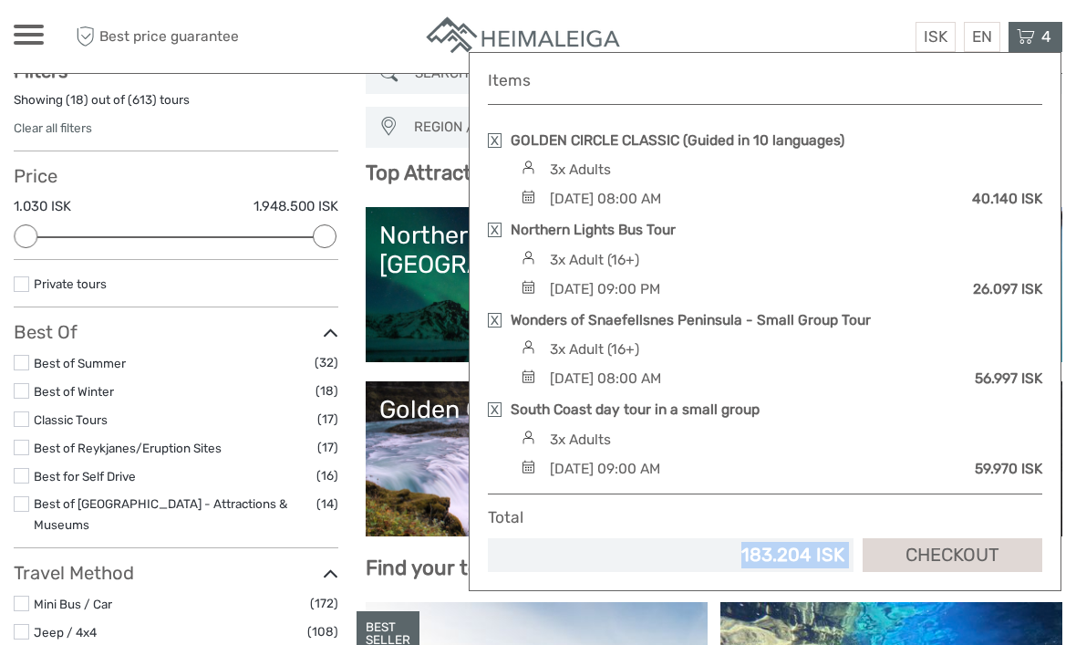
click at [742, 537] on div "183.204 ISK" at bounding box center [671, 554] width 366 height 34
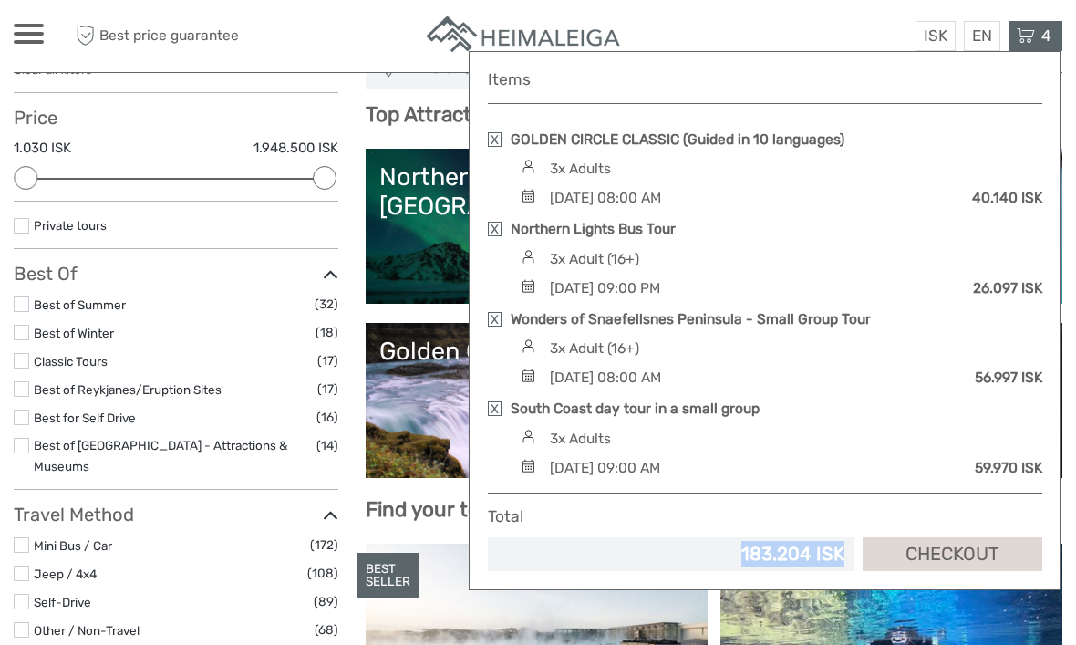
scroll to position [175, 0]
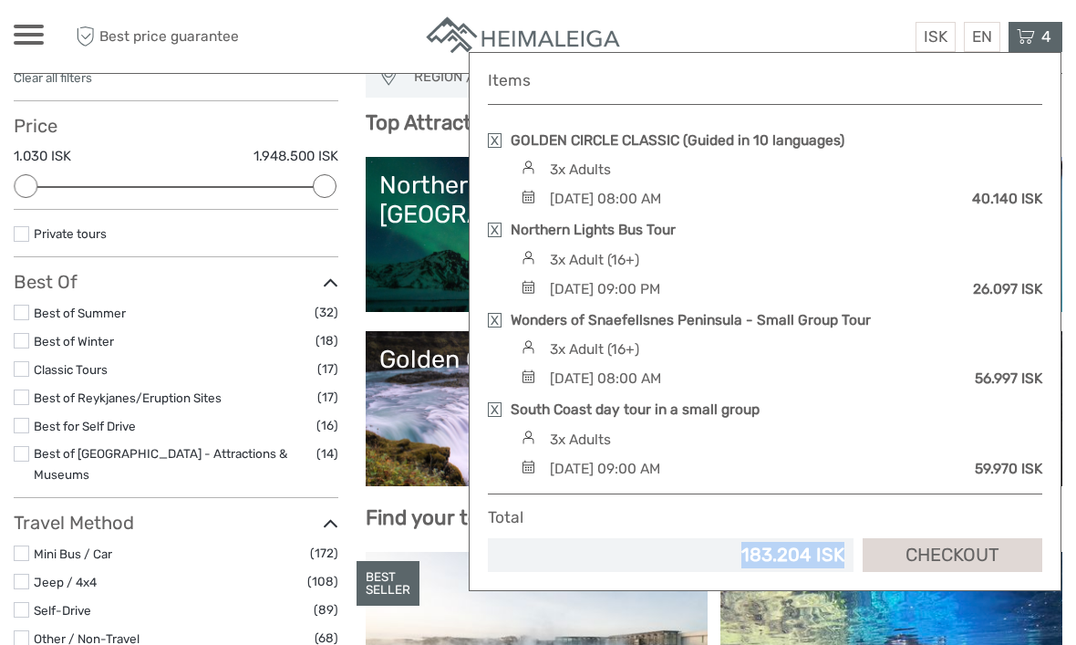
click at [336, 18] on div at bounding box center [538, 36] width 524 height 45
click at [816, 36] on div "Best price guarantee ISK ISK € $ £ EN English Español Deutsch 4 Items GOLDEN CI…" at bounding box center [932, 36] width 263 height 45
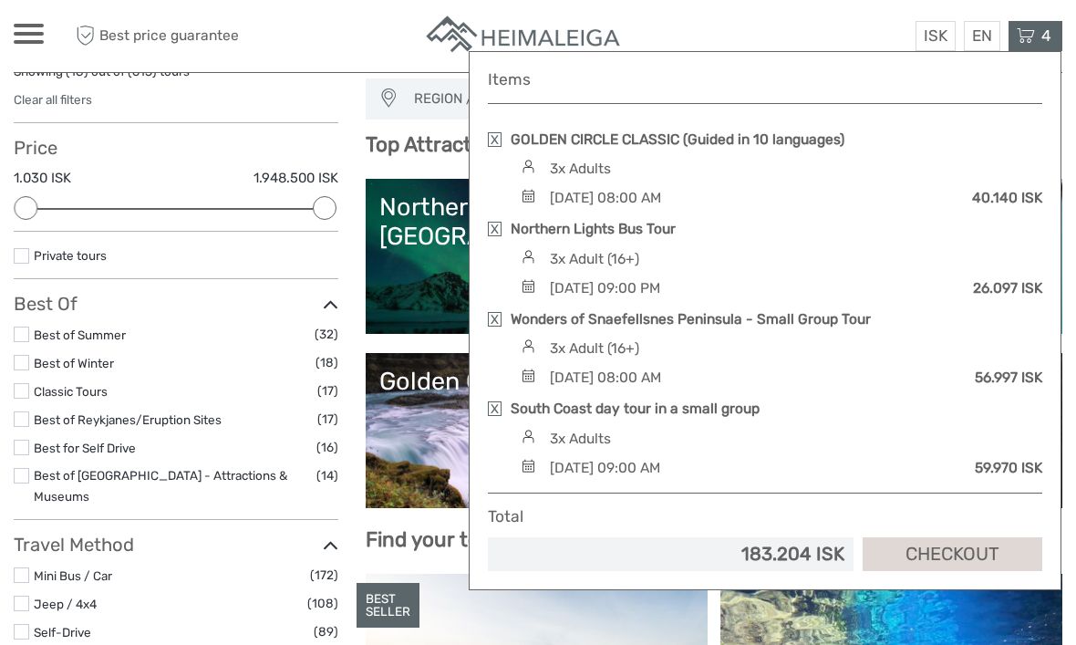
scroll to position [150, 0]
click at [834, 26] on div "Best price guarantee ISK ISK € $ £ EN English Español Deutsch 4 Items GOLDEN CI…" at bounding box center [932, 36] width 263 height 45
click at [546, 541] on div "183.204 ISK" at bounding box center [670, 554] width 347 height 26
click at [0, 0] on input "checkbox" at bounding box center [0, 0] width 0 height 0
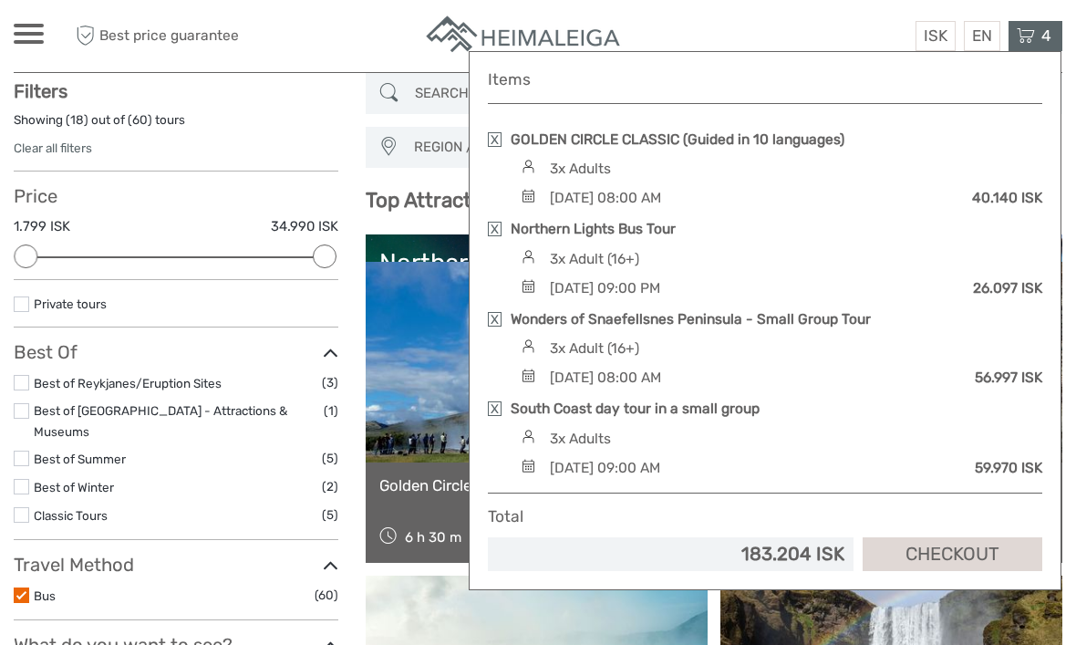
scroll to position [103, 0]
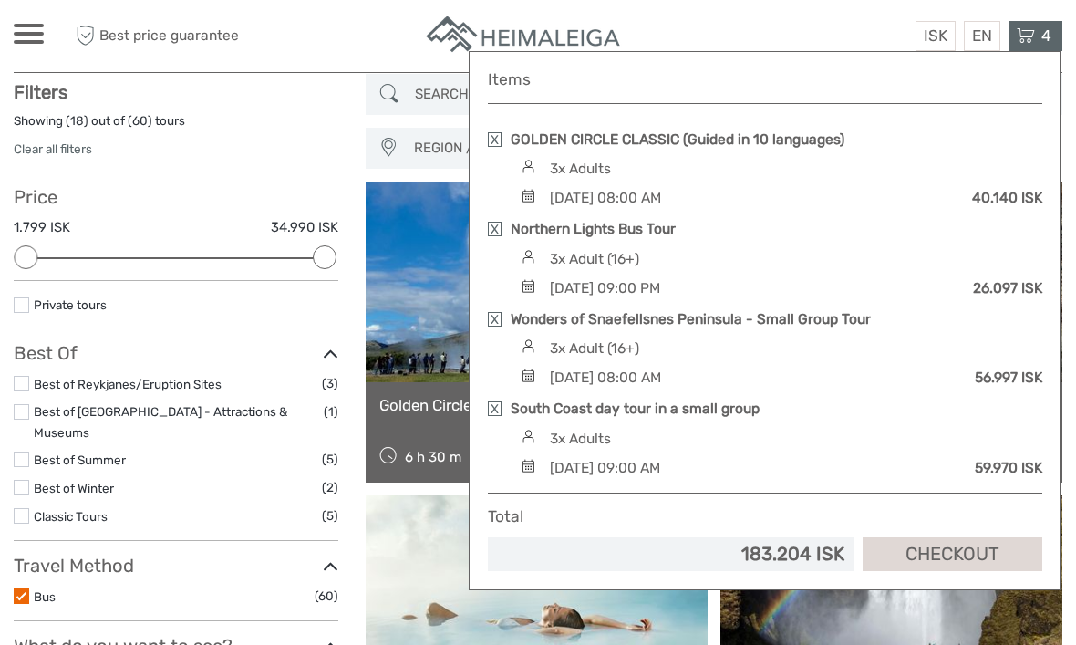
click at [1035, 35] on icon at bounding box center [1026, 36] width 18 height 23
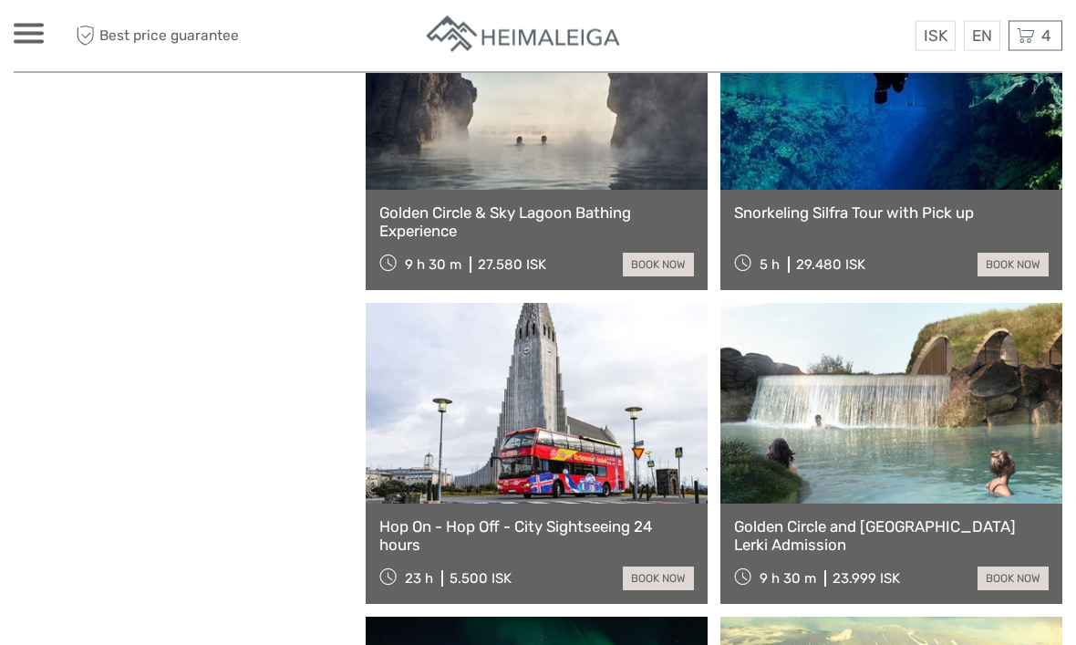
scroll to position [2178, 0]
click at [566, 436] on link at bounding box center [537, 403] width 342 height 201
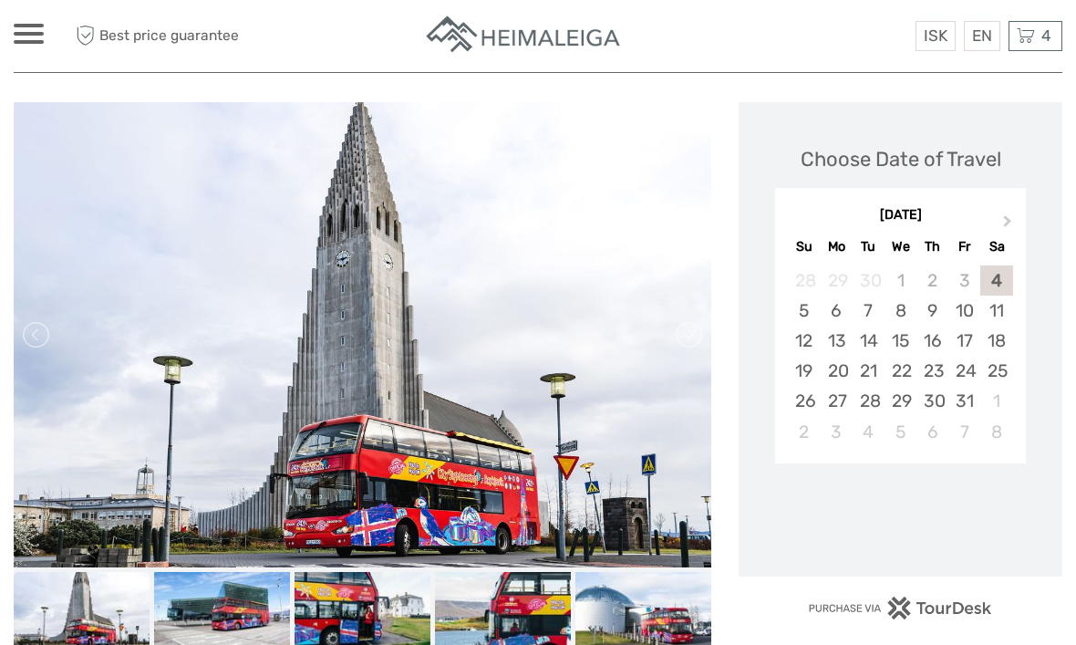
scroll to position [234, 0]
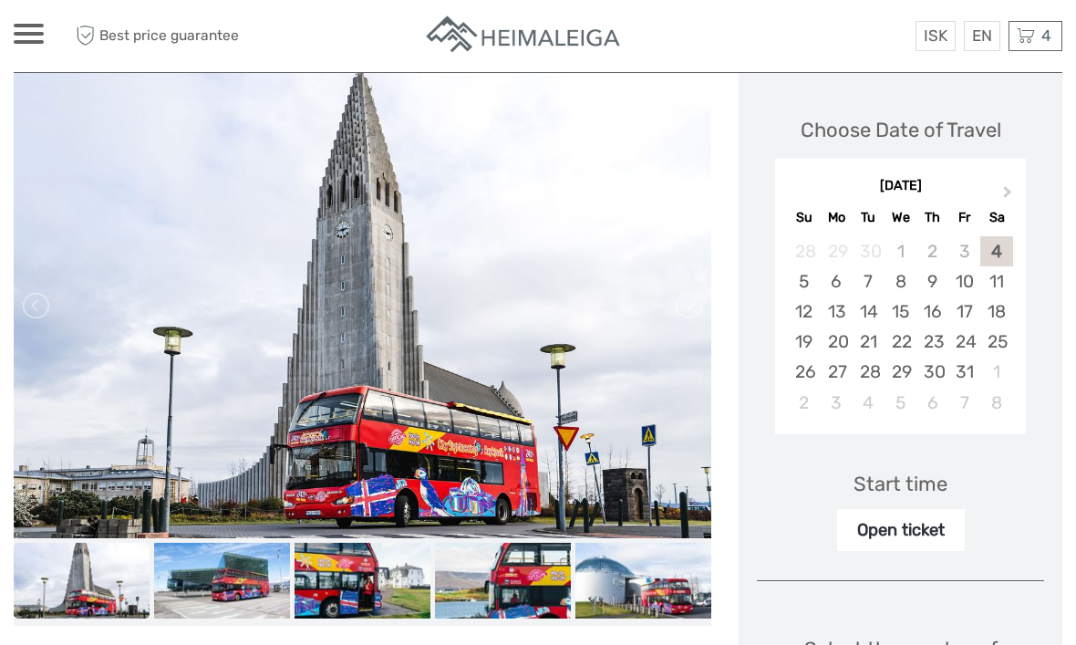
click at [231, 564] on img at bounding box center [222, 581] width 136 height 77
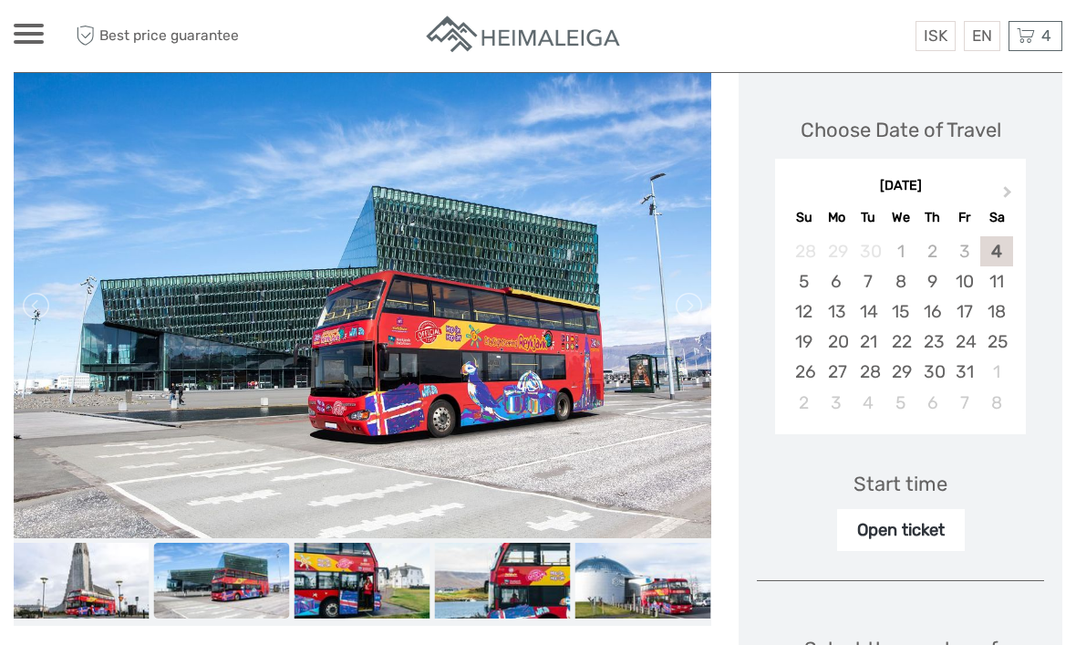
click at [343, 578] on img at bounding box center [363, 581] width 136 height 77
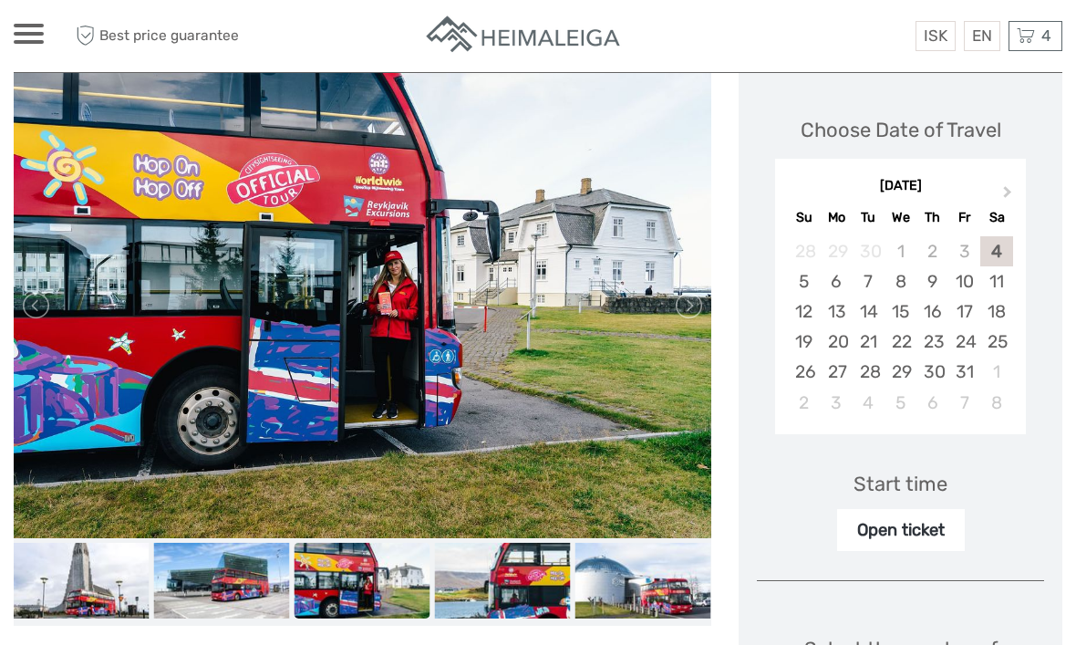
click at [441, 586] on img at bounding box center [503, 581] width 136 height 77
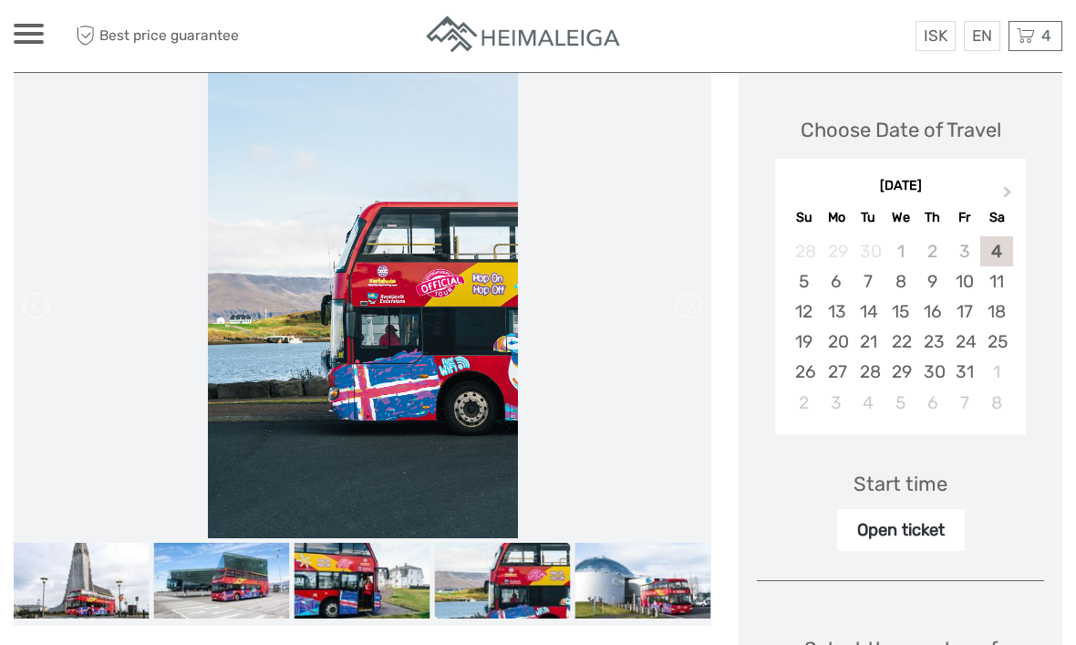
click at [534, 594] on img at bounding box center [503, 581] width 136 height 77
click at [660, 598] on img at bounding box center [644, 581] width 136 height 77
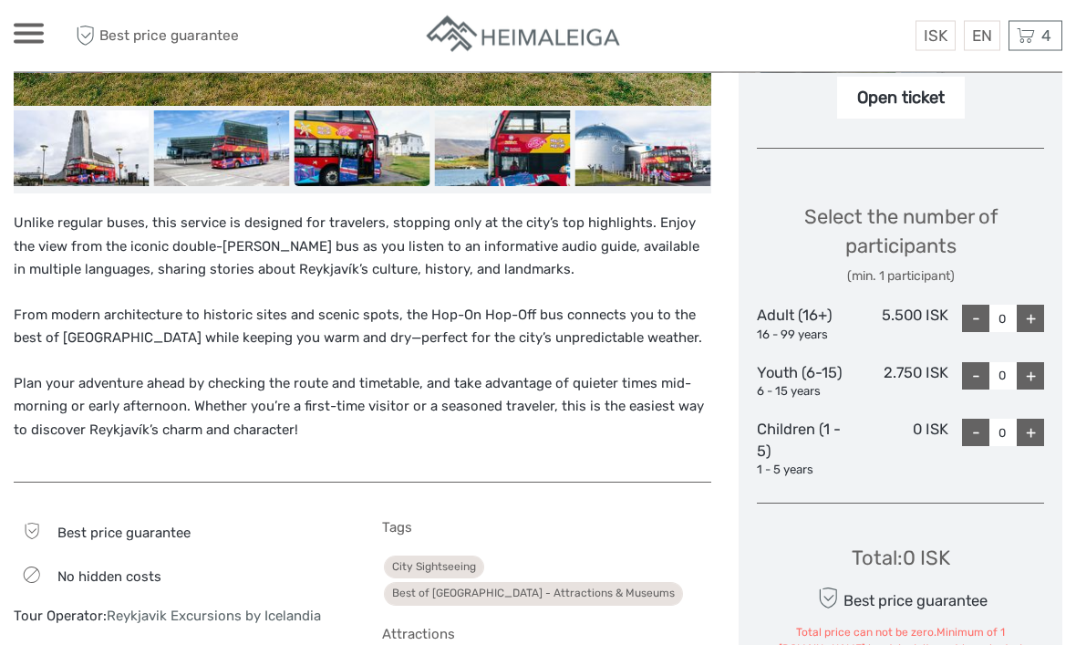
scroll to position [593, 0]
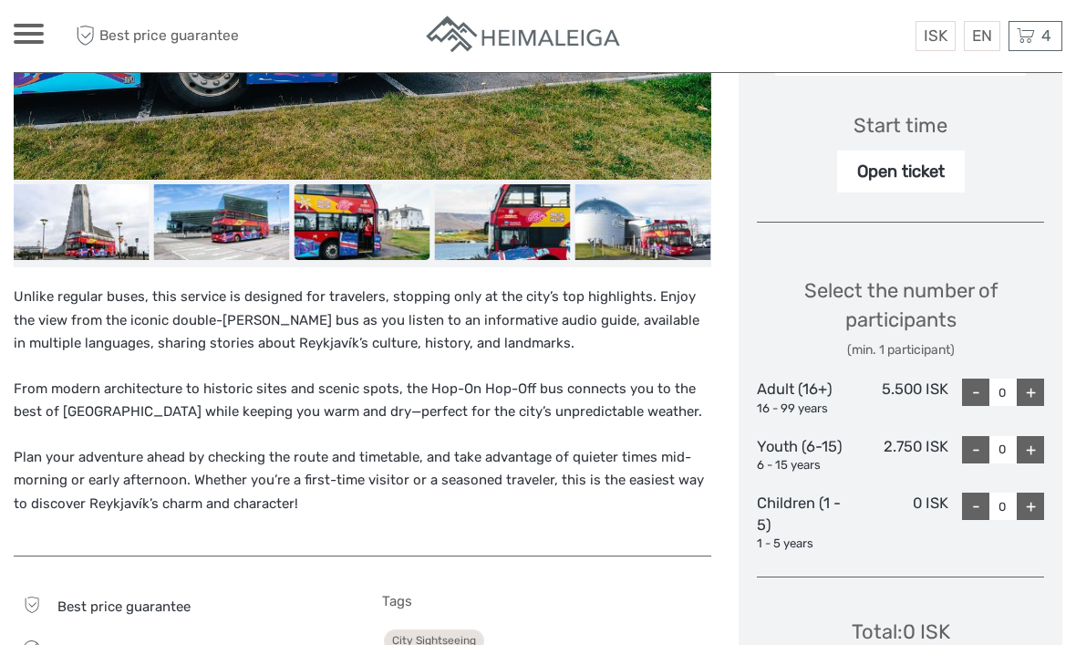
click at [0, 0] on link "$" at bounding box center [0, 0] width 0 height 0
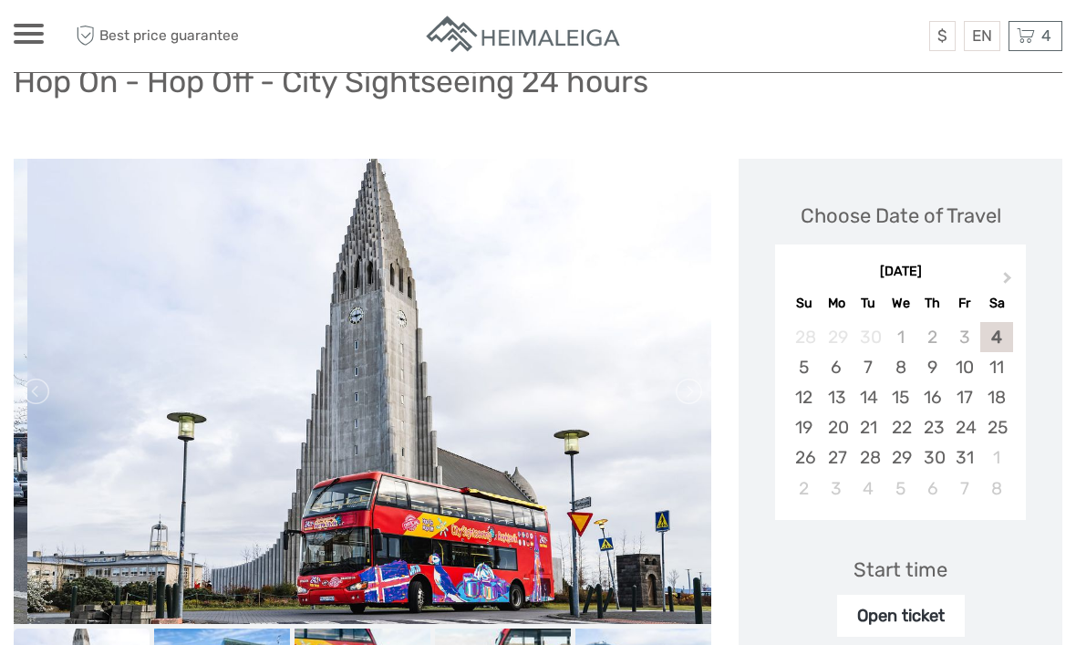
scroll to position [156, 0]
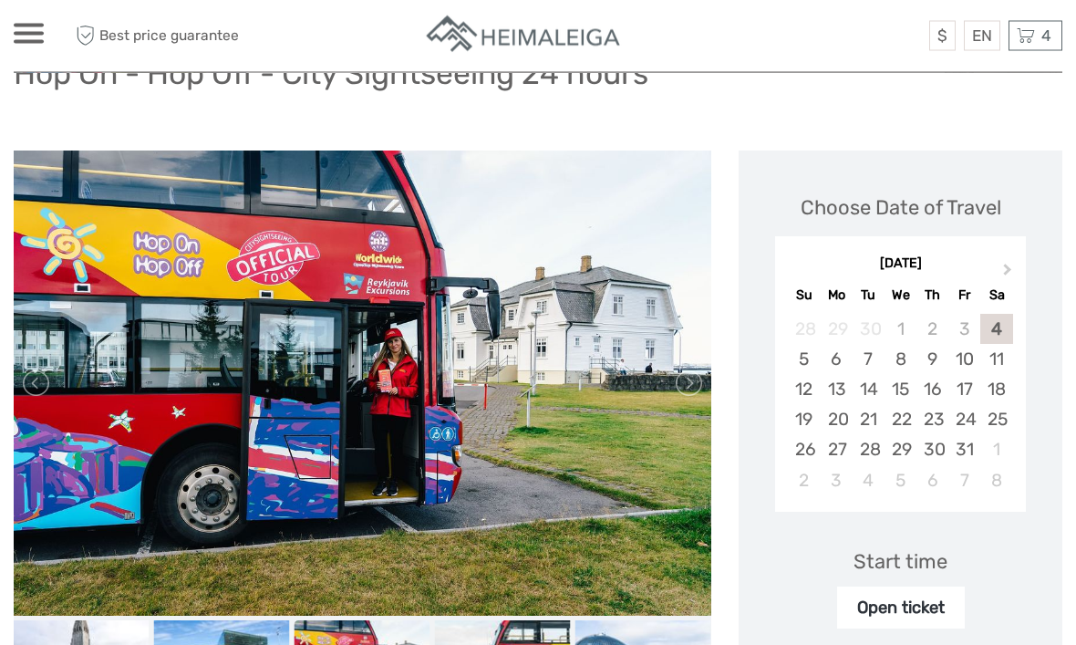
click at [966, 412] on div "24" at bounding box center [965, 420] width 32 height 30
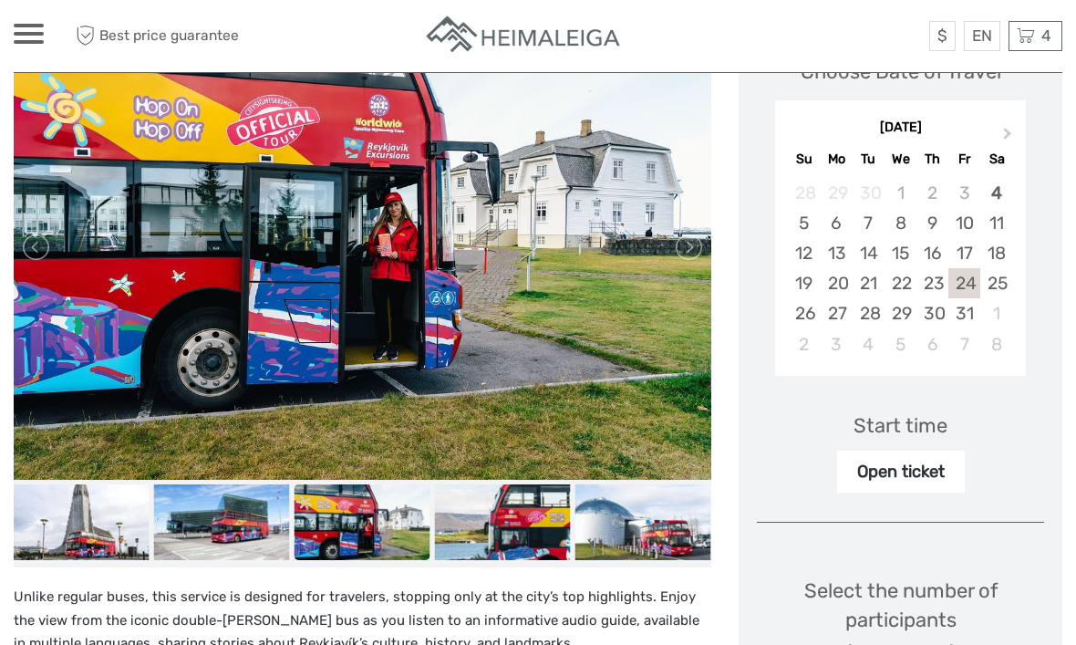
scroll to position [340, 0]
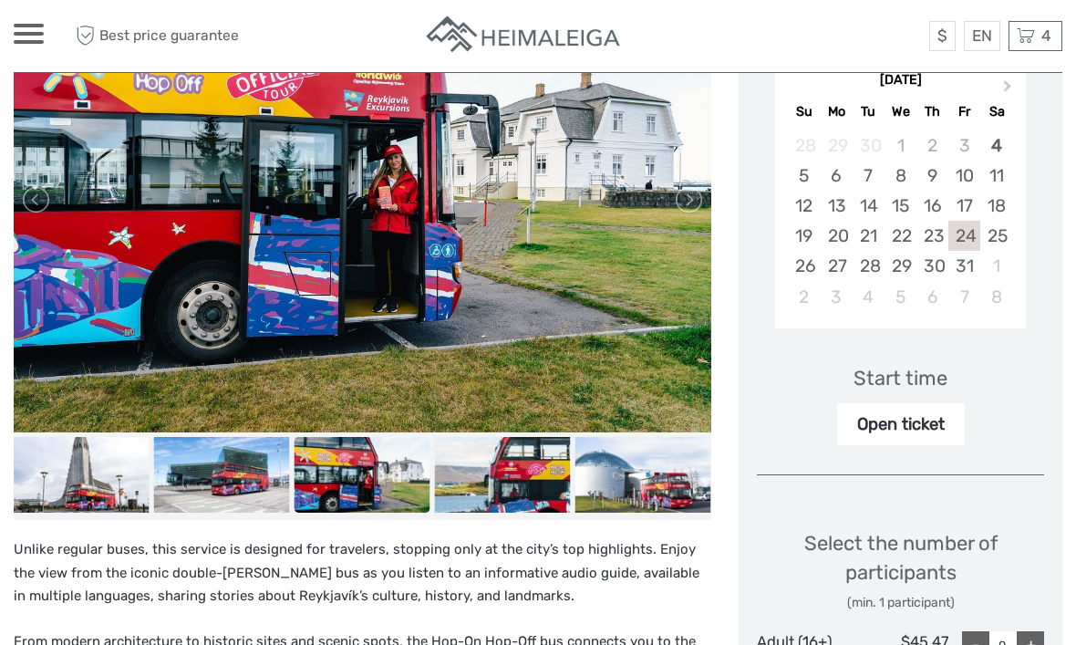
click at [909, 418] on div "Open ticket" at bounding box center [901, 424] width 128 height 42
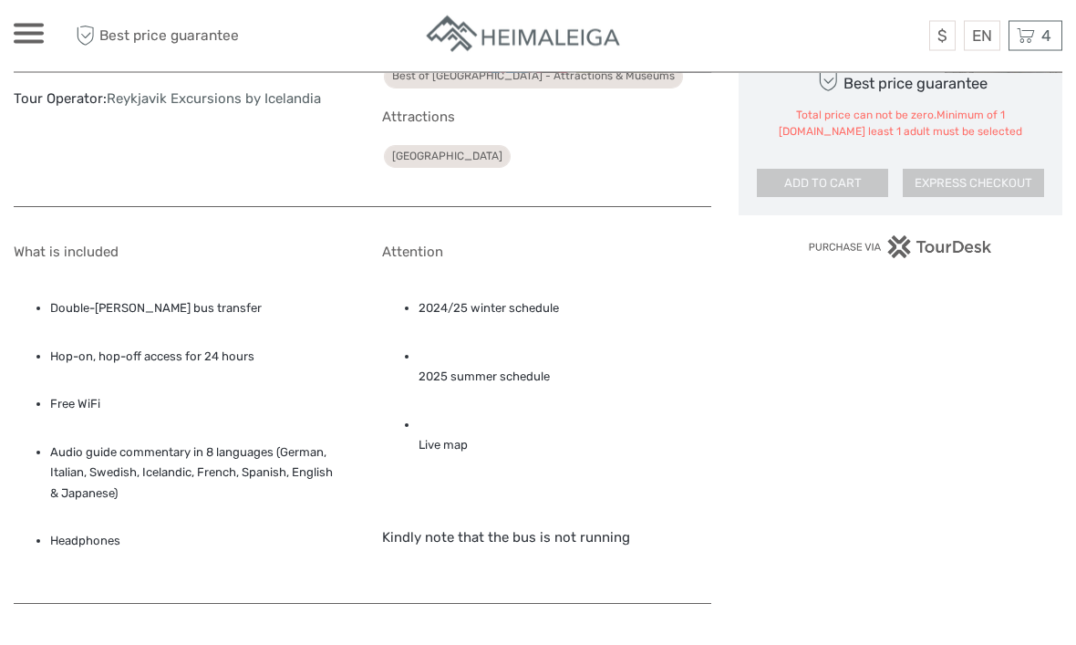
scroll to position [1185, 0]
click at [479, 301] on li "2024/25 winter schedule" at bounding box center [566, 307] width 294 height 20
click at [465, 371] on li "2025 summer schedule" at bounding box center [566, 366] width 294 height 41
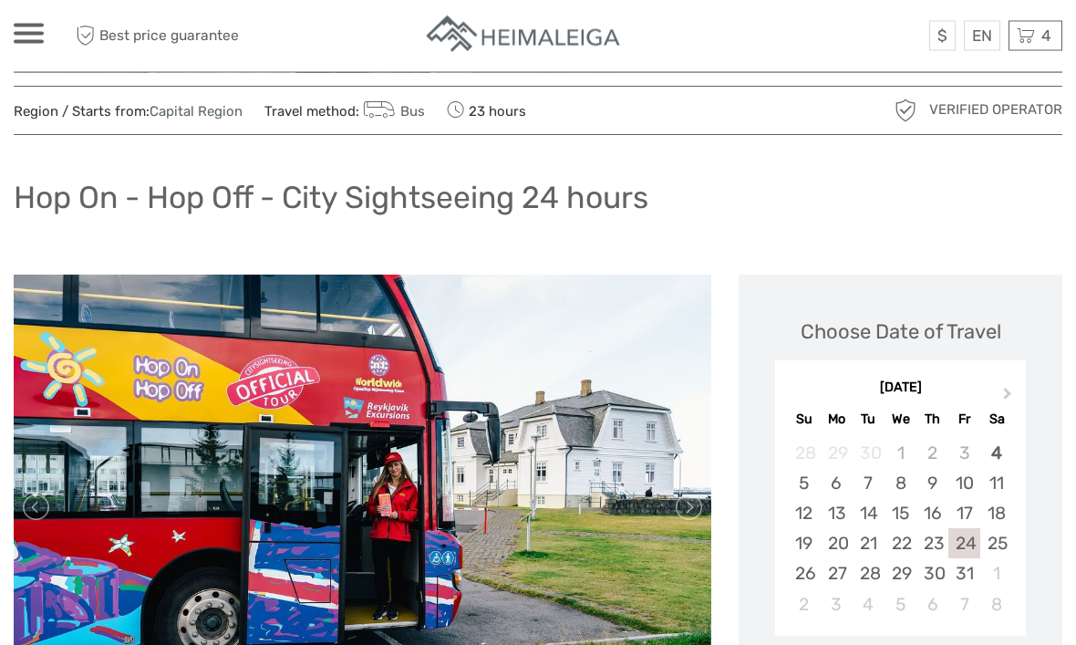
scroll to position [0, 0]
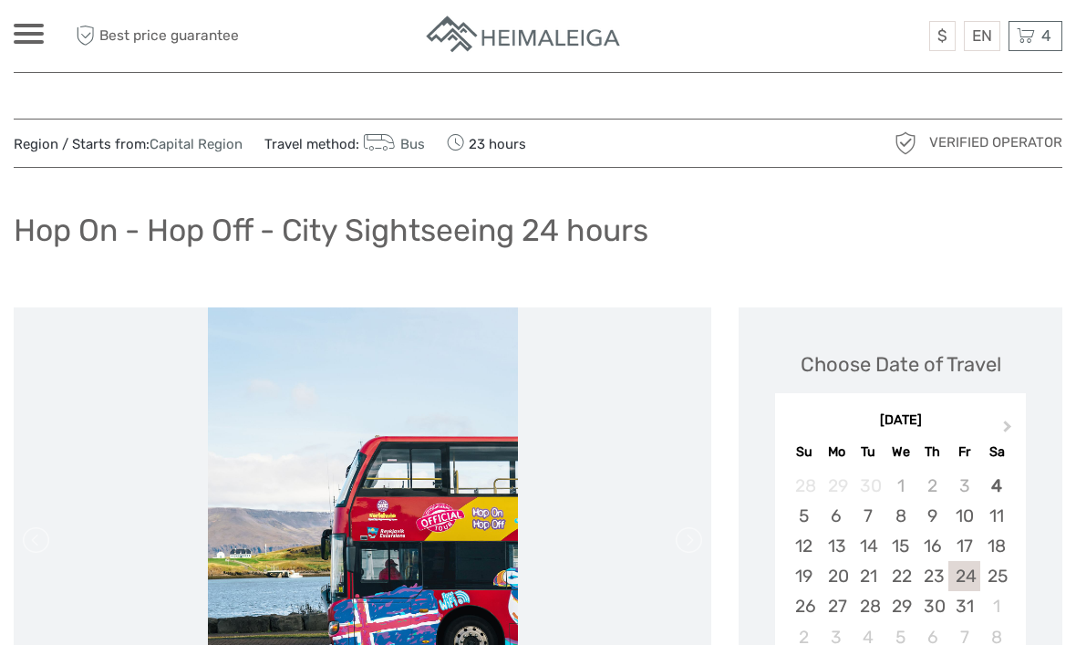
click at [378, 143] on icon at bounding box center [379, 143] width 33 height 26
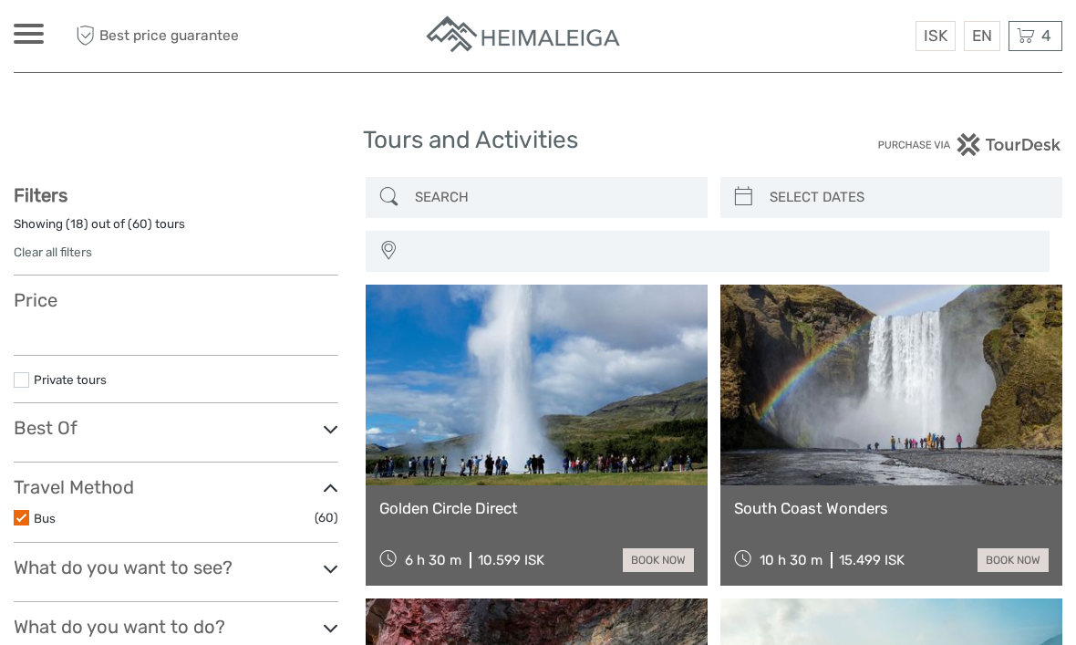
select select
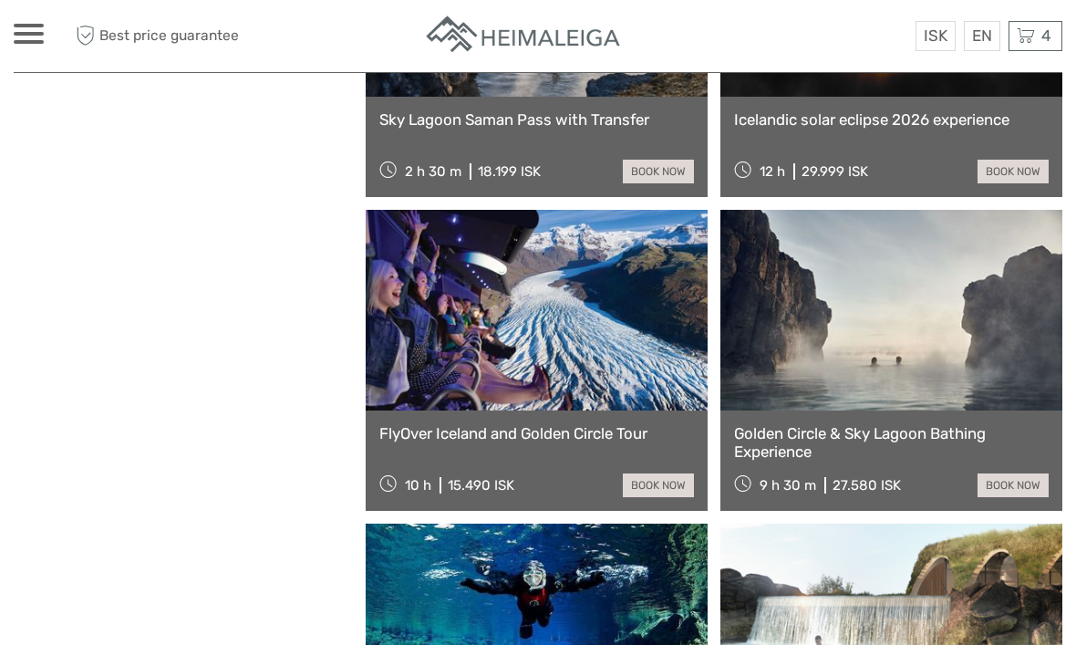
scroll to position [1989, 0]
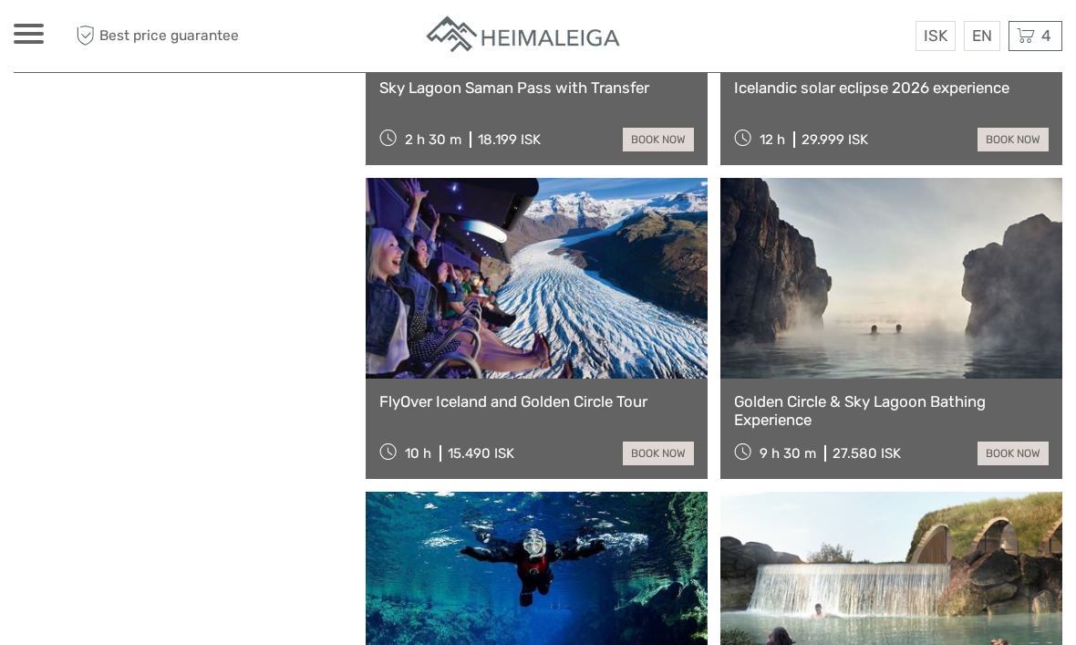
click at [586, 329] on link at bounding box center [537, 278] width 342 height 201
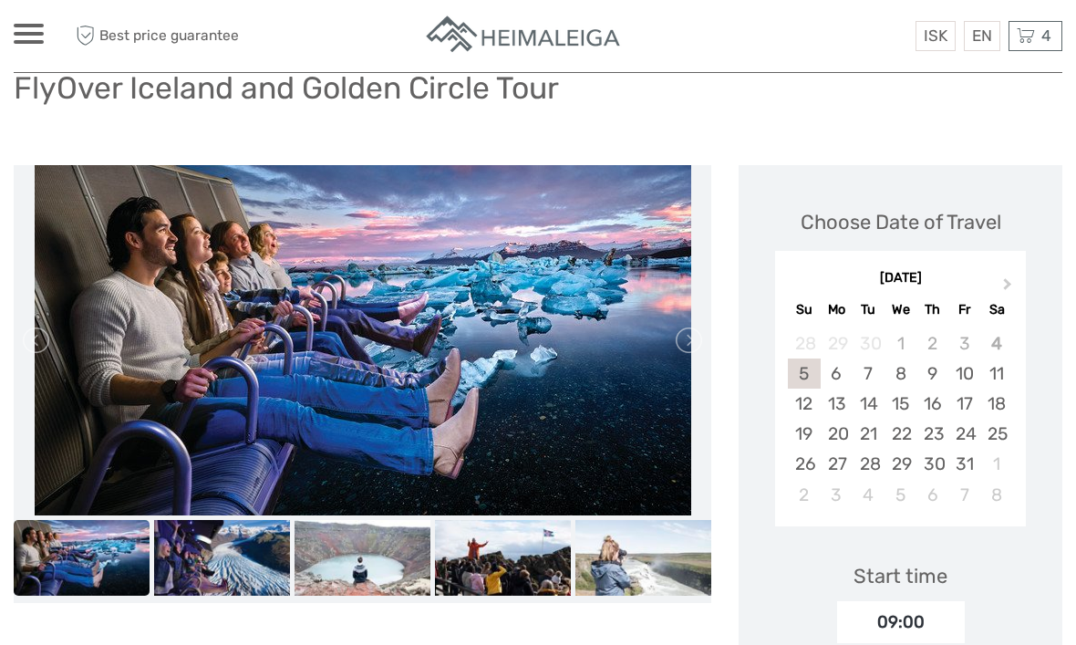
scroll to position [141, 0]
click at [213, 548] on img at bounding box center [222, 559] width 136 height 77
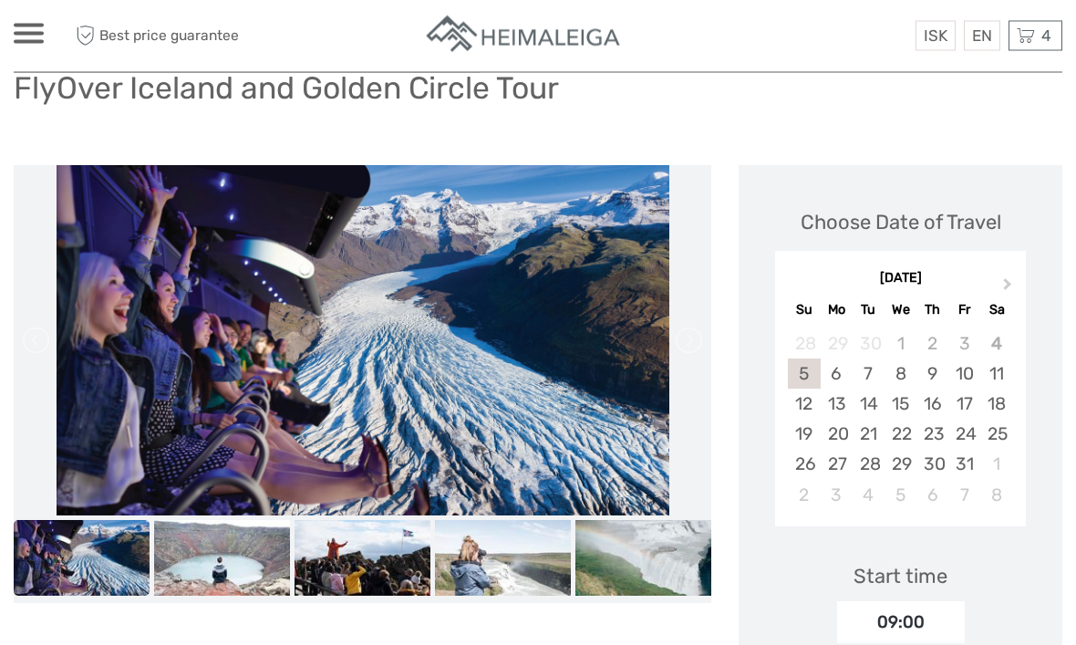
click at [243, 551] on img at bounding box center [222, 559] width 136 height 77
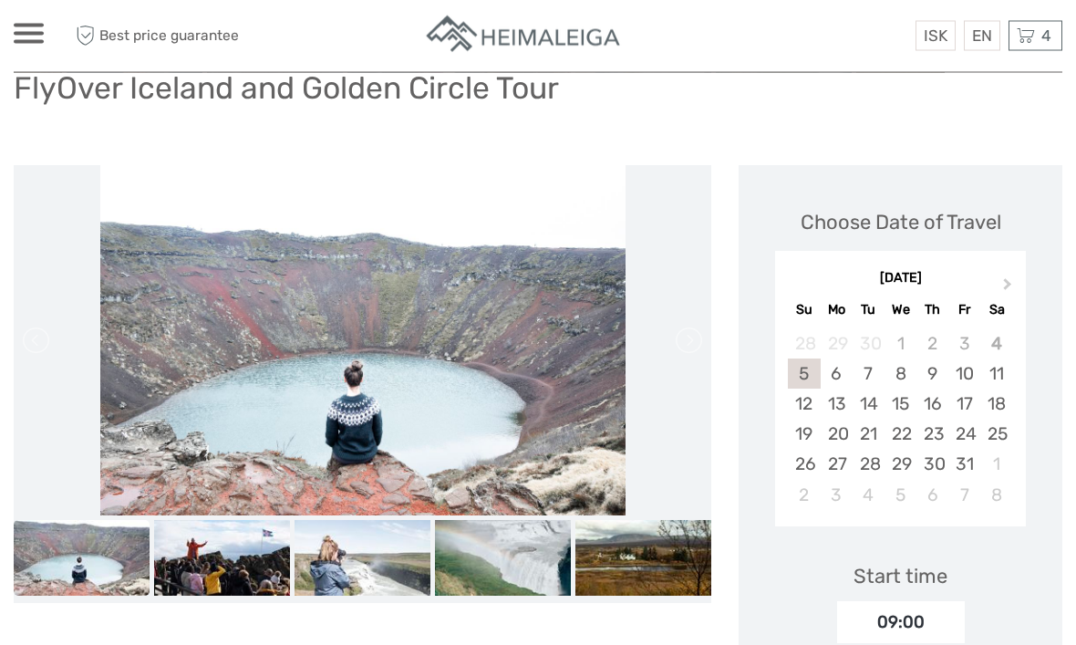
click at [250, 562] on img at bounding box center [222, 559] width 136 height 77
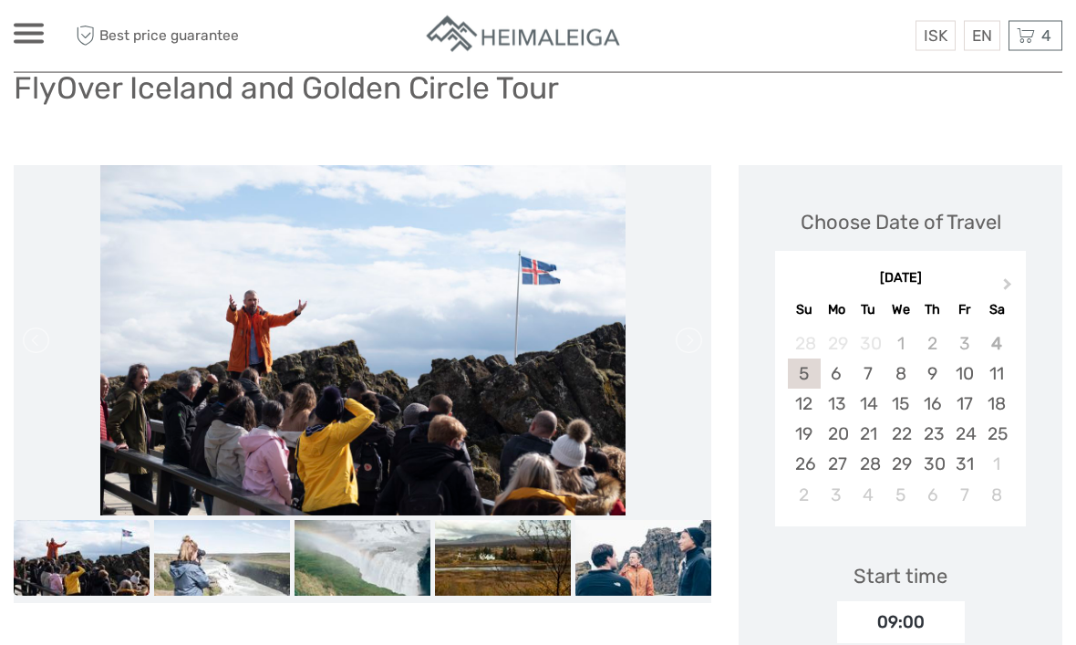
click at [359, 557] on img at bounding box center [363, 559] width 136 height 77
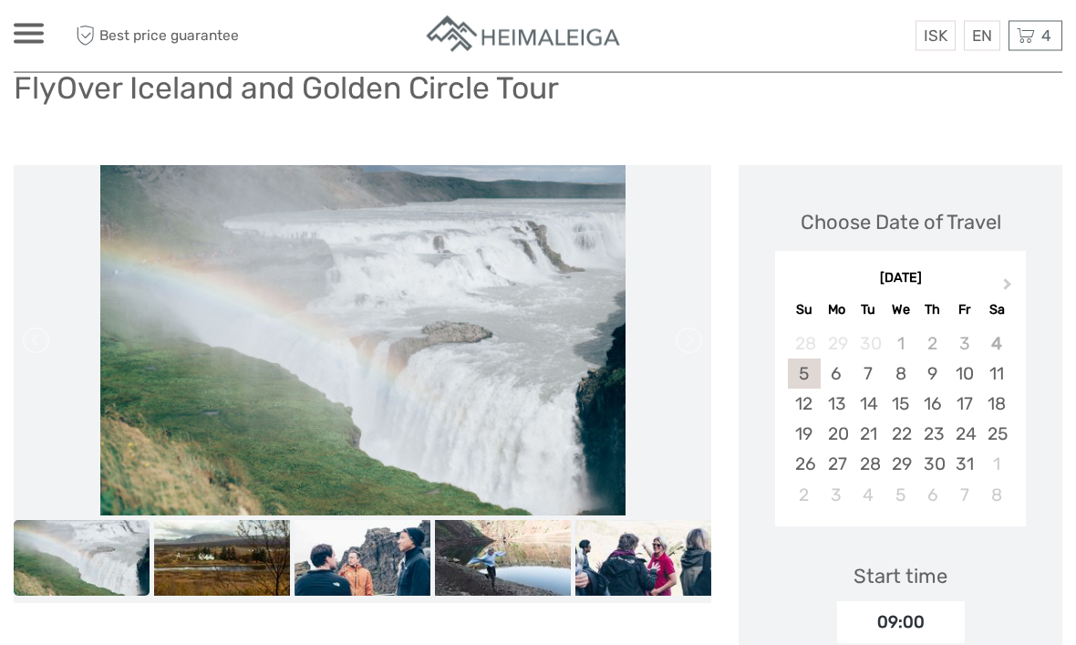
scroll to position [142, 0]
click at [388, 567] on img at bounding box center [363, 558] width 136 height 77
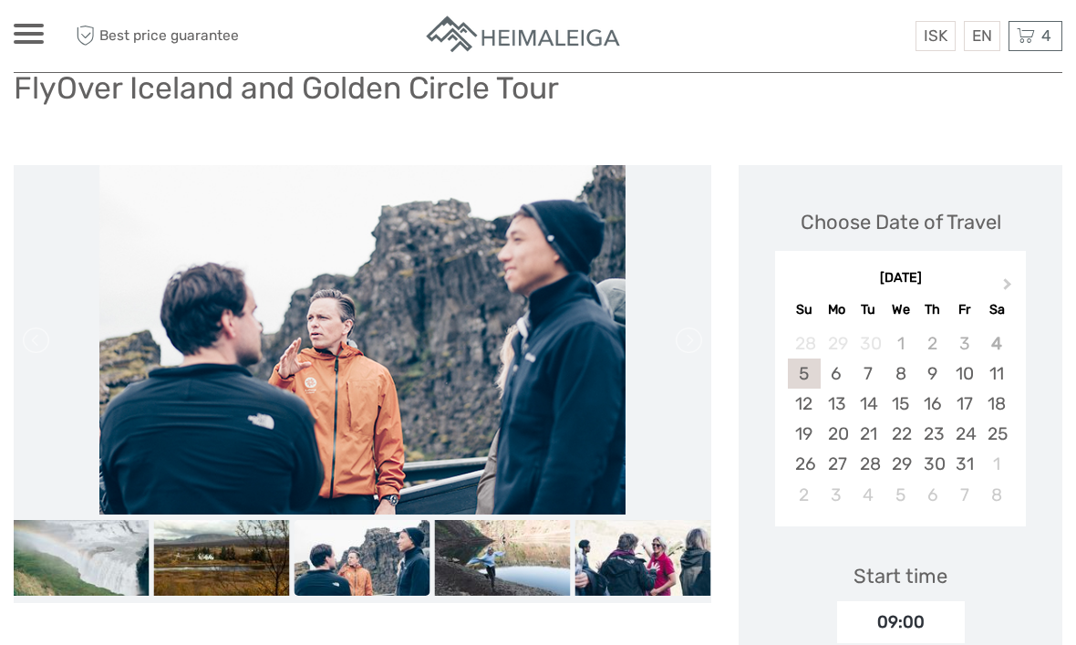
click at [472, 565] on img at bounding box center [503, 558] width 136 height 77
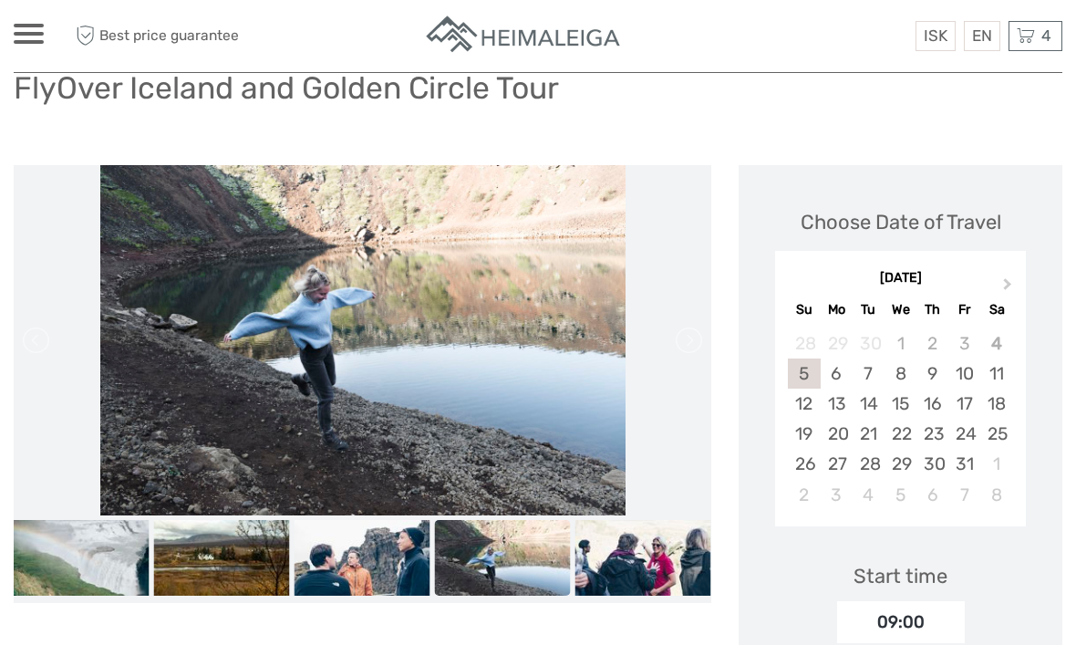
click at [616, 564] on img at bounding box center [644, 558] width 136 height 77
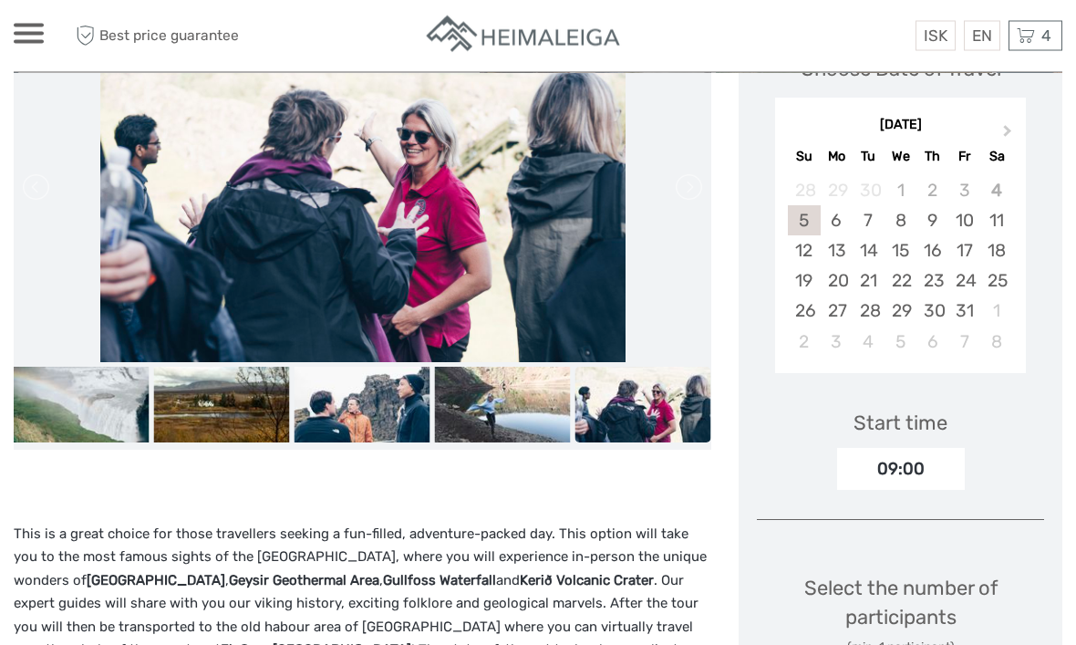
scroll to position [296, 0]
click at [845, 273] on div "20" at bounding box center [837, 280] width 32 height 30
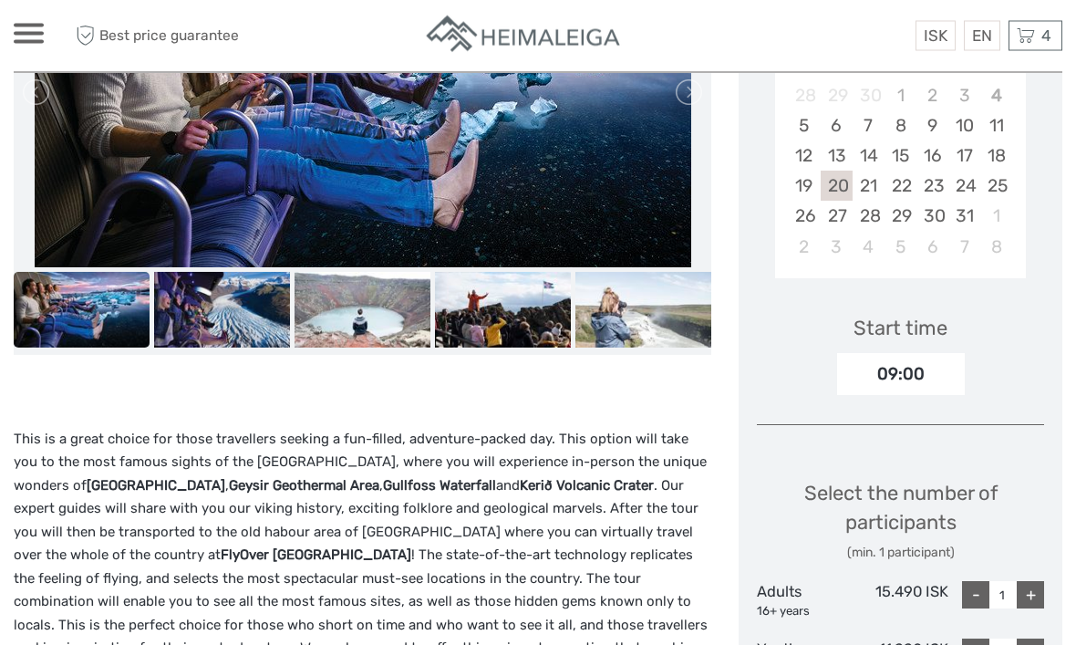
scroll to position [390, 0]
click at [0, 0] on link "$" at bounding box center [0, 0] width 0 height 0
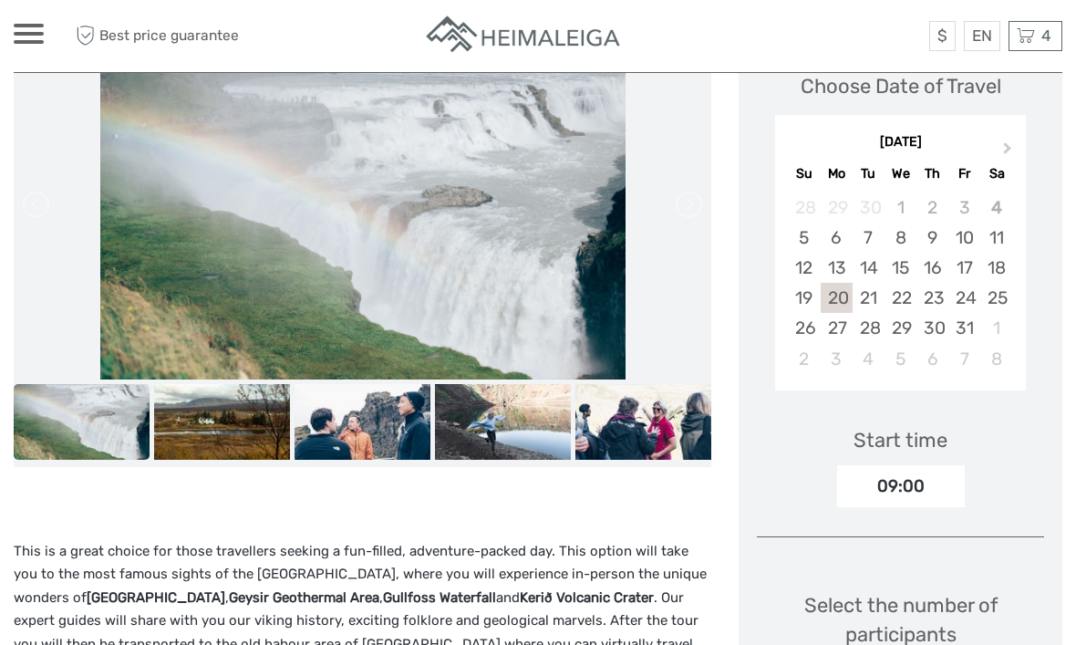
scroll to position [281, 0]
